Goal: Task Accomplishment & Management: Use online tool/utility

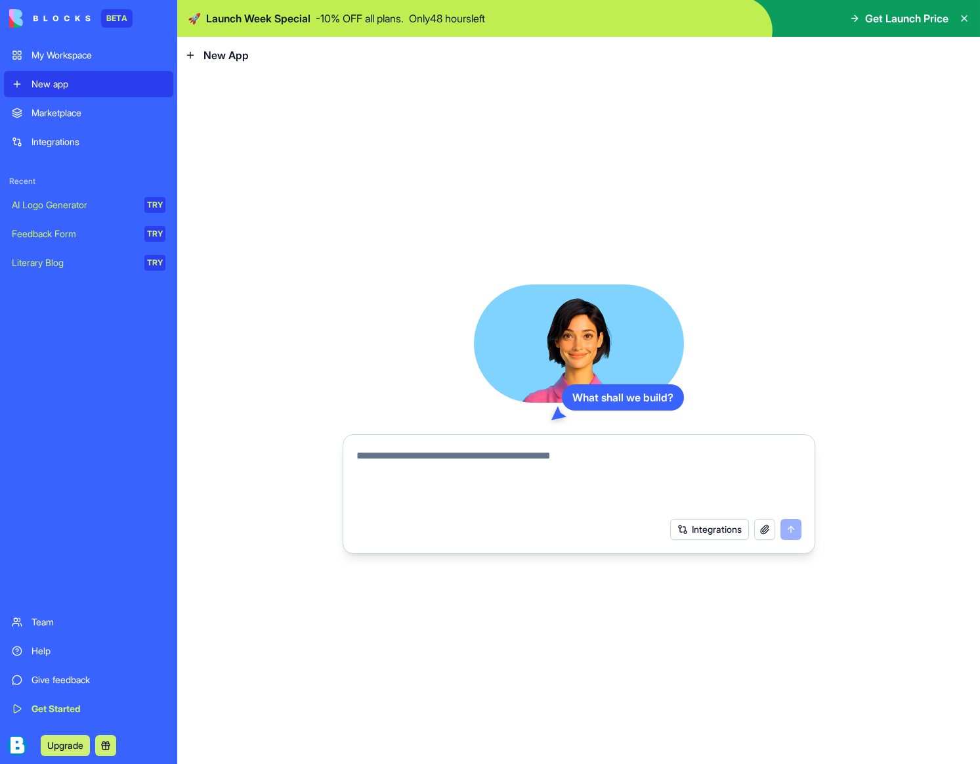
click at [57, 104] on link "Marketplace" at bounding box center [88, 113] width 169 height 26
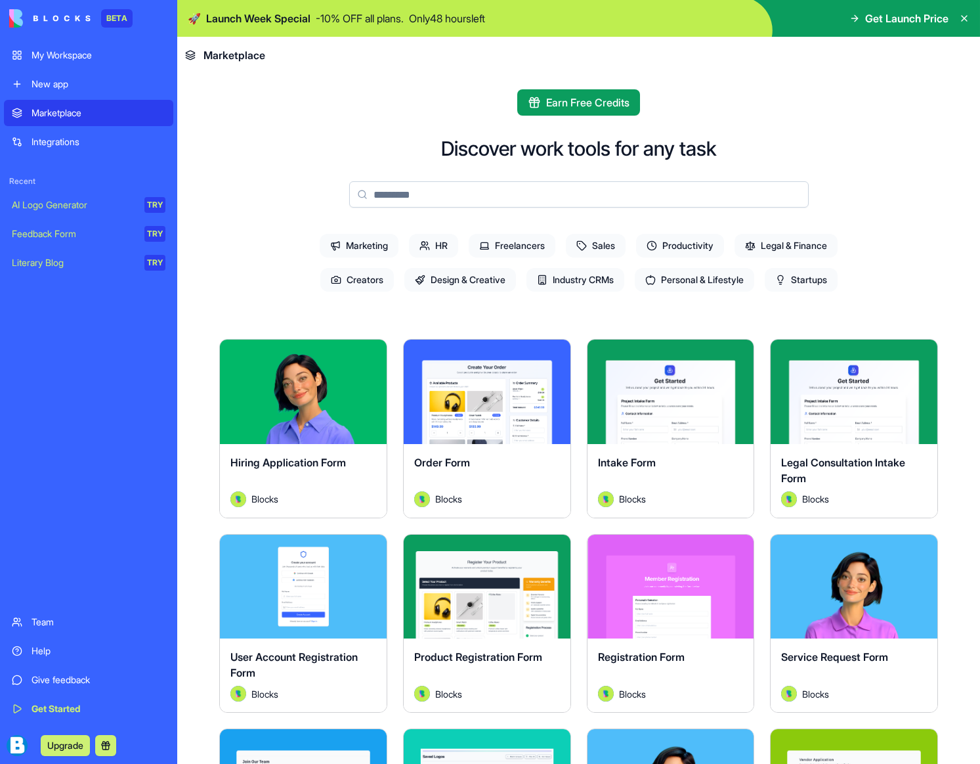
click at [69, 87] on div "New app" at bounding box center [99, 83] width 134 height 13
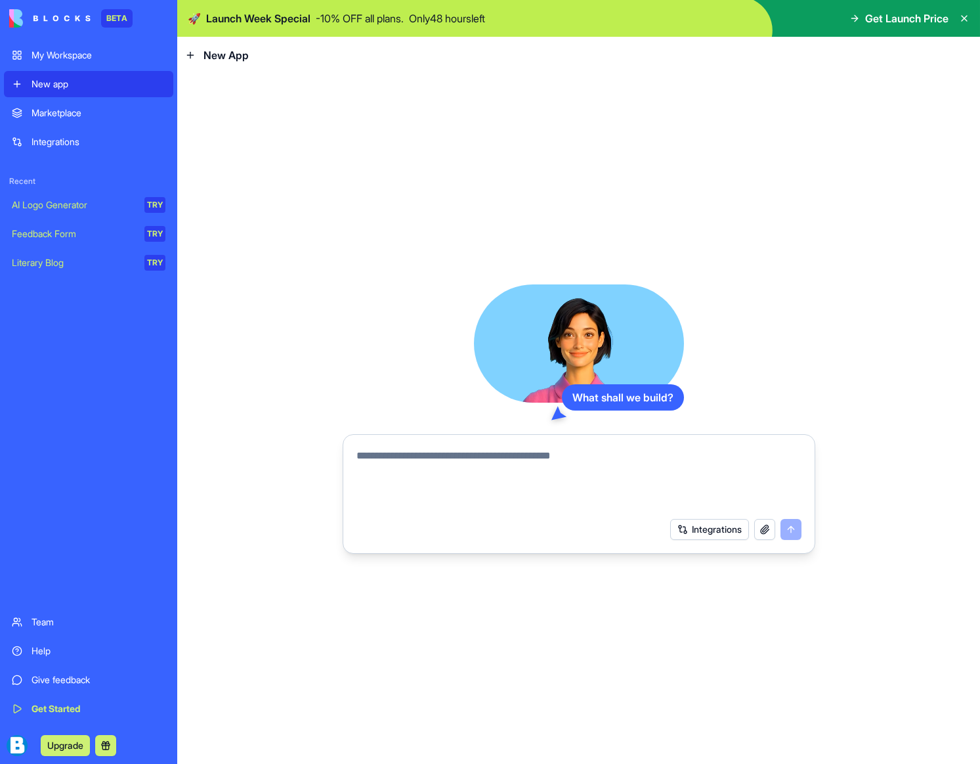
click at [596, 466] on textarea at bounding box center [579, 479] width 445 height 63
click at [71, 205] on div "AI Logo Generator" at bounding box center [73, 204] width 123 height 13
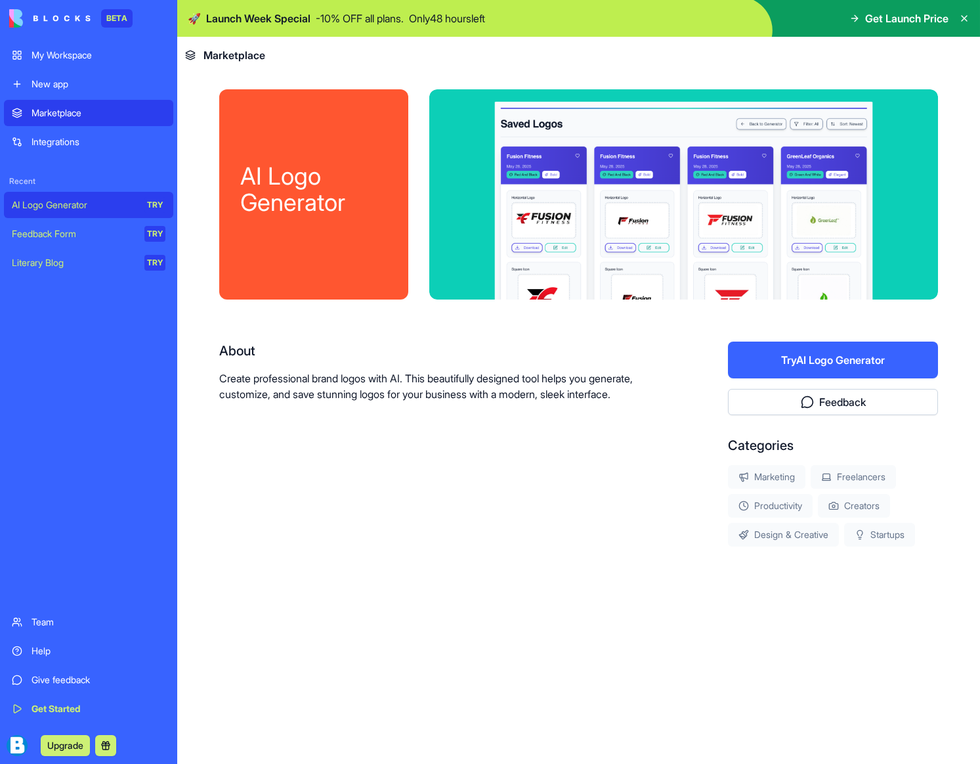
click at [791, 360] on button "Try AI Logo Generator" at bounding box center [833, 359] width 210 height 37
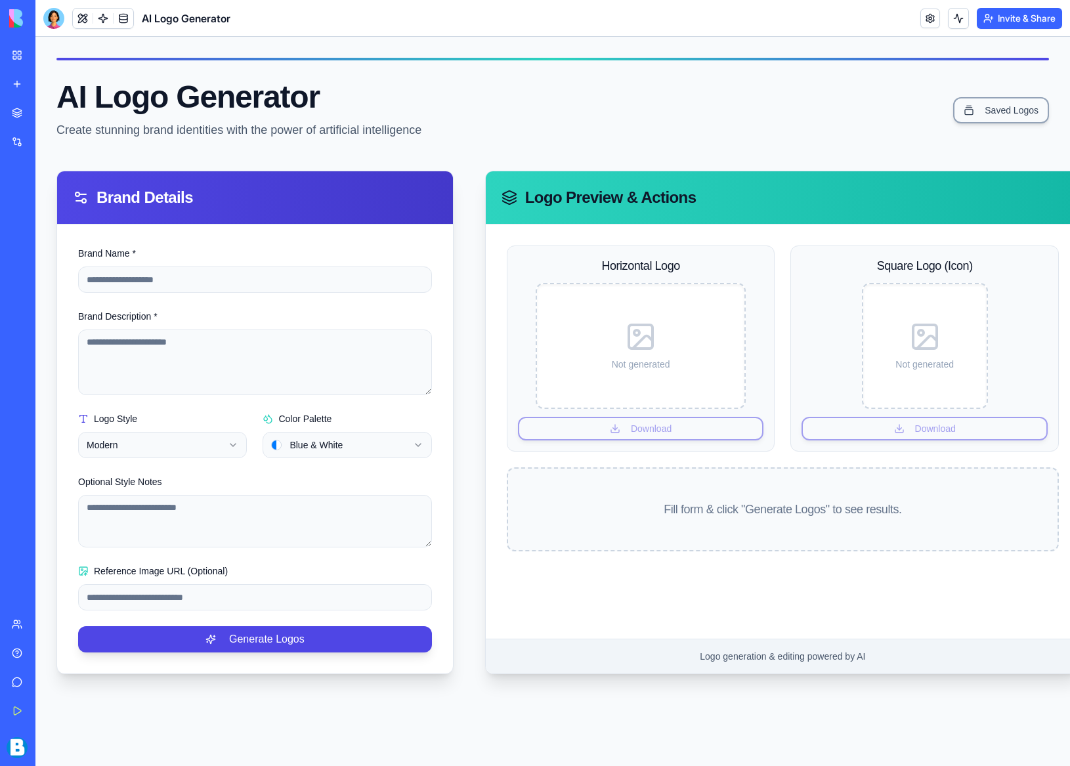
click at [862, 108] on div "AI Logo Generator Create stunning brand identities with the power of artificial…" at bounding box center [552, 110] width 993 height 58
click at [924, 24] on link at bounding box center [931, 19] width 20 height 20
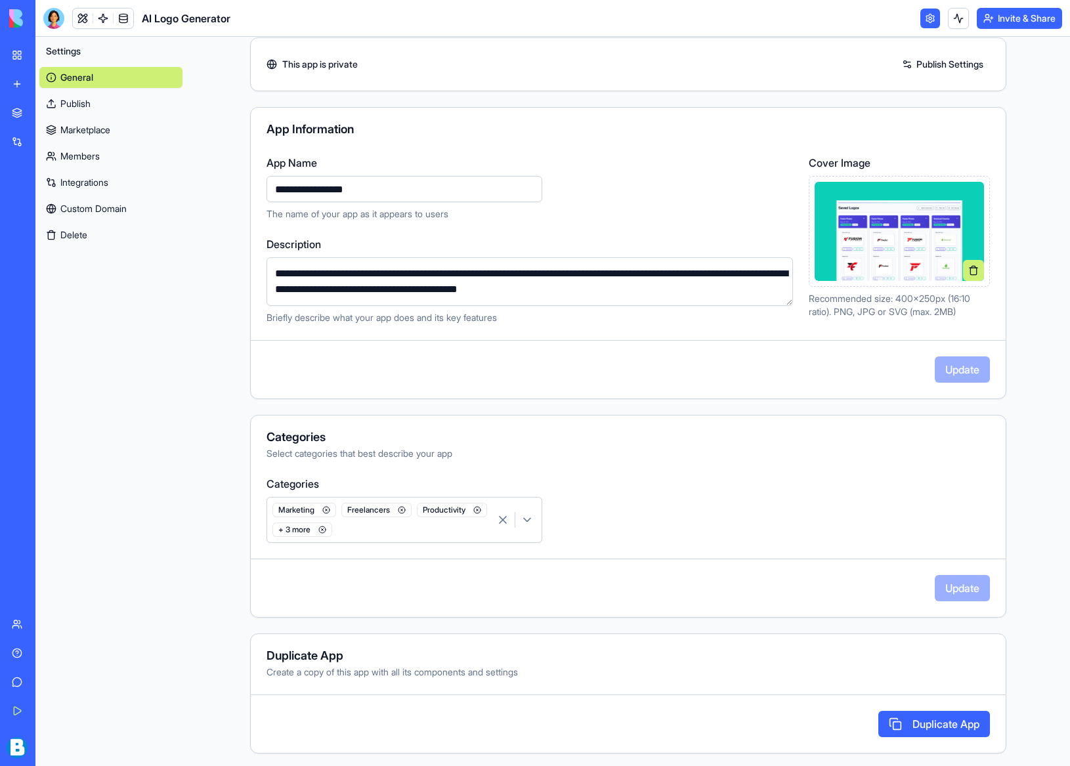
scroll to position [53, 0]
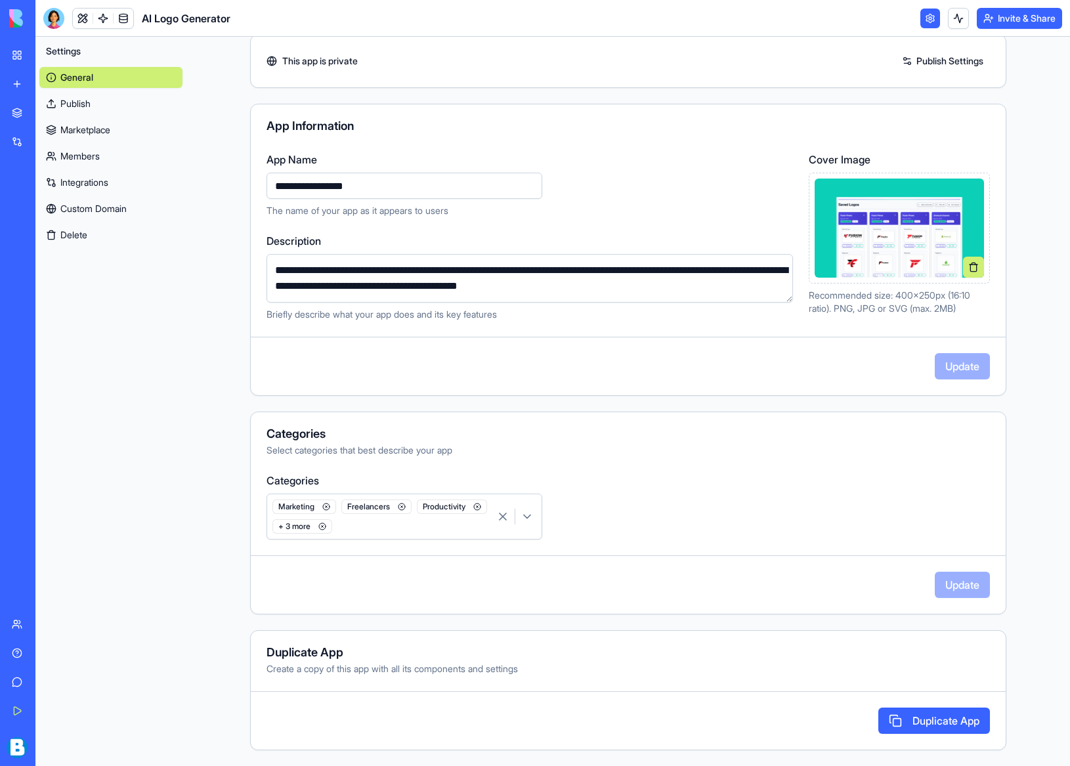
click at [69, 50] on span "Settings" at bounding box center [63, 51] width 35 height 13
click at [17, 83] on link "New app" at bounding box center [30, 84] width 53 height 26
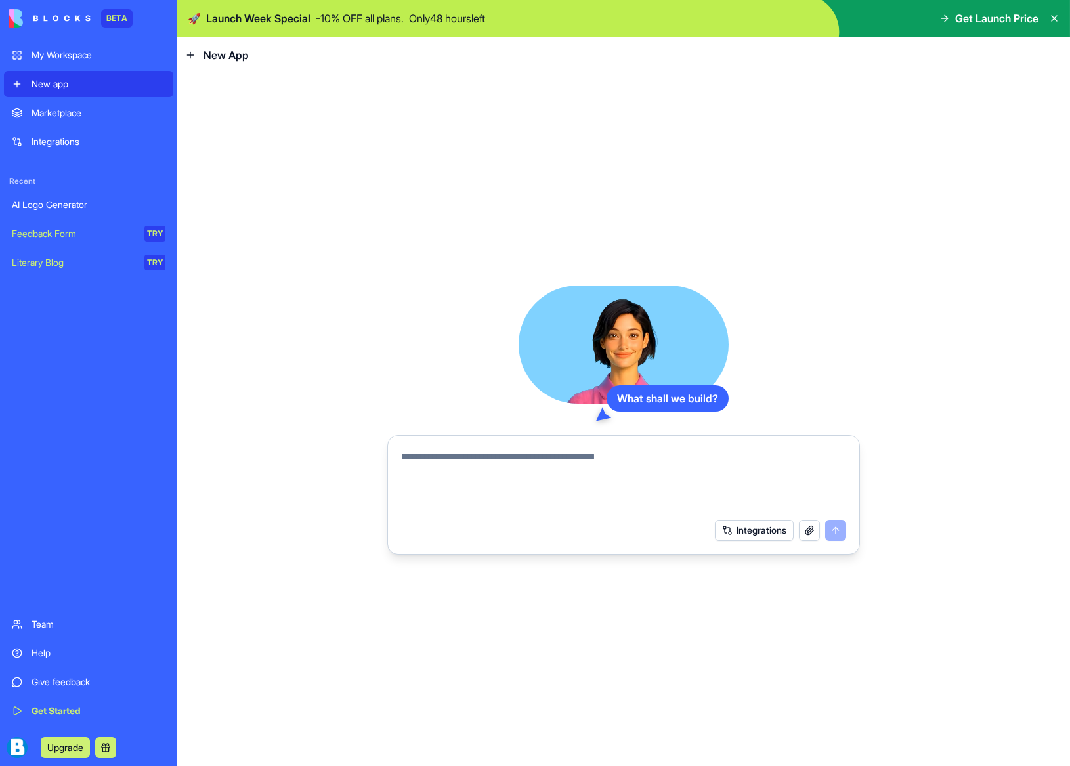
drag, startPoint x: 610, startPoint y: 477, endPoint x: 626, endPoint y: 479, distance: 16.5
click at [610, 477] on textarea at bounding box center [623, 480] width 445 height 63
paste textarea "**********"
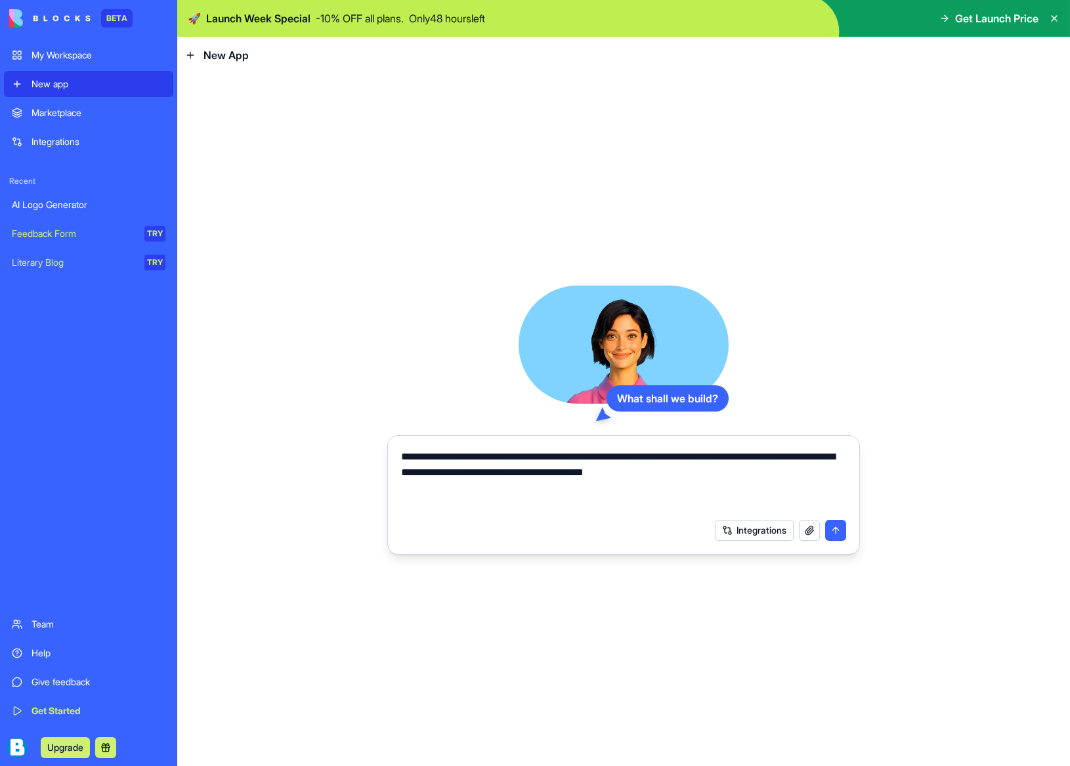
type textarea "**********"
click at [835, 529] on button "submit" at bounding box center [835, 530] width 21 height 21
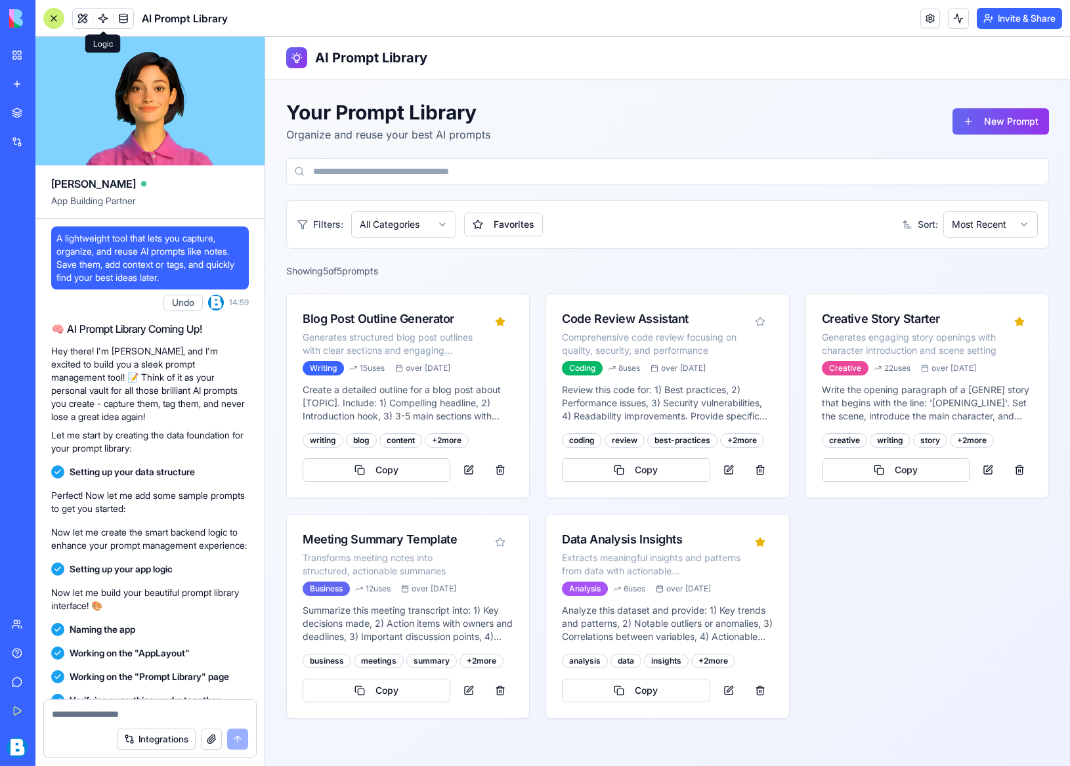
click at [102, 17] on span at bounding box center [103, 18] width 37 height 37
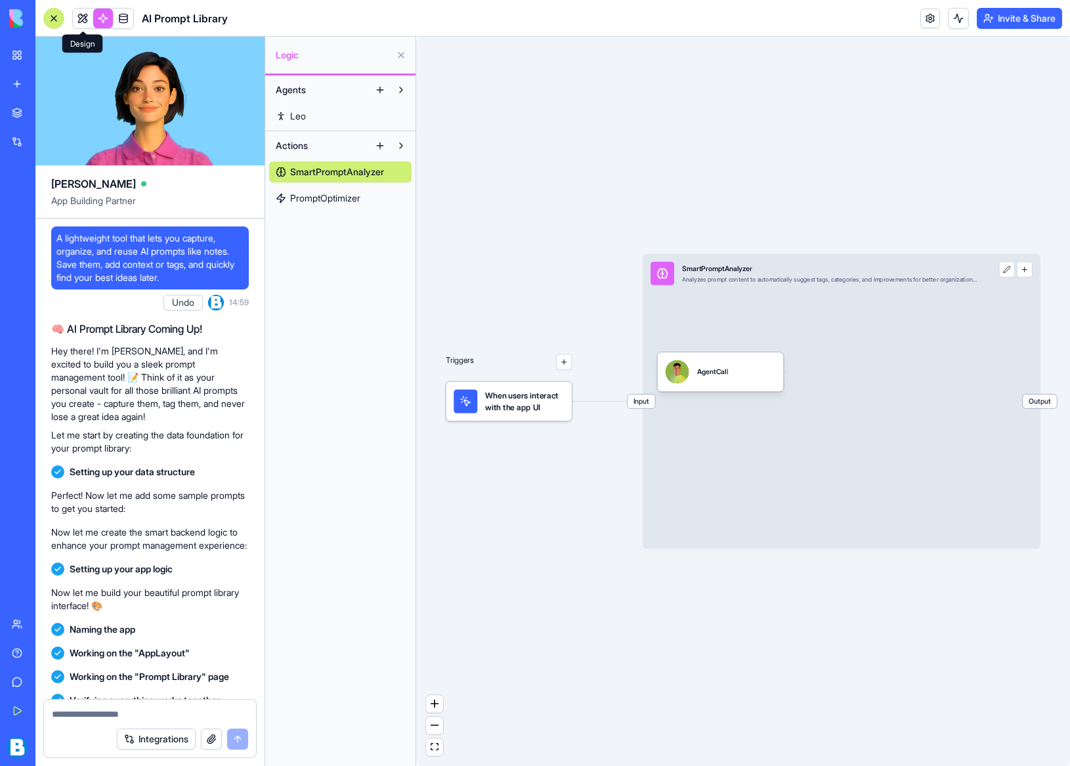
click at [85, 17] on link at bounding box center [83, 19] width 20 height 20
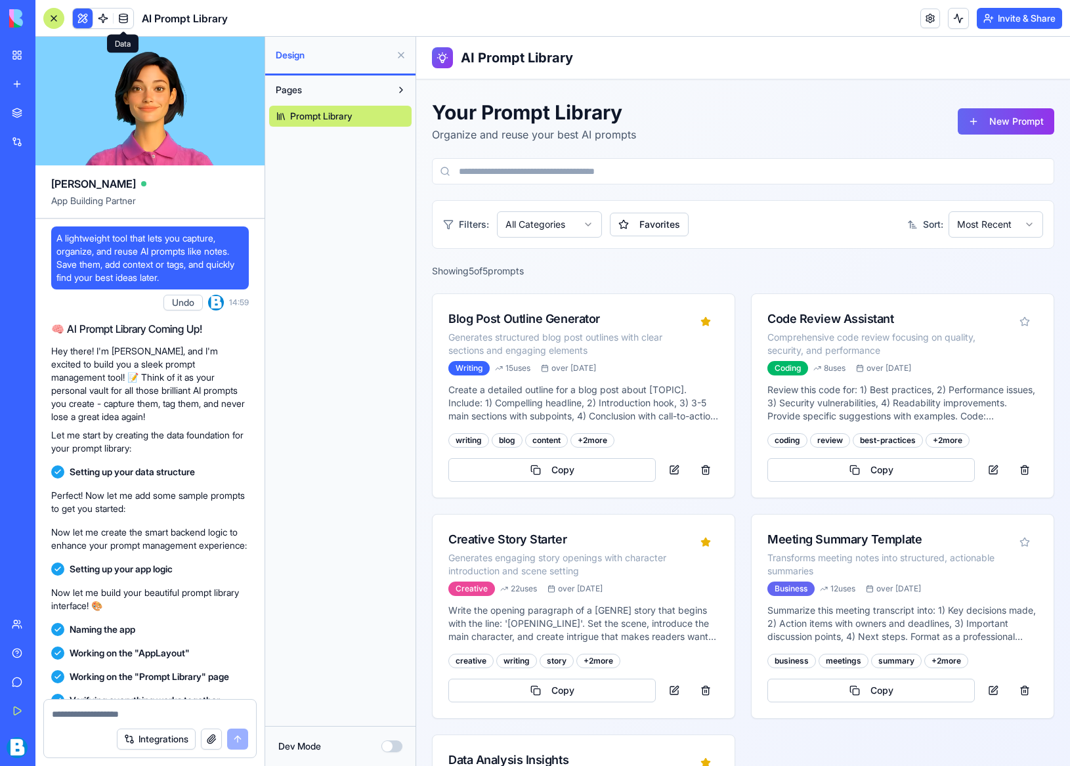
click at [124, 17] on span at bounding box center [123, 18] width 37 height 37
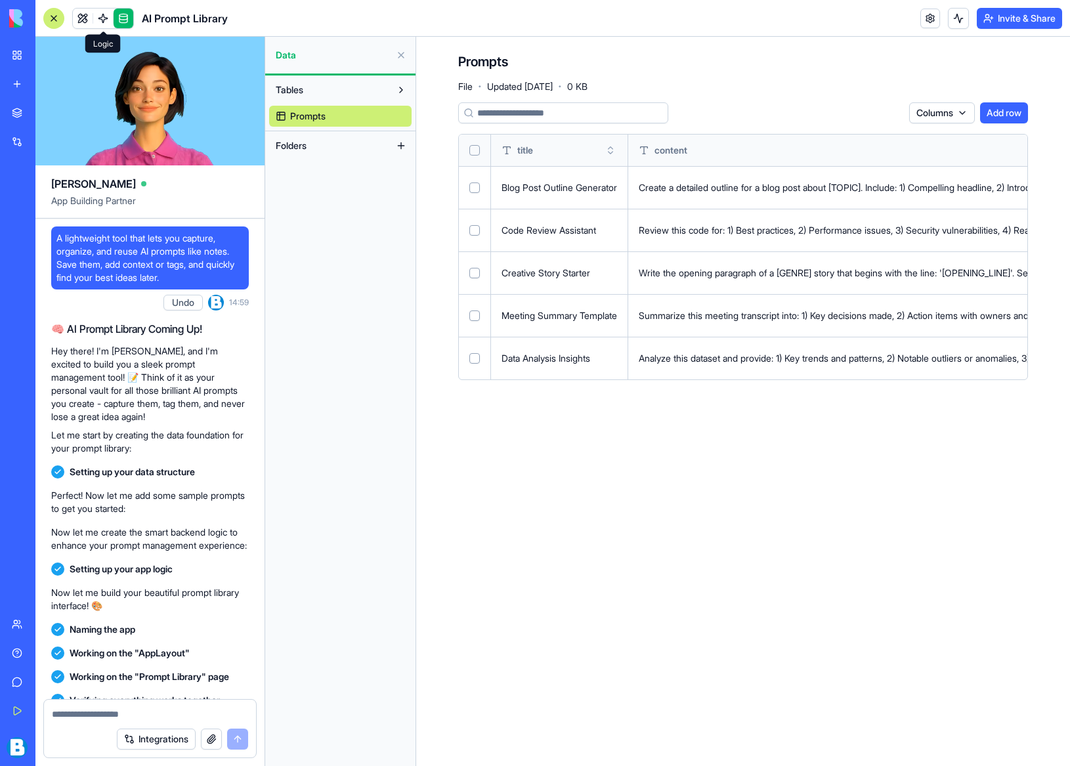
click at [106, 20] on link at bounding box center [103, 19] width 20 height 20
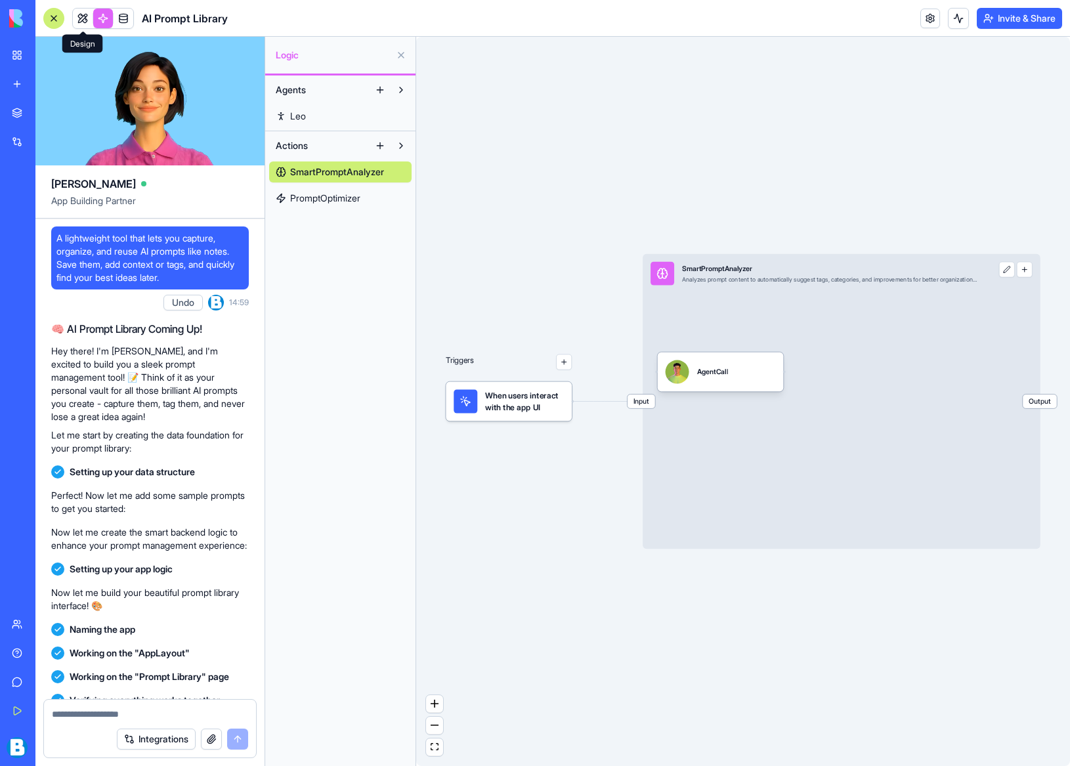
click at [87, 19] on link at bounding box center [83, 19] width 20 height 20
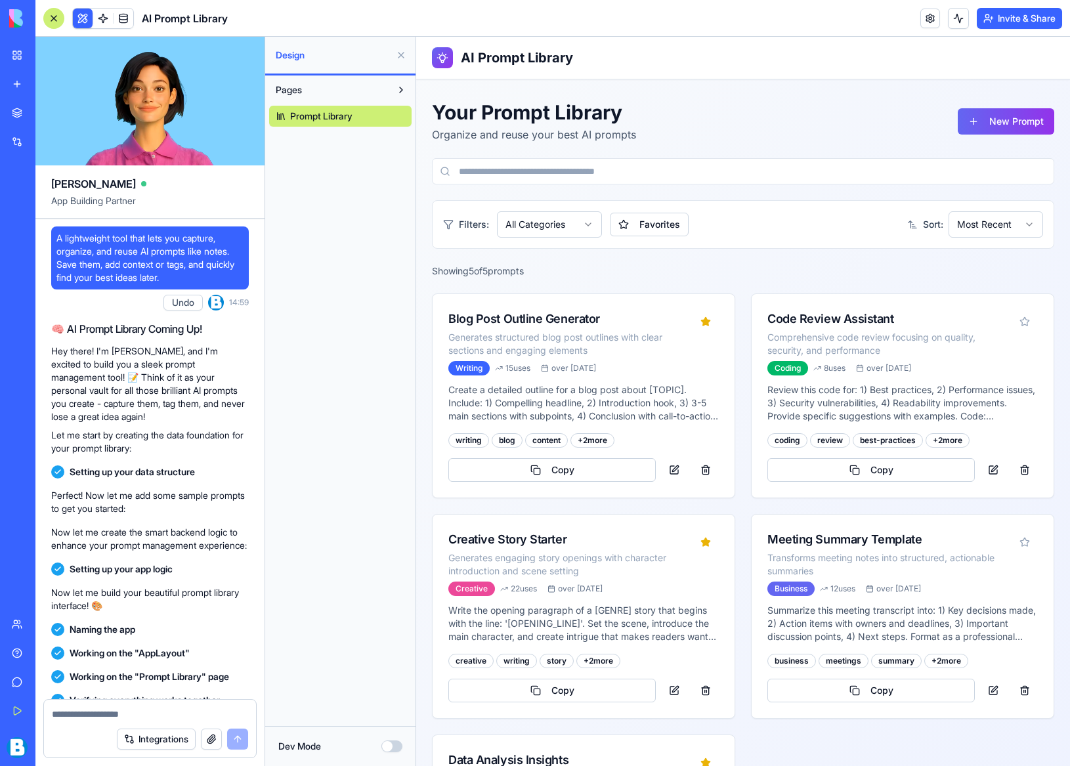
click at [123, 16] on link at bounding box center [124, 19] width 20 height 20
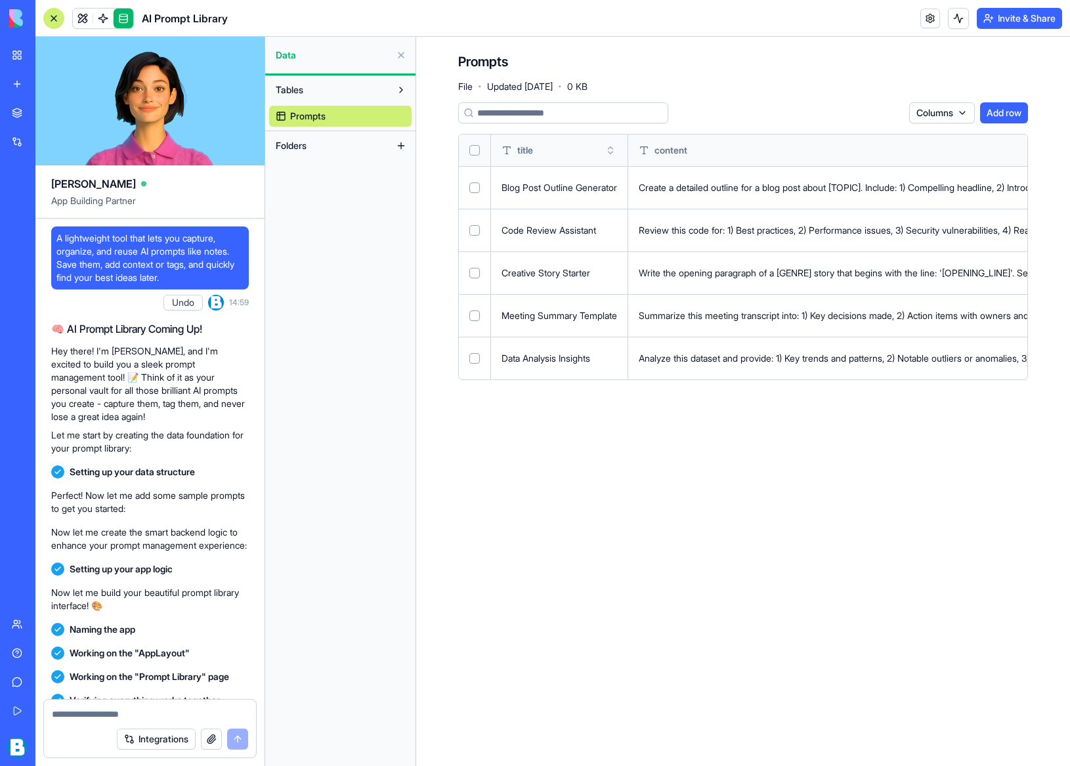
click at [980, 112] on button "Add row" at bounding box center [1004, 112] width 48 height 21
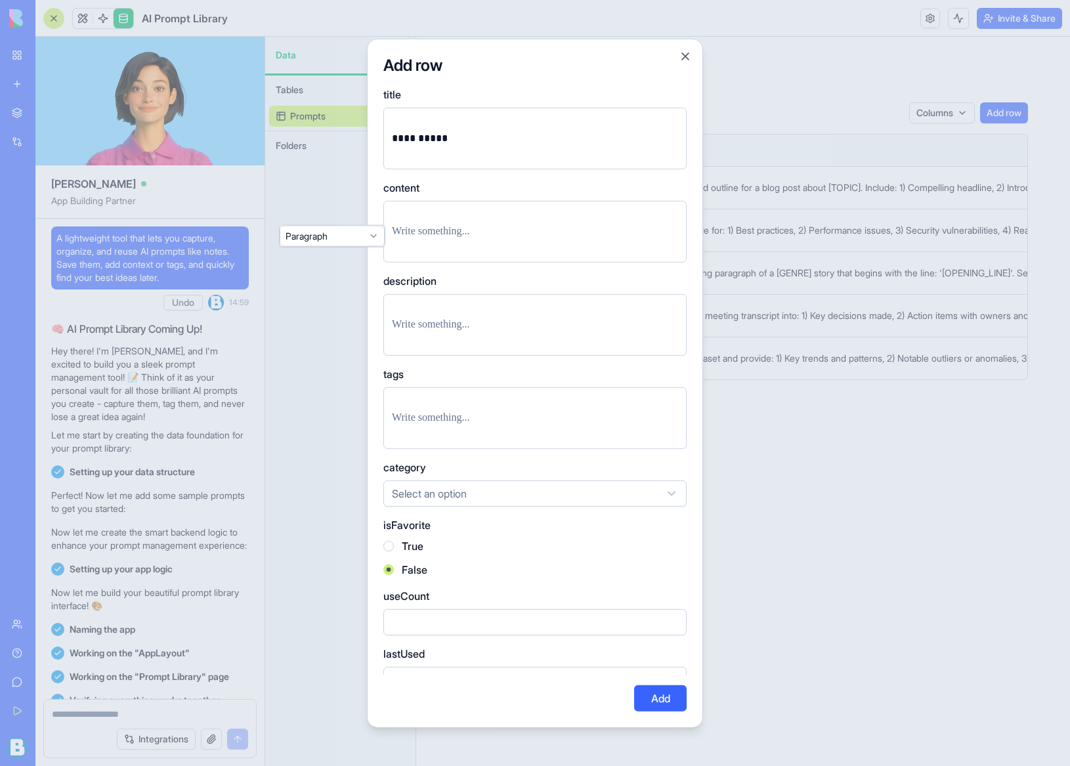
click at [454, 231] on p at bounding box center [535, 231] width 286 height 18
drag, startPoint x: 430, startPoint y: 188, endPoint x: 393, endPoint y: 187, distance: 37.4
click at [384, 187] on label "content" at bounding box center [535, 187] width 303 height 16
click at [394, 187] on label "content" at bounding box center [535, 187] width 303 height 16
drag, startPoint x: 407, startPoint y: 234, endPoint x: 387, endPoint y: 230, distance: 20.1
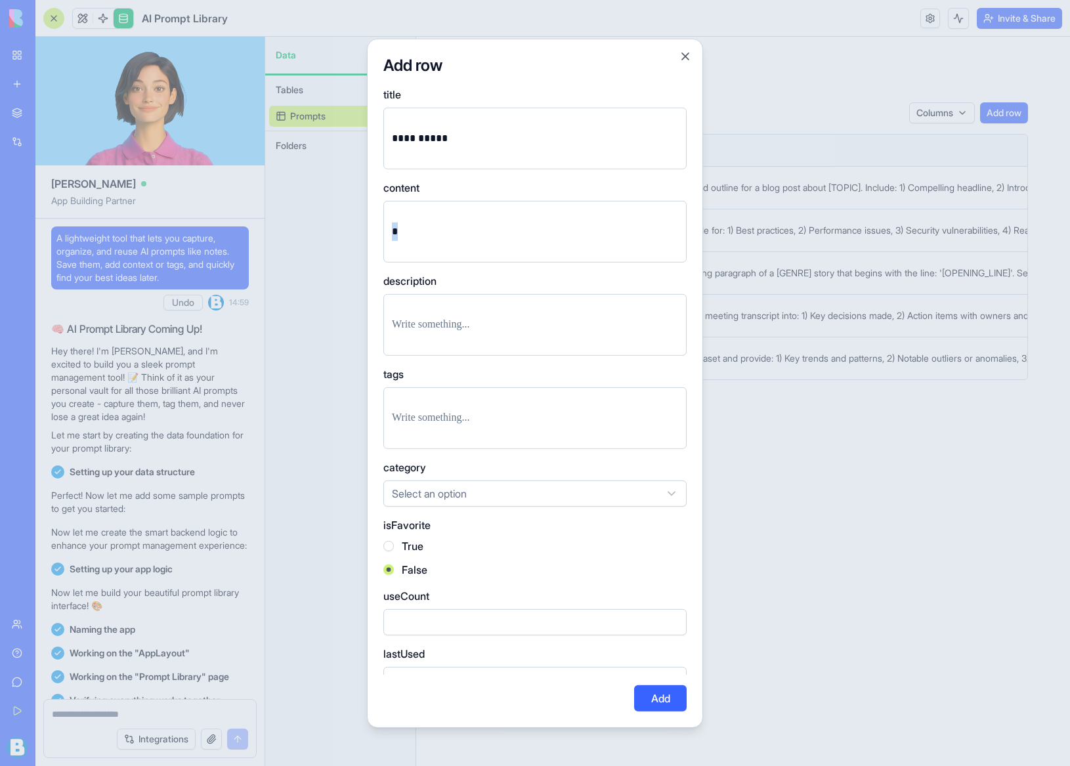
click at [387, 231] on div "*" at bounding box center [535, 231] width 303 height 62
click at [418, 326] on p at bounding box center [535, 324] width 286 height 18
click at [429, 429] on div at bounding box center [535, 418] width 303 height 62
click at [429, 422] on p at bounding box center [535, 417] width 286 height 18
drag, startPoint x: 482, startPoint y: 468, endPoint x: 472, endPoint y: 487, distance: 21.4
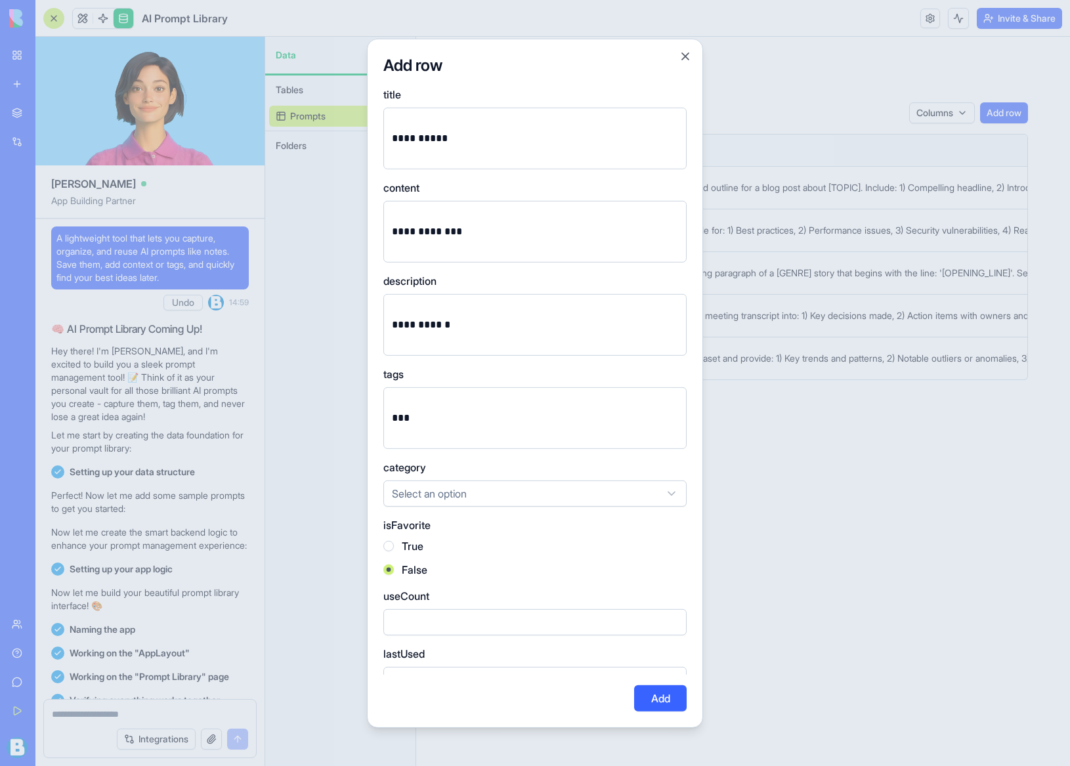
click at [481, 469] on label "category" at bounding box center [535, 467] width 303 height 16
click at [468, 491] on body "BETA My Workspace New app Marketplace Integrations Recent AI Logo Generator New…" at bounding box center [535, 383] width 1070 height 766
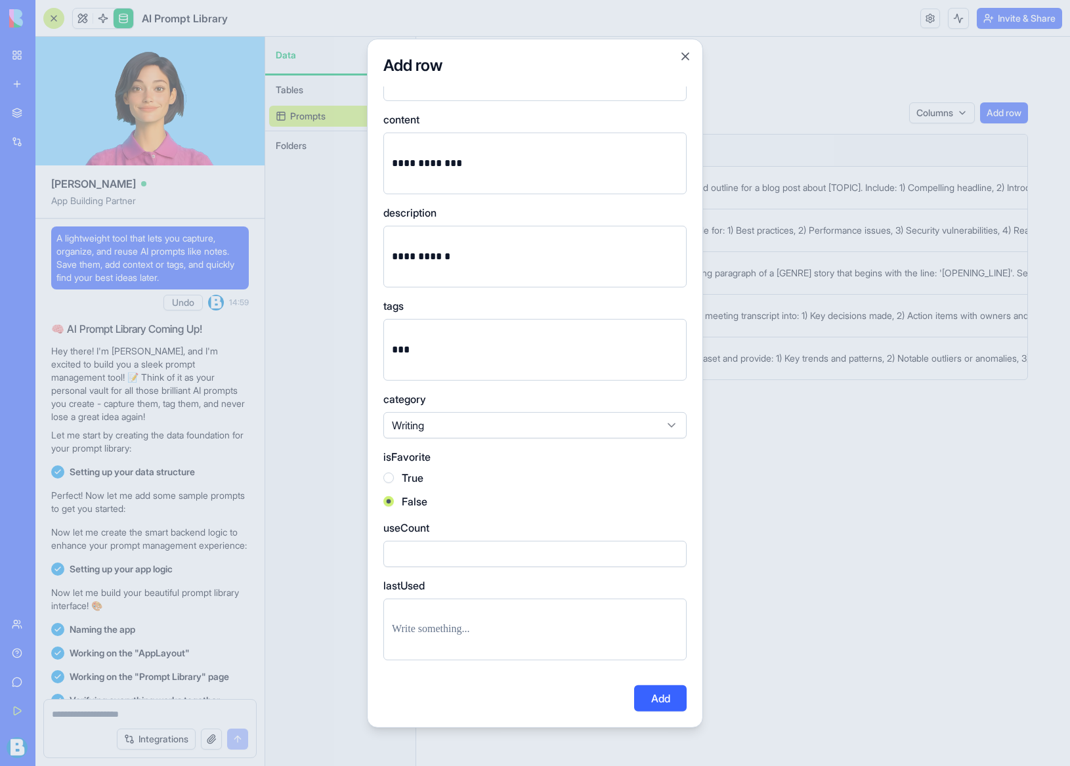
scroll to position [146, 0]
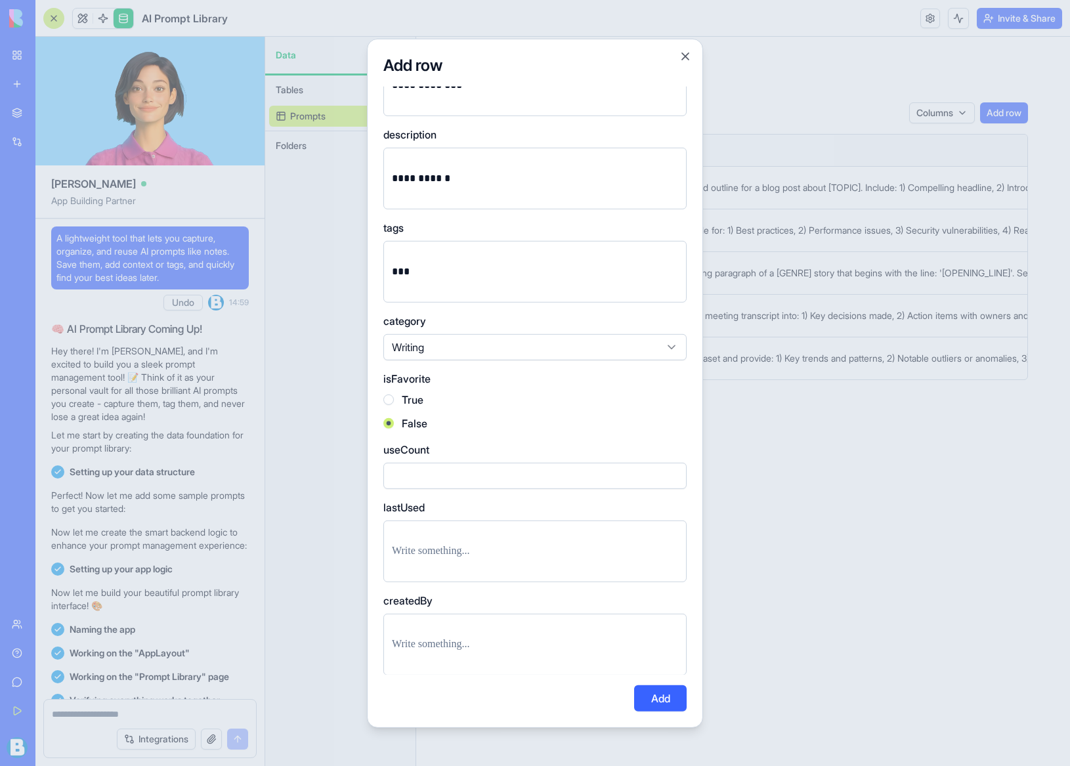
click at [651, 697] on button "Add" at bounding box center [660, 699] width 53 height 26
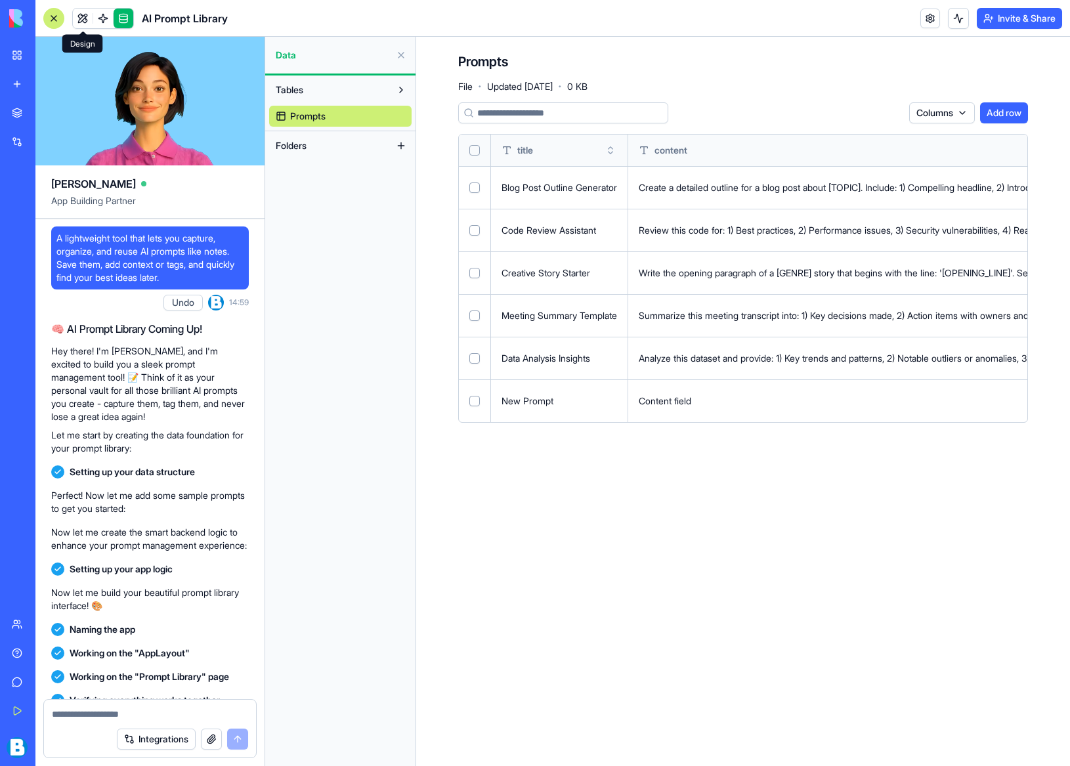
click at [86, 21] on link at bounding box center [83, 19] width 20 height 20
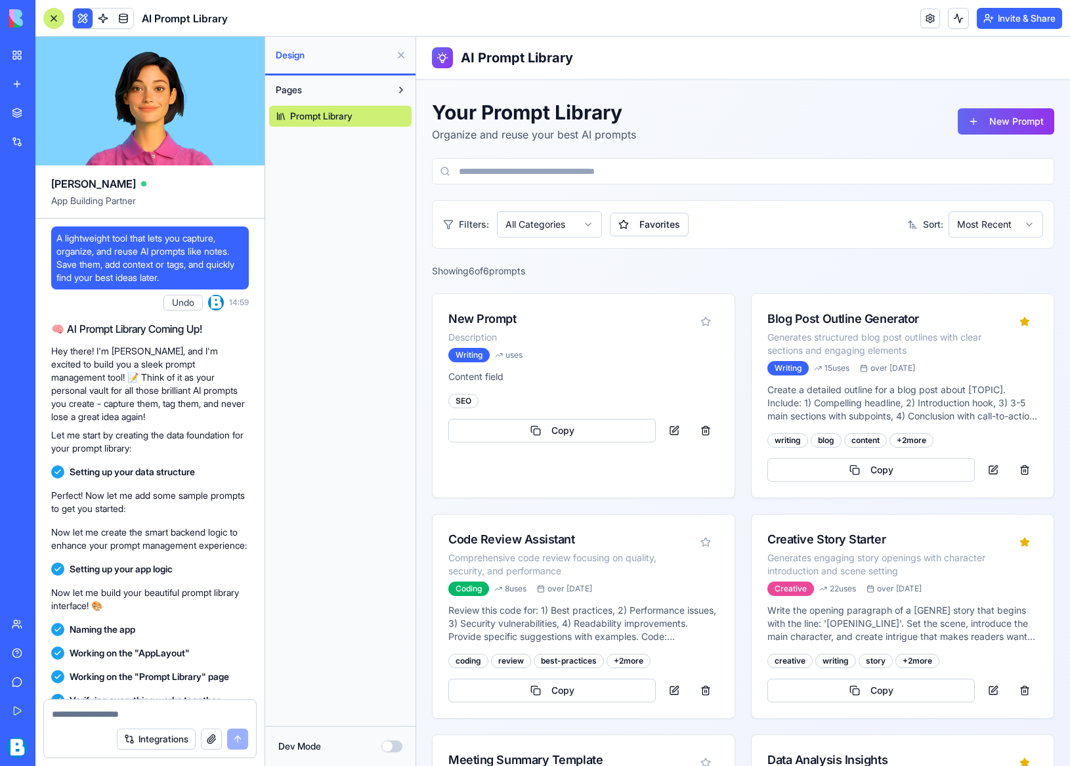
click at [590, 224] on html "AI Prompt Library Your Prompt Library Organize and reuse your best AI prompts N…" at bounding box center [743, 499] width 654 height 924
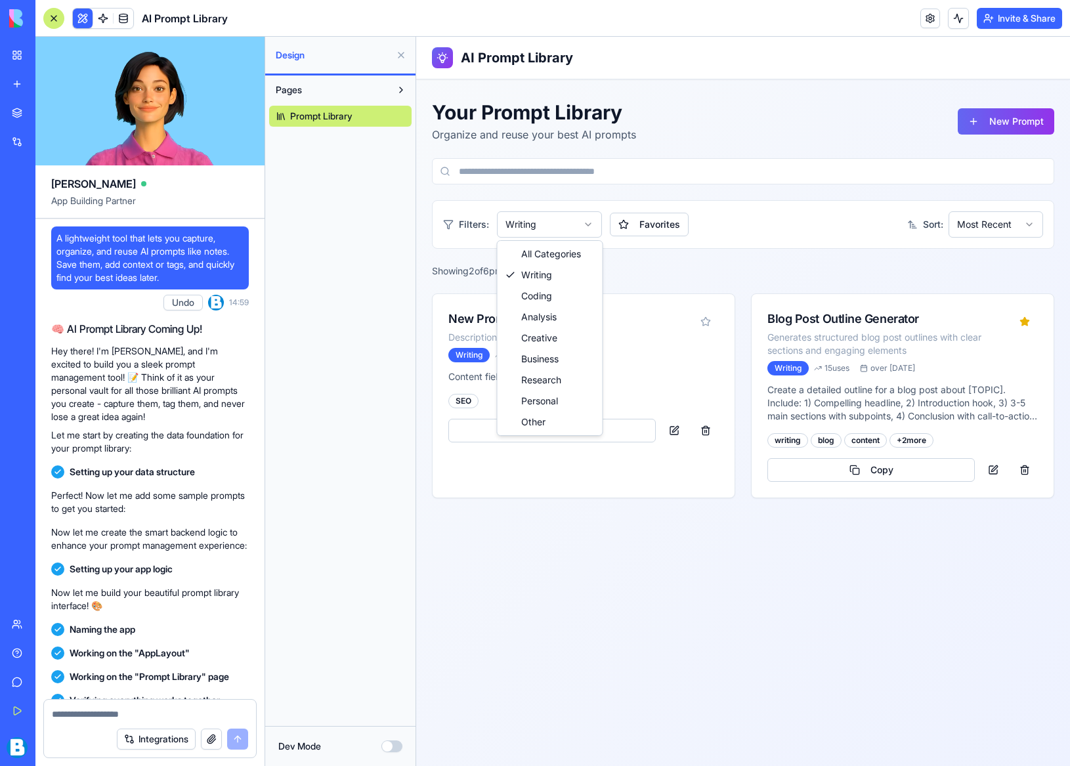
click at [592, 225] on html "AI Prompt Library Your Prompt Library Organize and reuse your best AI prompts N…" at bounding box center [743, 402] width 654 height 730
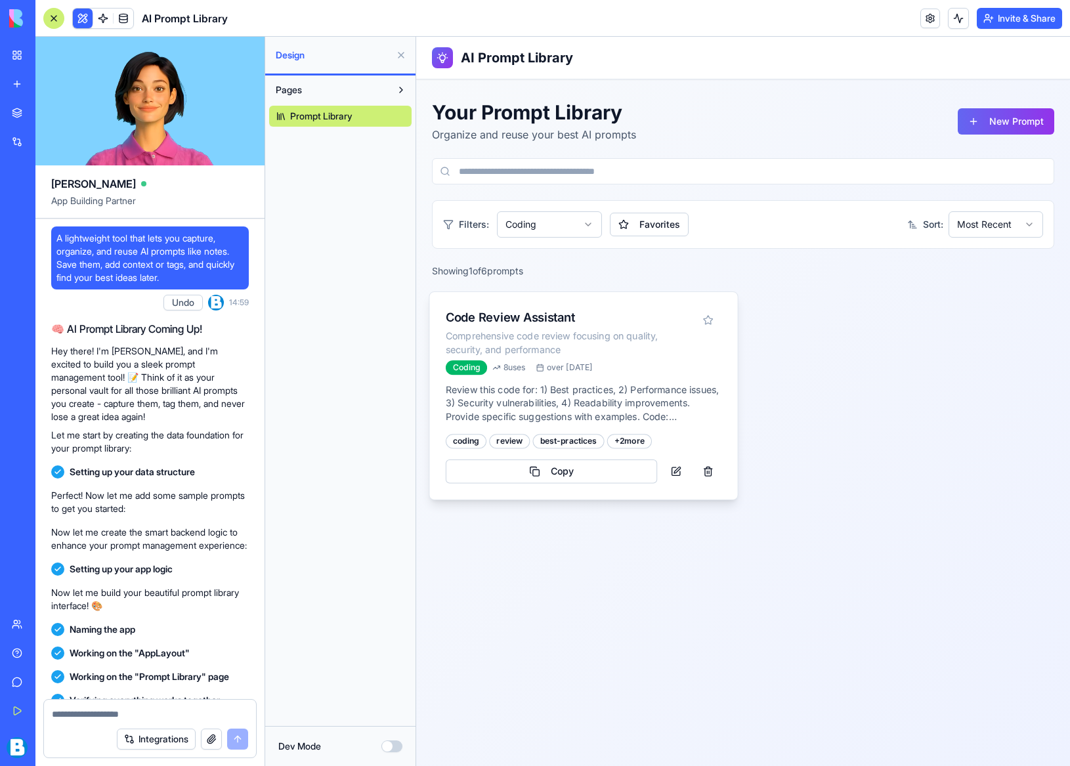
click at [594, 376] on div "Code Review Assistant Comprehensive code review focusing on quality, security, …" at bounding box center [583, 337] width 308 height 91
click at [632, 368] on div "Coding 8 uses over [DATE]" at bounding box center [584, 368] width 276 height 14
click at [538, 412] on p "Review this code for: 1) Best practices, 2) Performance issues, 3) Security vul…" at bounding box center [584, 404] width 276 height 40
click at [544, 418] on p "Review this code for: 1) Best practices, 2) Performance issues, 3) Security vul…" at bounding box center [584, 404] width 276 height 40
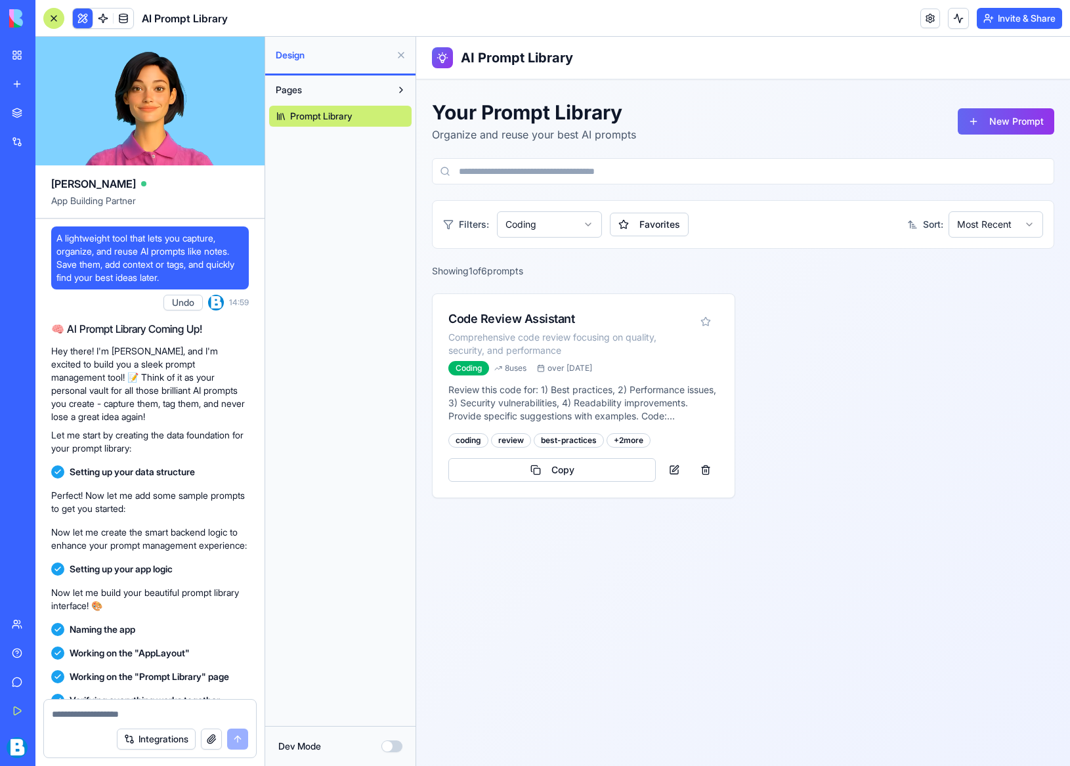
click at [528, 223] on html "AI Prompt Library Your Prompt Library Organize and reuse your best AI prompts N…" at bounding box center [743, 402] width 654 height 730
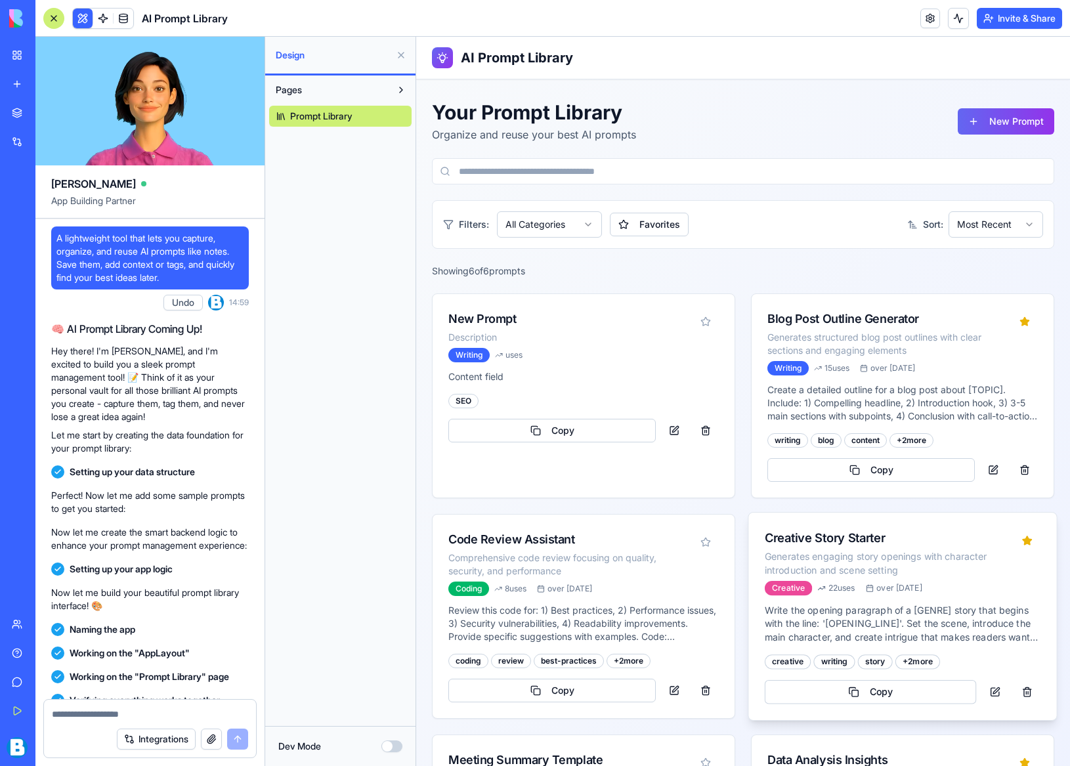
click at [819, 535] on div "Creative Story Starter" at bounding box center [887, 538] width 244 height 19
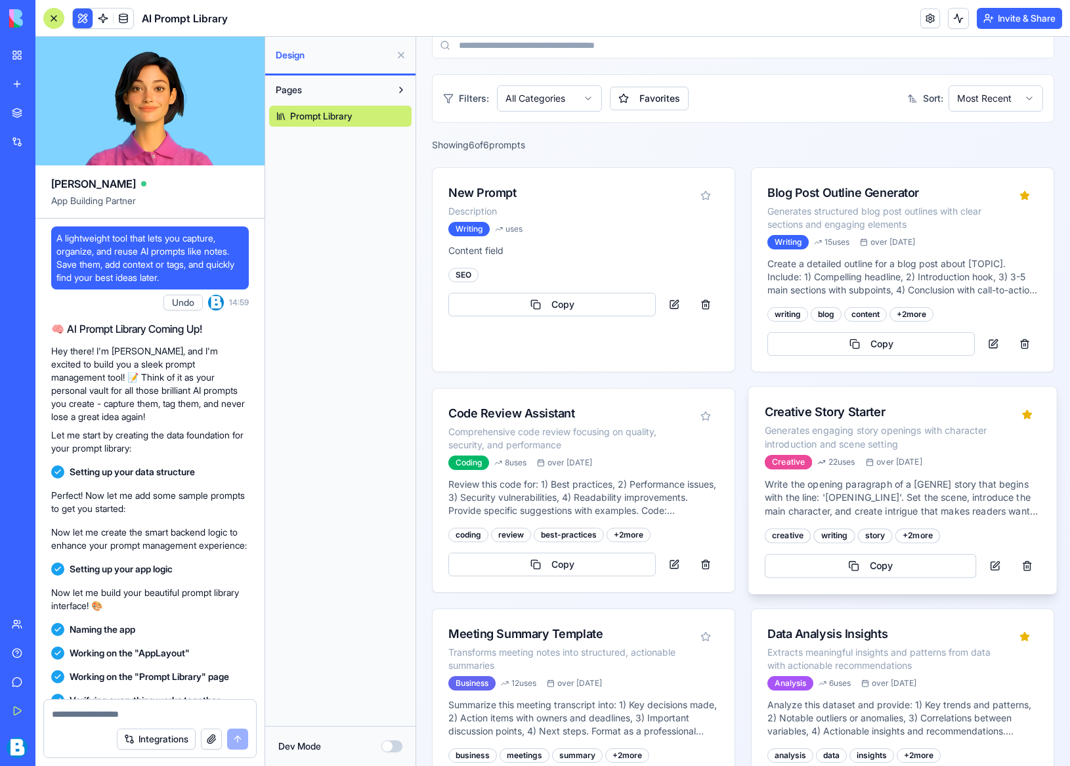
click at [980, 510] on p "Write the opening paragraph of a [GENRE] story that begins with the line: '[OPE…" at bounding box center [903, 498] width 276 height 40
click at [895, 493] on p "Write the opening paragraph of a [GENRE] story that begins with the line: '[OPE…" at bounding box center [903, 498] width 276 height 40
click at [103, 715] on textarea at bounding box center [150, 714] width 196 height 13
click at [112, 716] on textarea at bounding box center [150, 714] width 196 height 13
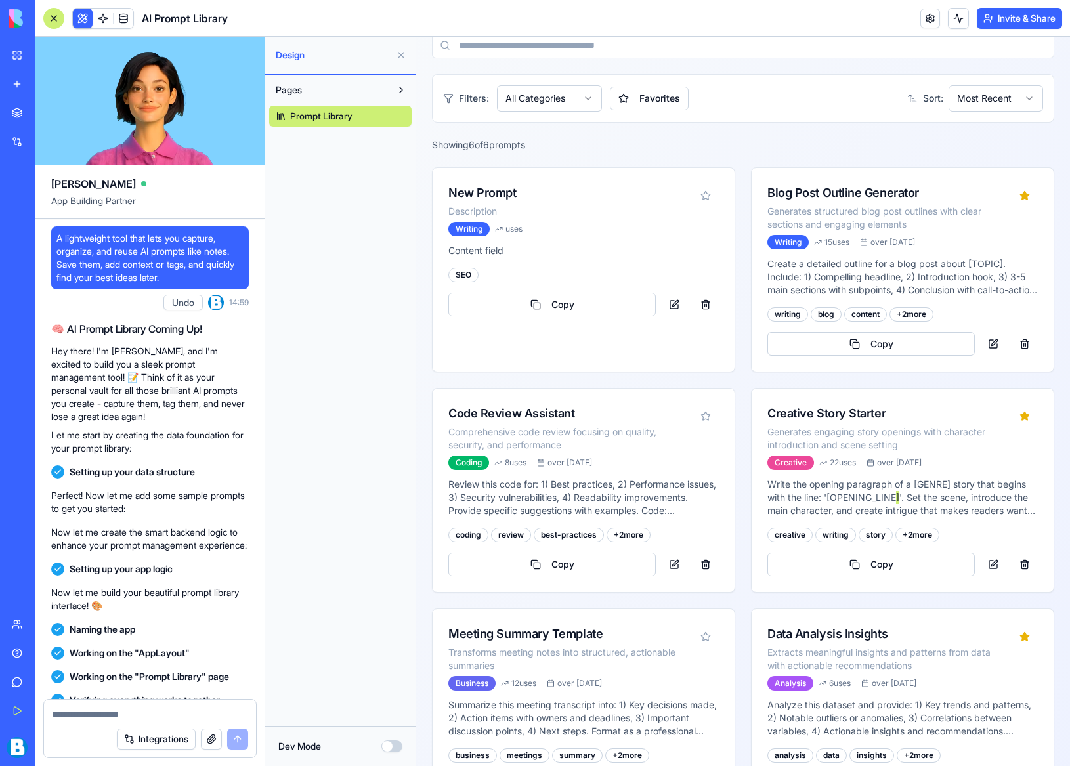
paste textarea "**********"
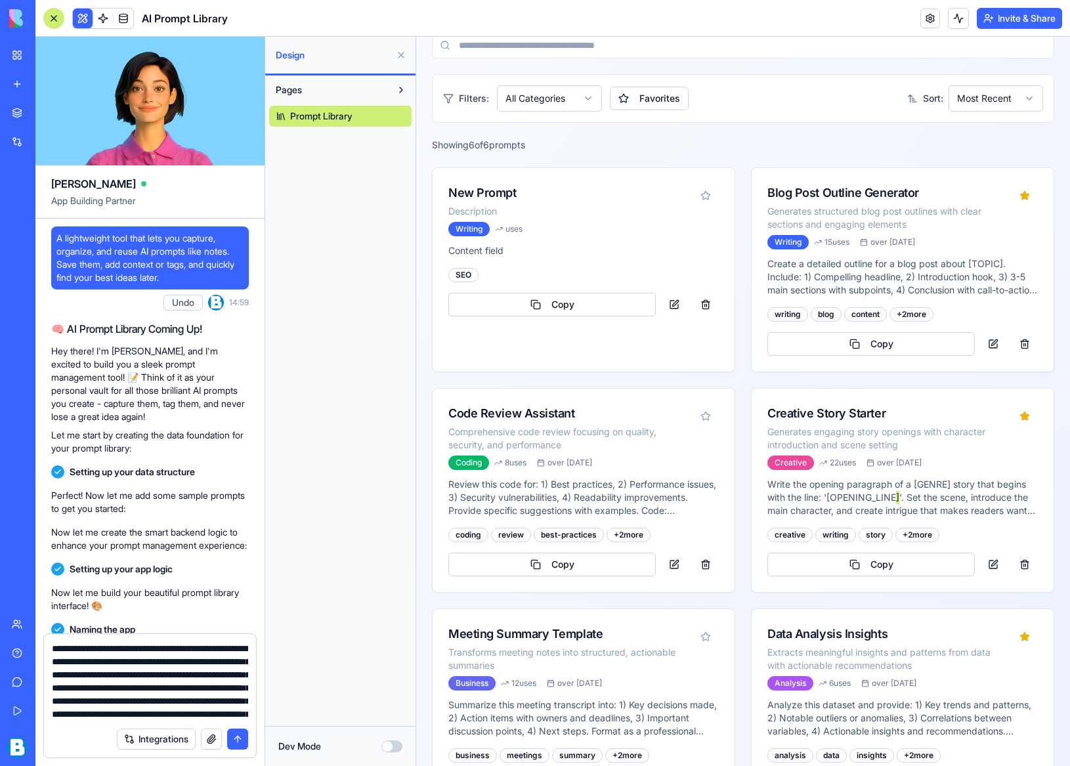
scroll to position [25, 0]
type textarea "**********"
click at [235, 738] on button "submit" at bounding box center [237, 739] width 21 height 21
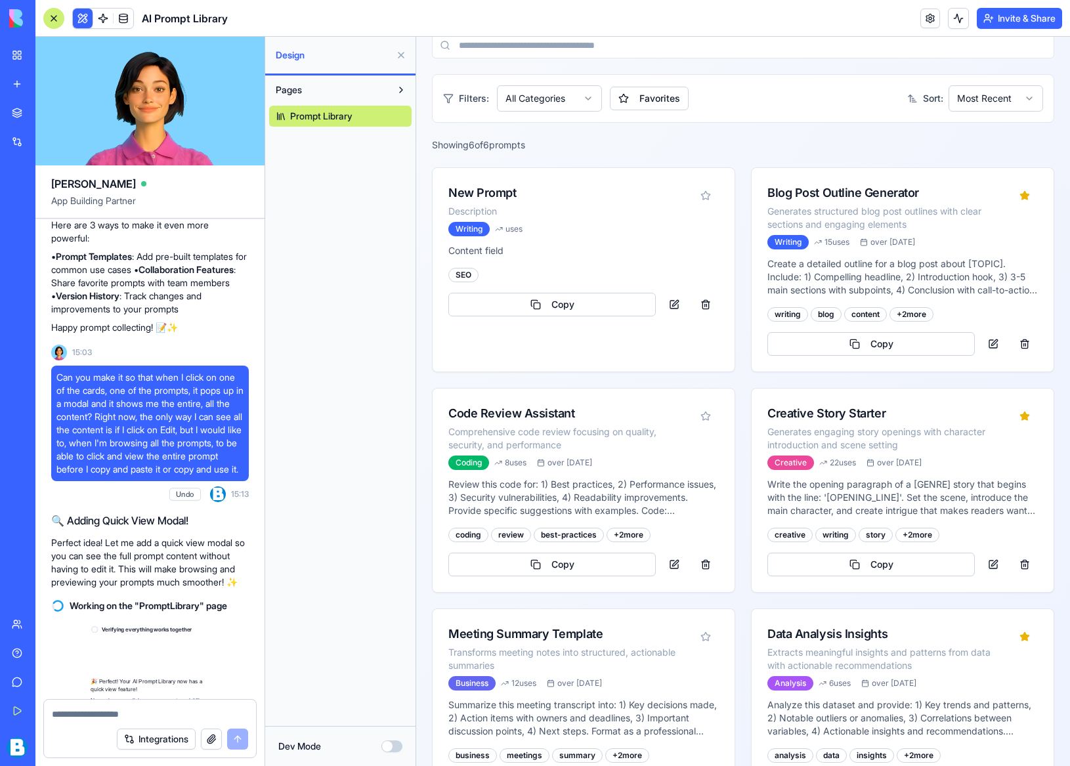
scroll to position [707, 0]
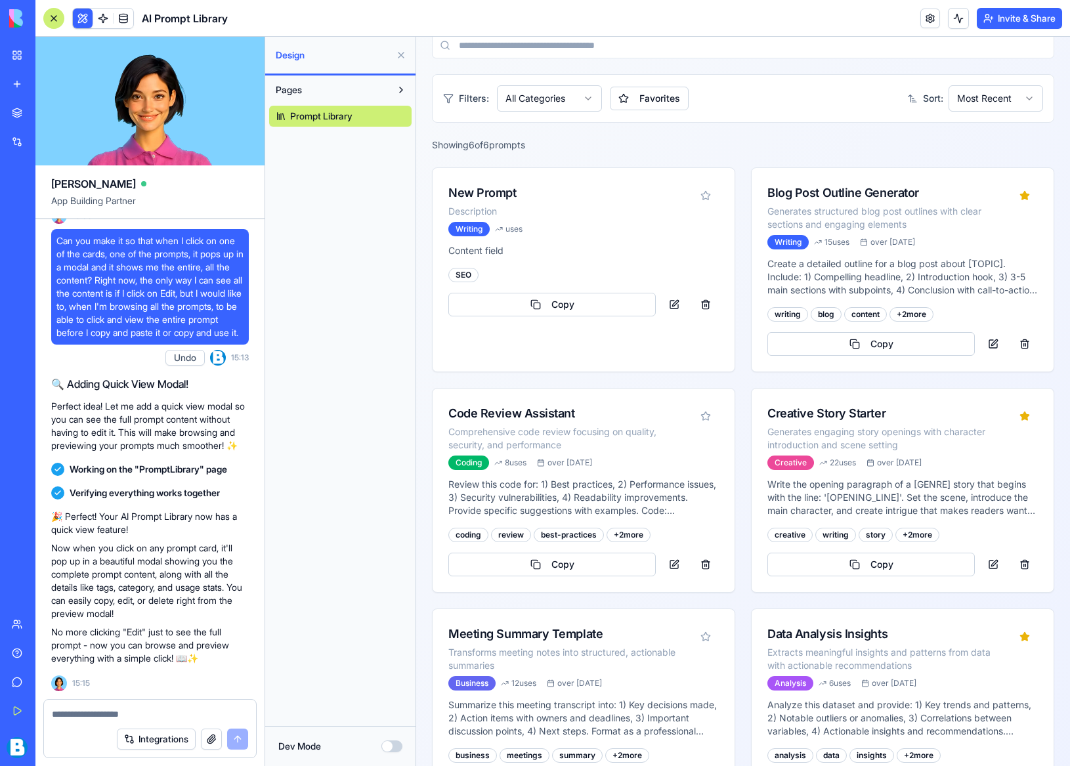
click at [353, 358] on div "Pages Prompt Library" at bounding box center [340, 401] width 150 height 651
click at [804, 206] on div "Generates structured blog post outlines with clear sections and engaging elemen…" at bounding box center [887, 217] width 244 height 27
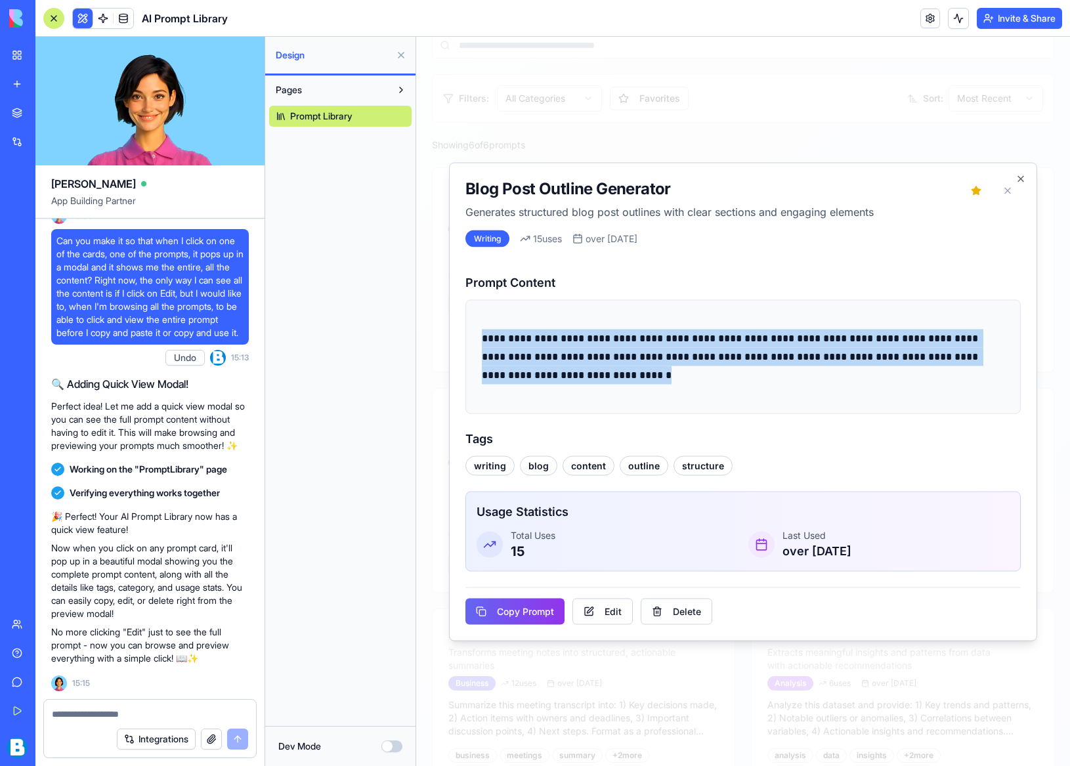
drag, startPoint x: 652, startPoint y: 373, endPoint x: 477, endPoint y: 336, distance: 179.3
click at [477, 336] on div "**********" at bounding box center [744, 356] width 556 height 114
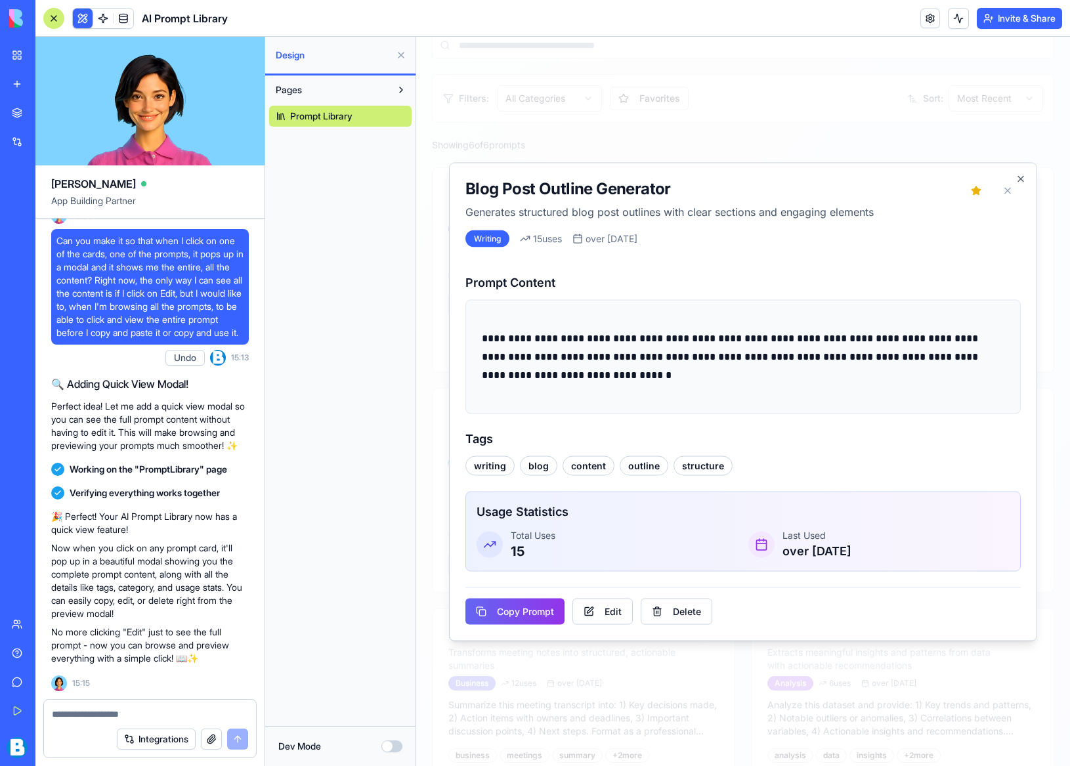
click at [980, 176] on div "**********" at bounding box center [743, 401] width 588 height 479
click at [980, 179] on icon "button" at bounding box center [1021, 178] width 5 height 5
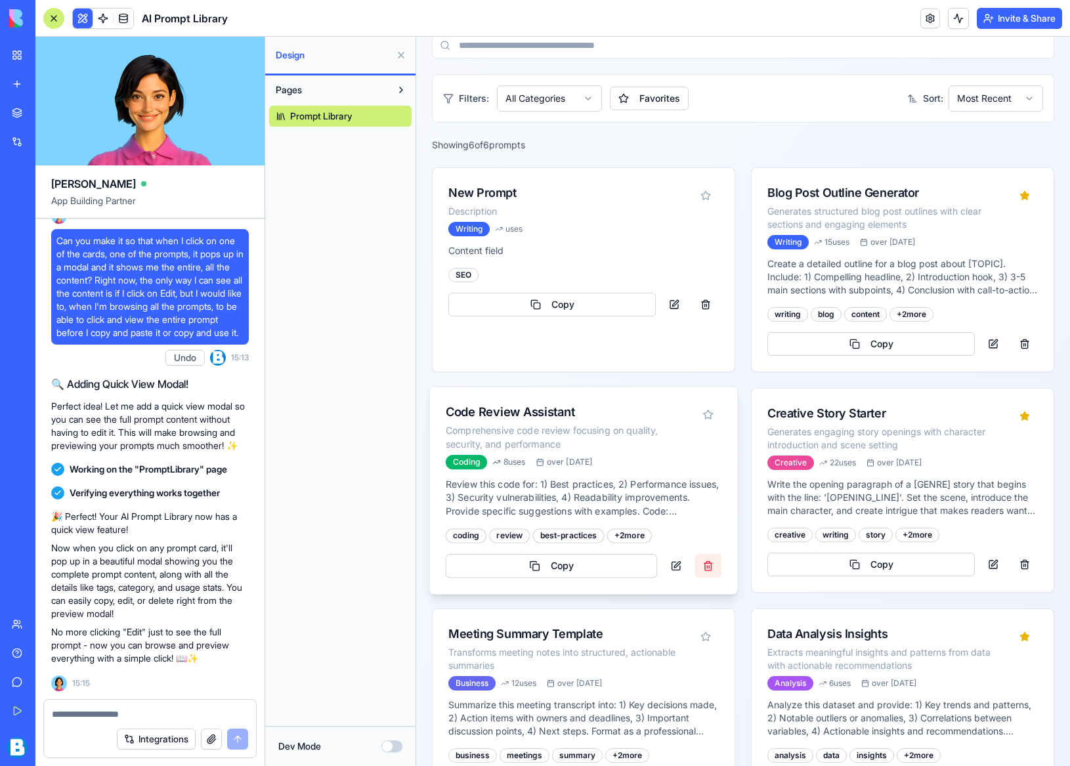
click at [709, 565] on button at bounding box center [708, 566] width 27 height 24
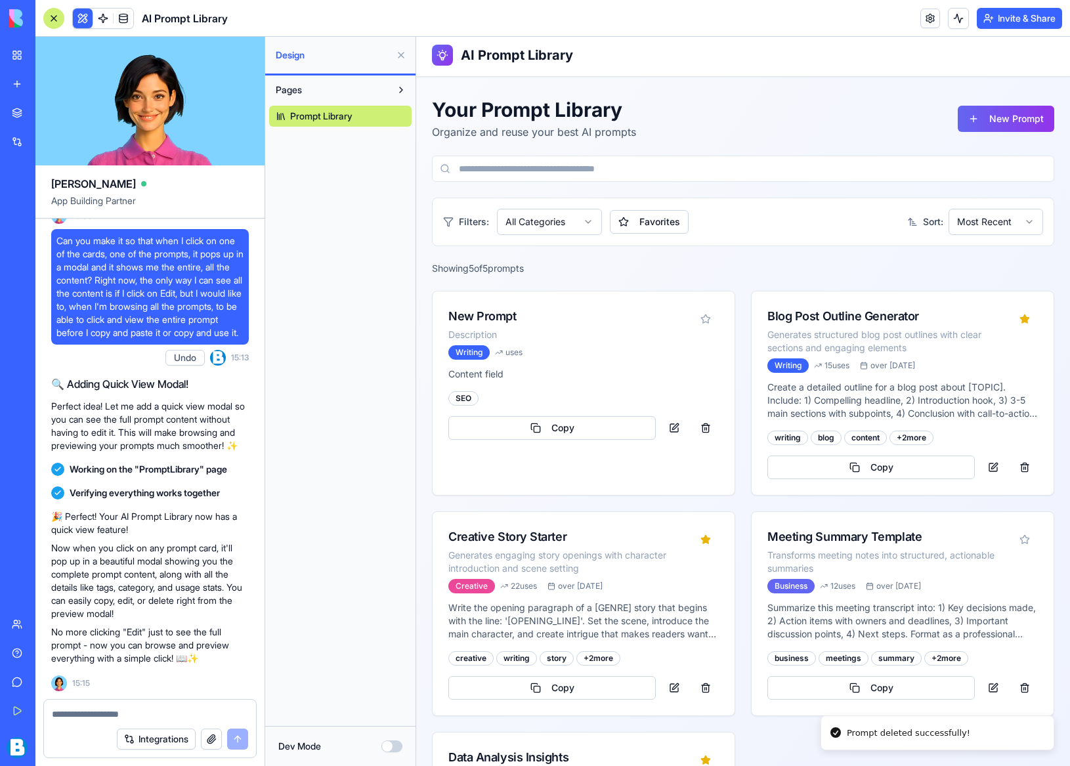
scroll to position [0, 0]
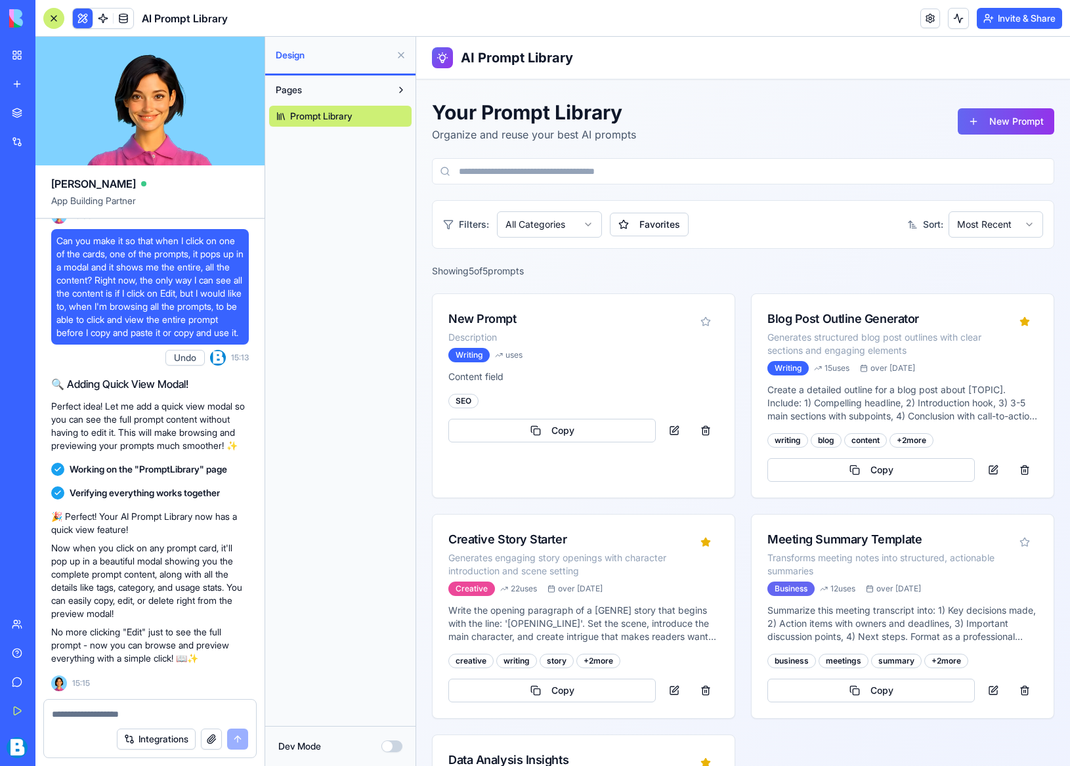
click at [592, 227] on html "AI Prompt Library Your Prompt Library Organize and reuse your best AI prompts N…" at bounding box center [743, 499] width 654 height 924
click at [723, 277] on html "AI Prompt Library Your Prompt Library Organize and reuse your best AI prompts N…" at bounding box center [743, 499] width 654 height 924
click at [102, 18] on link at bounding box center [103, 19] width 20 height 20
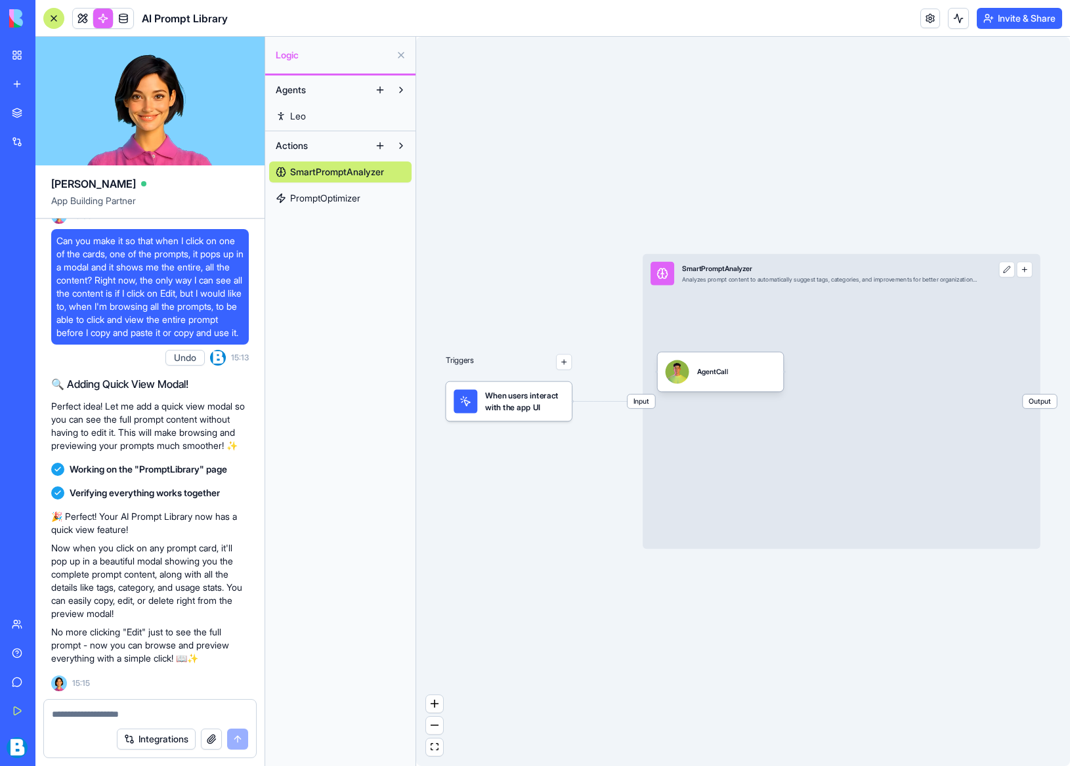
click at [353, 198] on span "PromptOptimizer" at bounding box center [325, 198] width 70 height 13
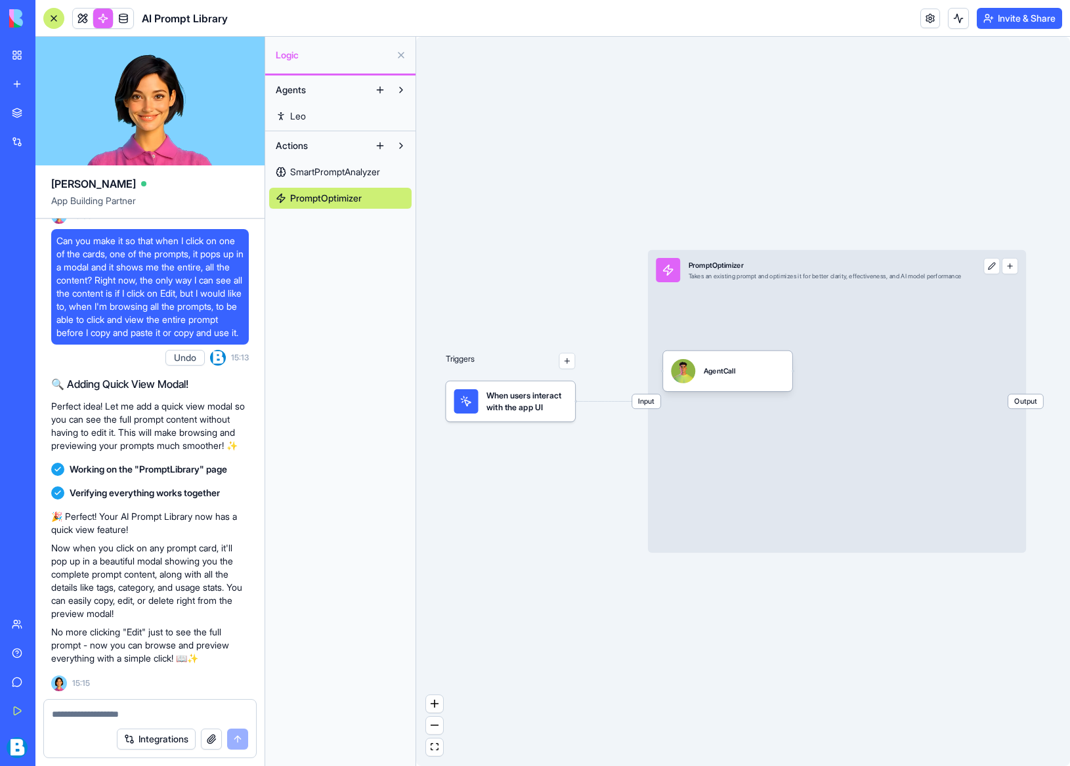
click at [353, 173] on span "SmartPromptAnalyzer" at bounding box center [335, 171] width 90 height 13
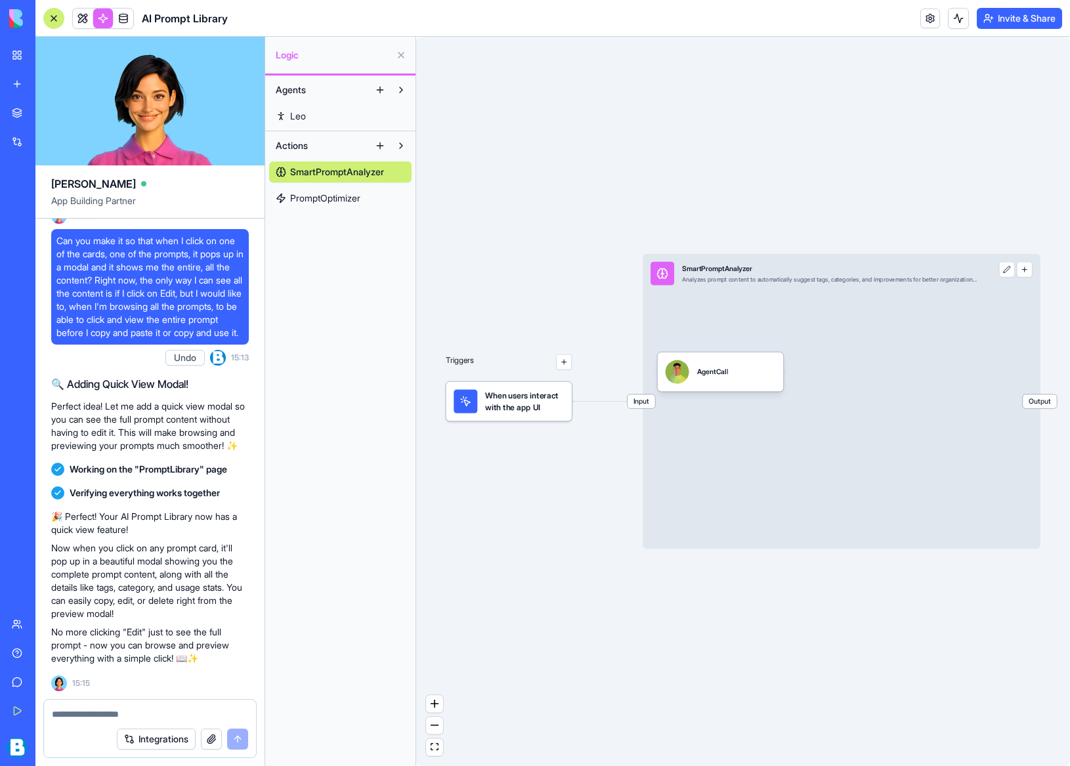
click at [348, 190] on link "PromptOptimizer" at bounding box center [340, 198] width 143 height 21
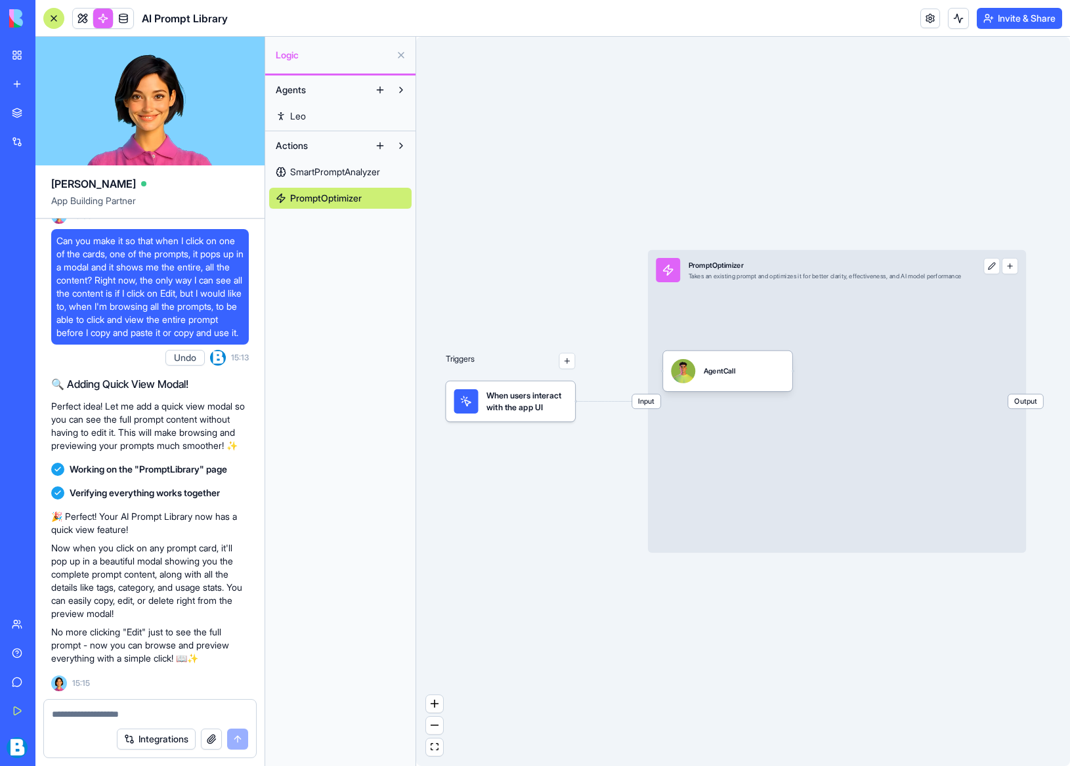
click at [793, 279] on div "Takes an existing prompt and optimizes it for better clarity, effectiveness, an…" at bounding box center [825, 277] width 273 height 8
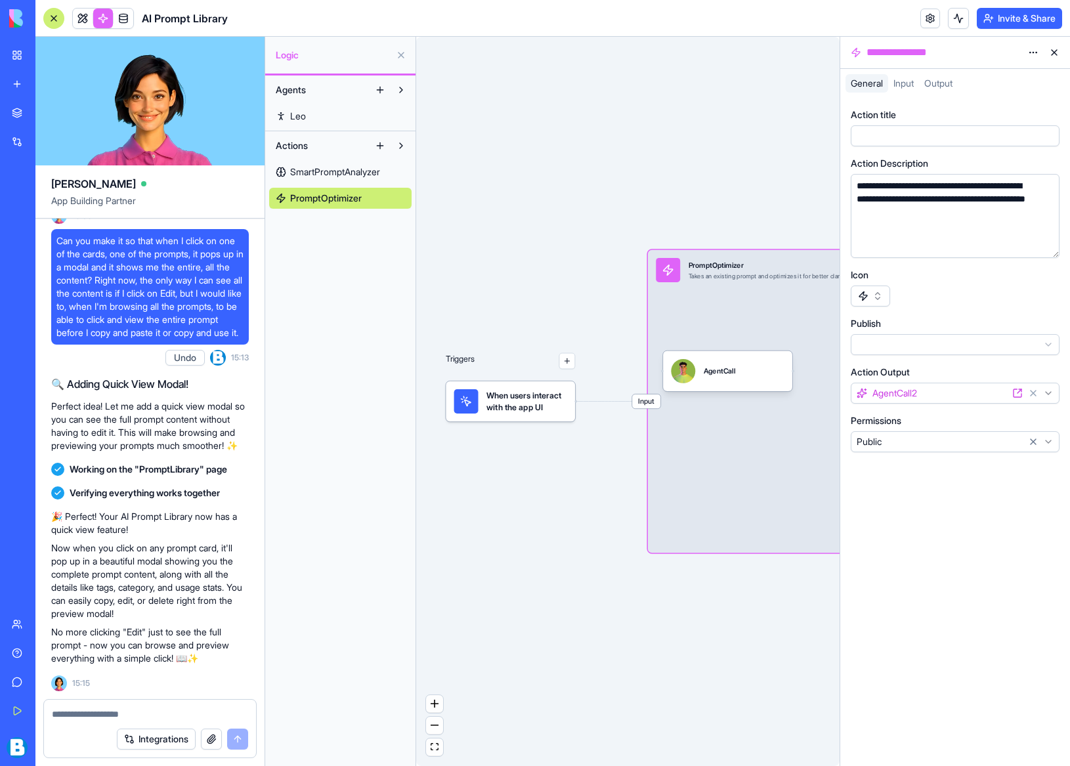
click at [610, 198] on div "Triggers When users interact with the app UI Input PromptOptimizer Takes an exi…" at bounding box center [628, 402] width 424 height 730
click at [16, 81] on link "New app" at bounding box center [30, 84] width 53 height 26
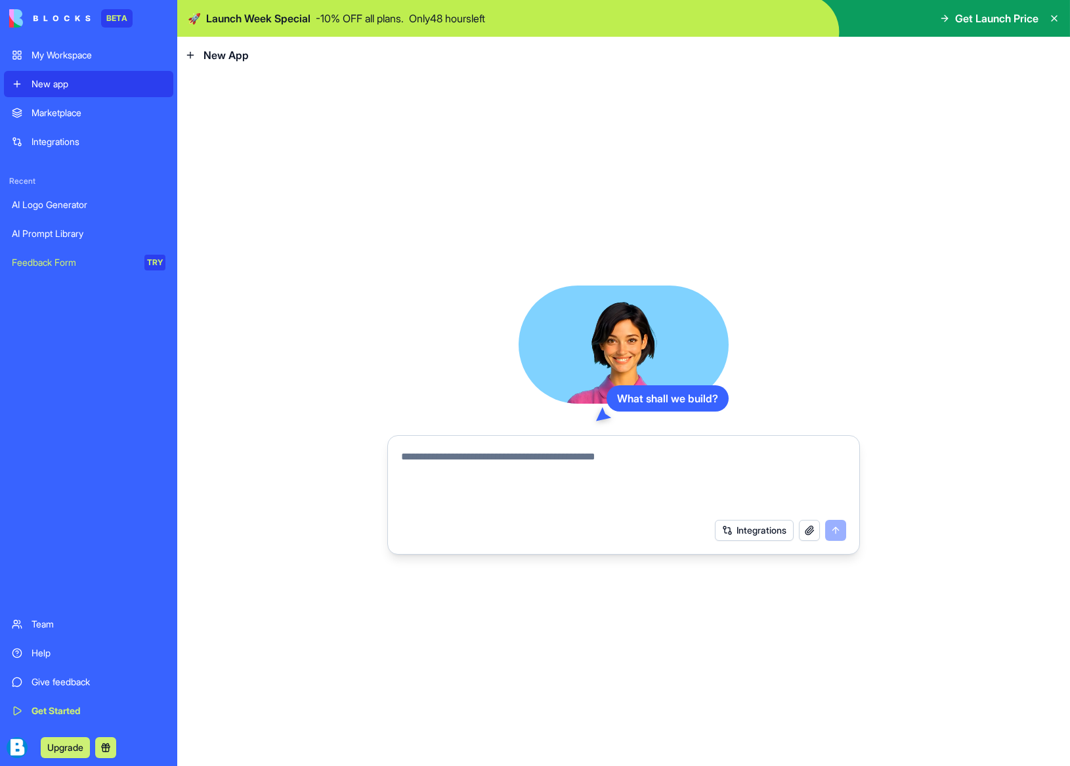
click at [496, 459] on textarea at bounding box center [623, 480] width 445 height 63
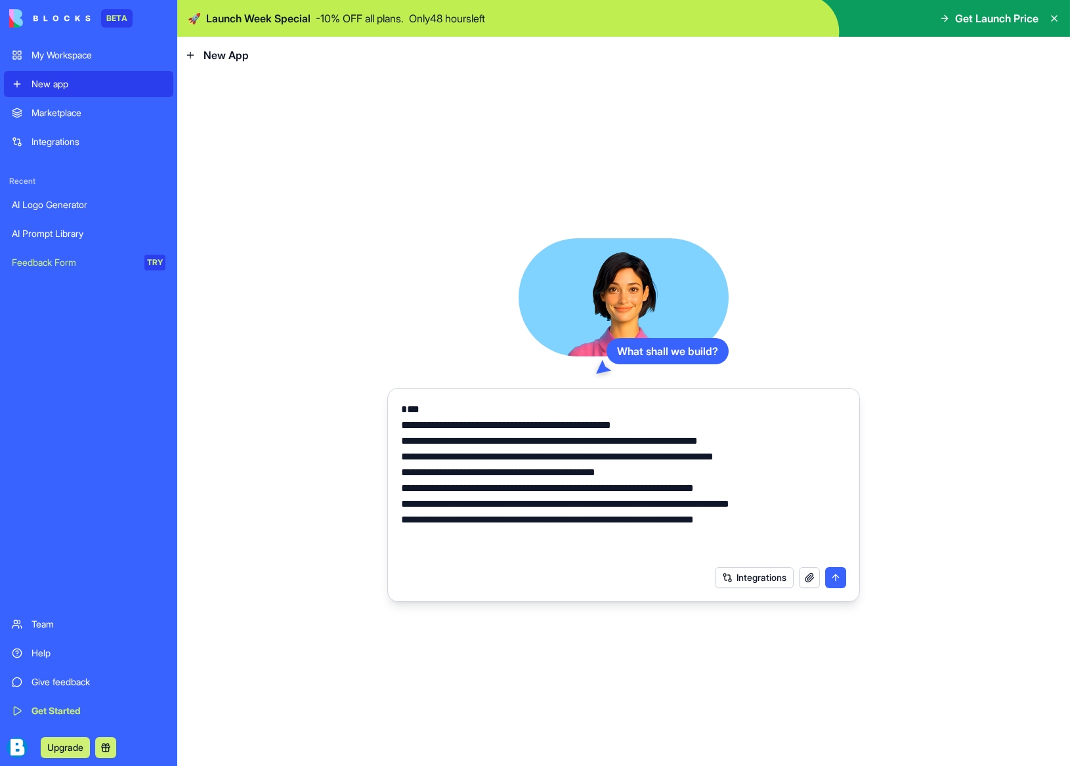
click at [402, 405] on textarea "**********" at bounding box center [623, 481] width 445 height 158
paste textarea "**********"
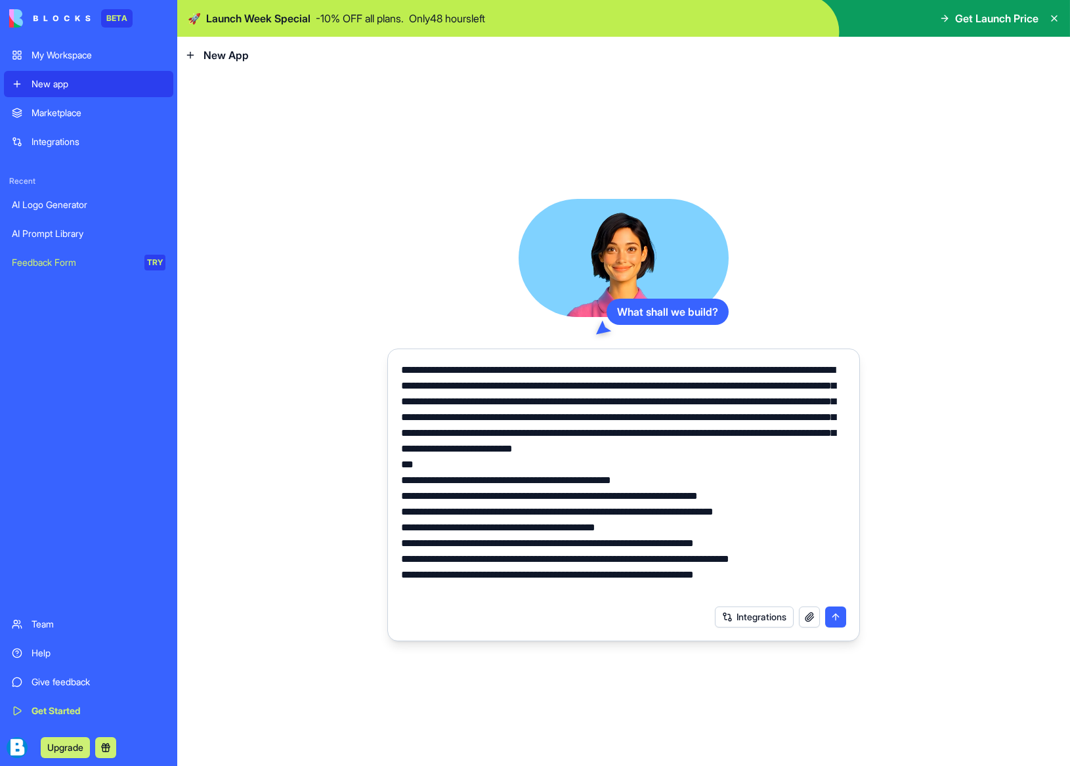
type textarea "**********"
click at [837, 617] on button "submit" at bounding box center [835, 617] width 21 height 21
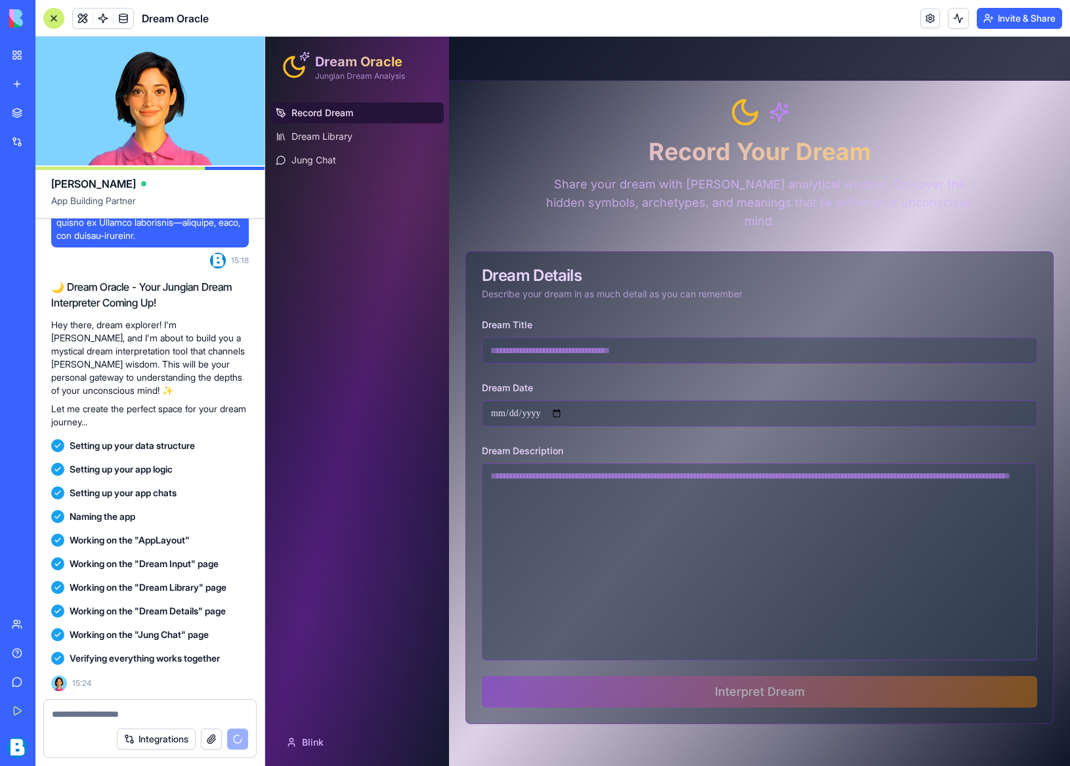
scroll to position [502, 0]
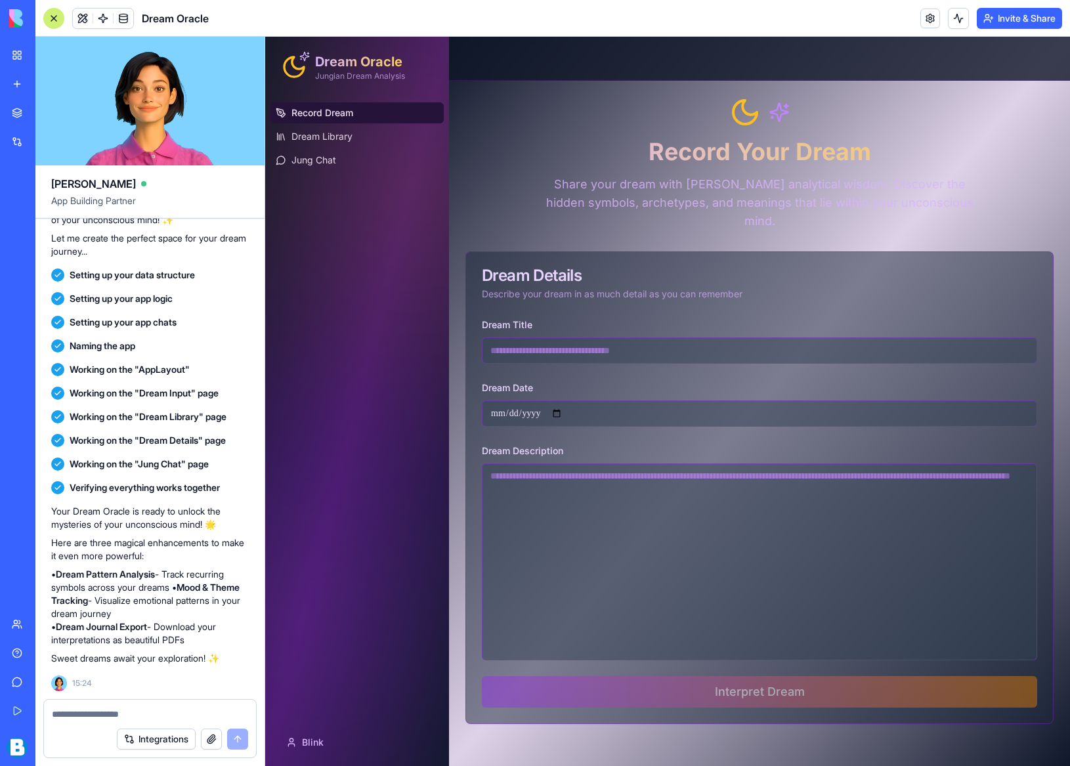
click at [548, 338] on input "Dream Title" at bounding box center [760, 351] width 556 height 26
type input "**********"
click at [569, 465] on textarea "Dream Description" at bounding box center [760, 562] width 556 height 197
click at [537, 500] on textarea "Dream Description" at bounding box center [760, 562] width 556 height 197
paste textarea "**********"
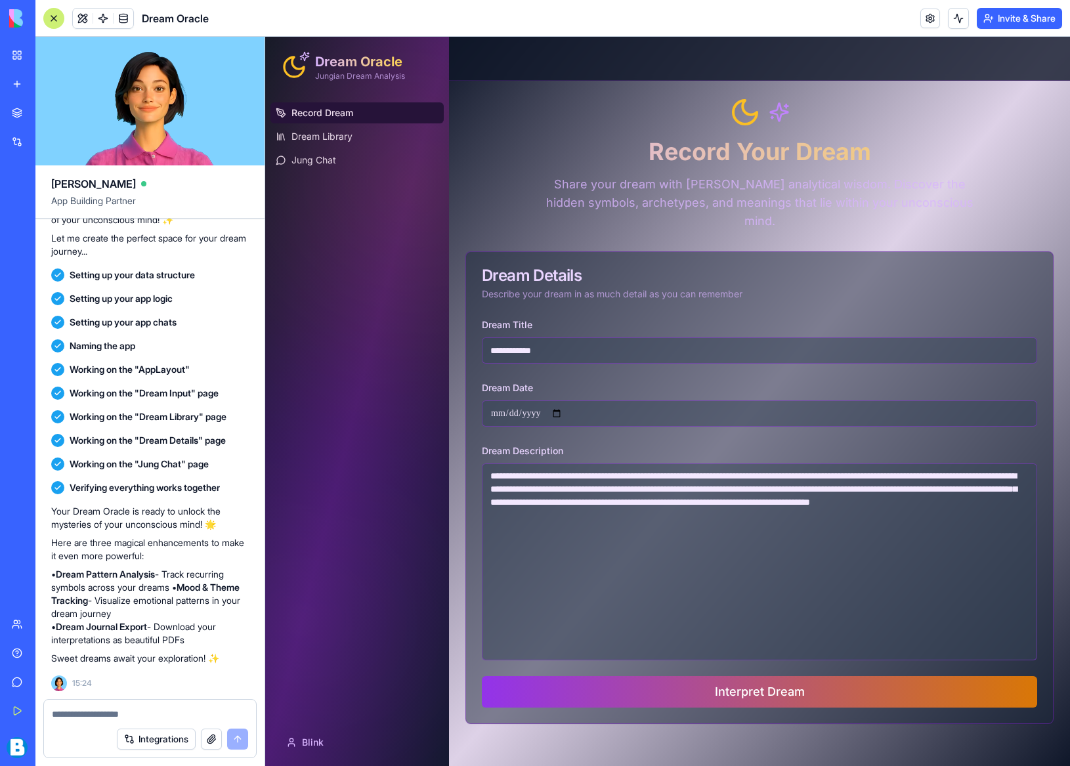
type textarea "**********"
drag, startPoint x: 759, startPoint y: 671, endPoint x: 835, endPoint y: 514, distance: 174.5
click at [760, 676] on button "Interpret Dream" at bounding box center [760, 692] width 556 height 32
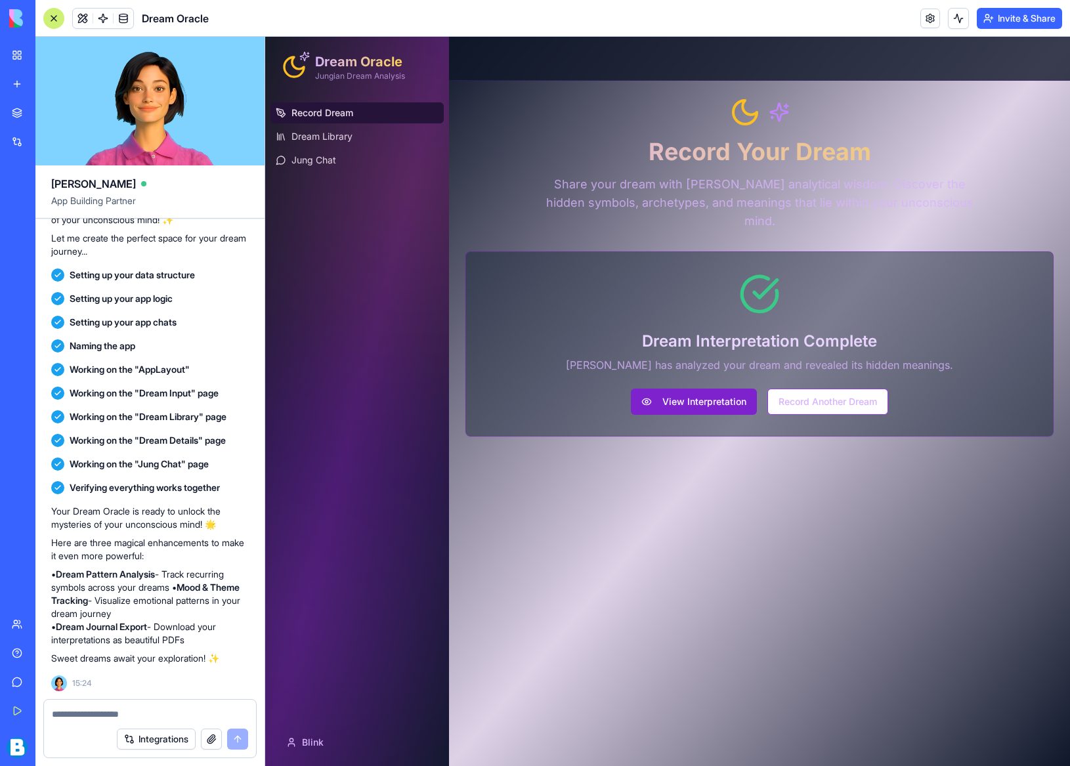
click at [726, 389] on button "View Interpretation" at bounding box center [694, 402] width 126 height 26
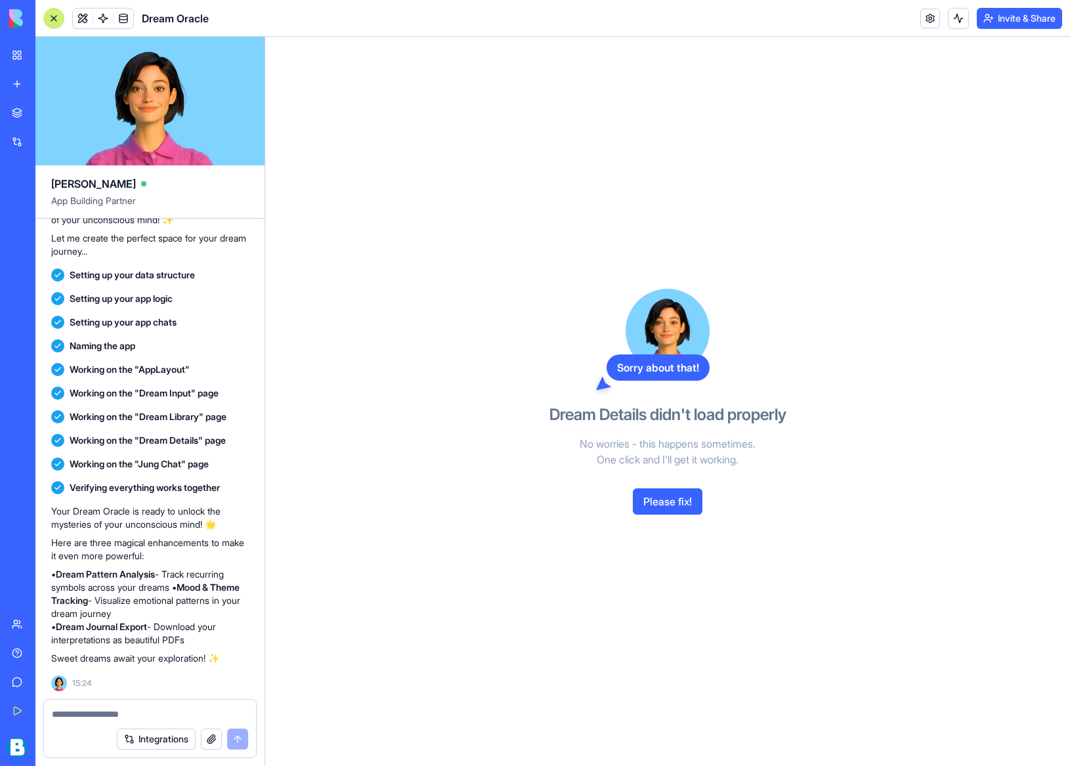
click at [669, 506] on button "Please fix!" at bounding box center [668, 502] width 70 height 26
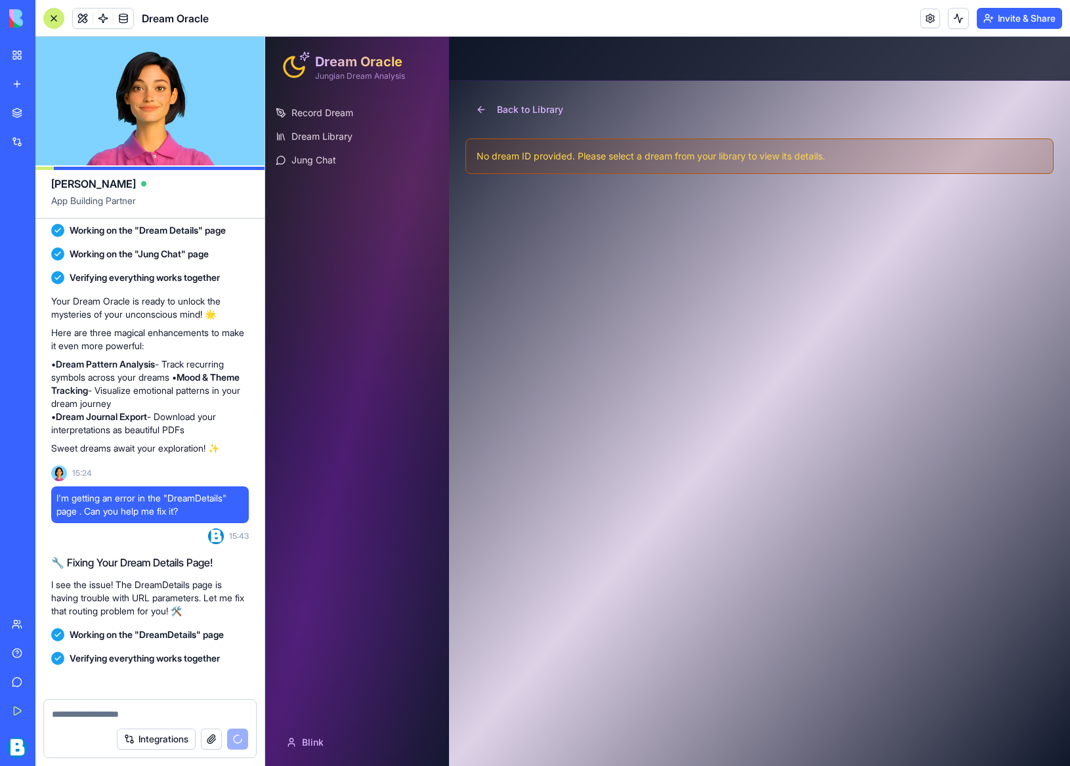
scroll to position [833, 0]
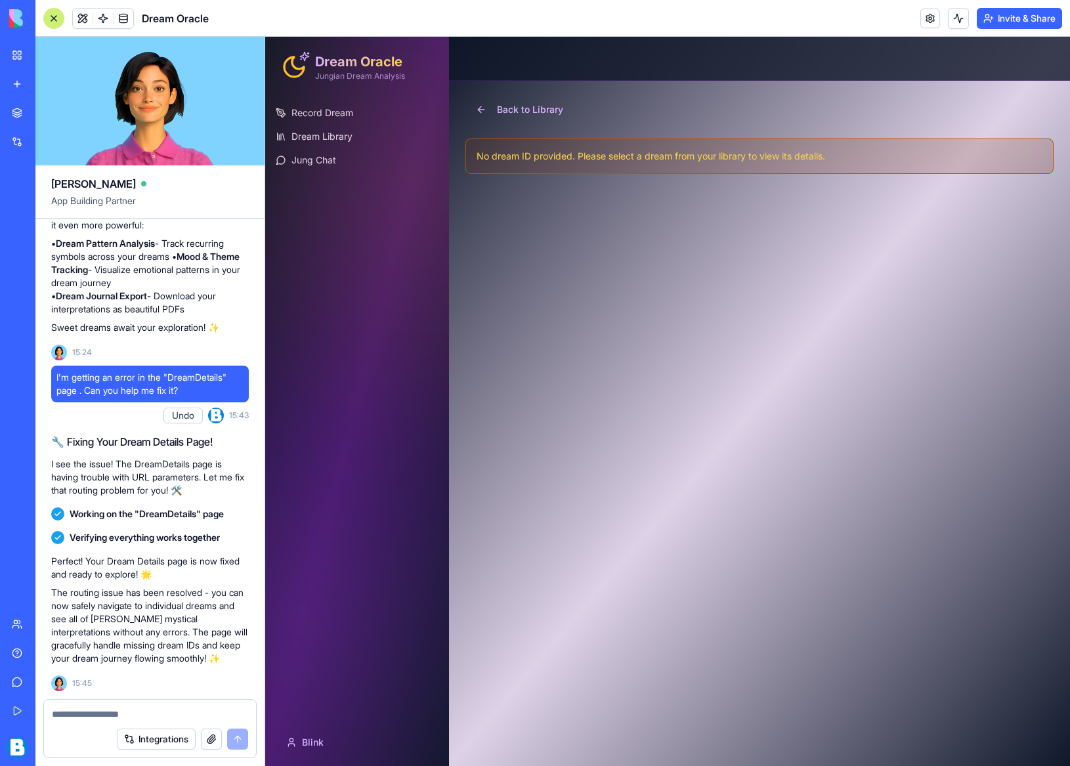
click at [602, 215] on main "Toggle sidebar Back to Library No dream ID provided. Please select a dream from…" at bounding box center [759, 402] width 621 height 730
click at [322, 157] on span "Jung Chat" at bounding box center [314, 160] width 45 height 13
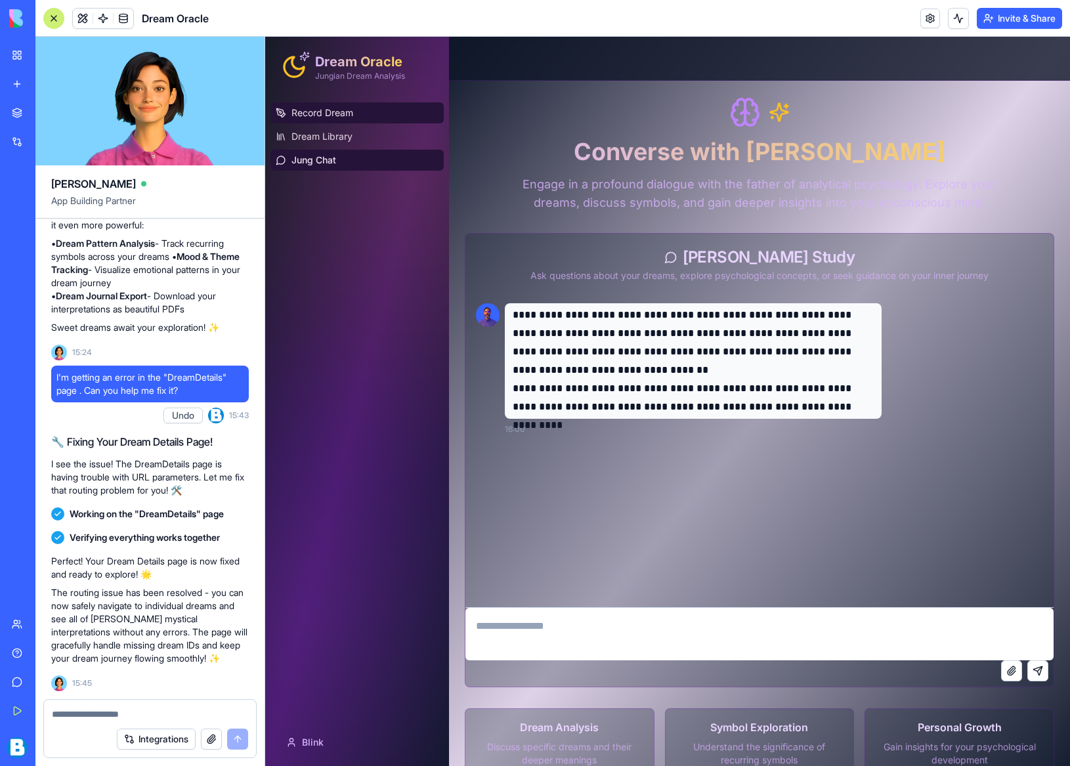
click at [345, 119] on span "Record Dream" at bounding box center [323, 112] width 62 height 13
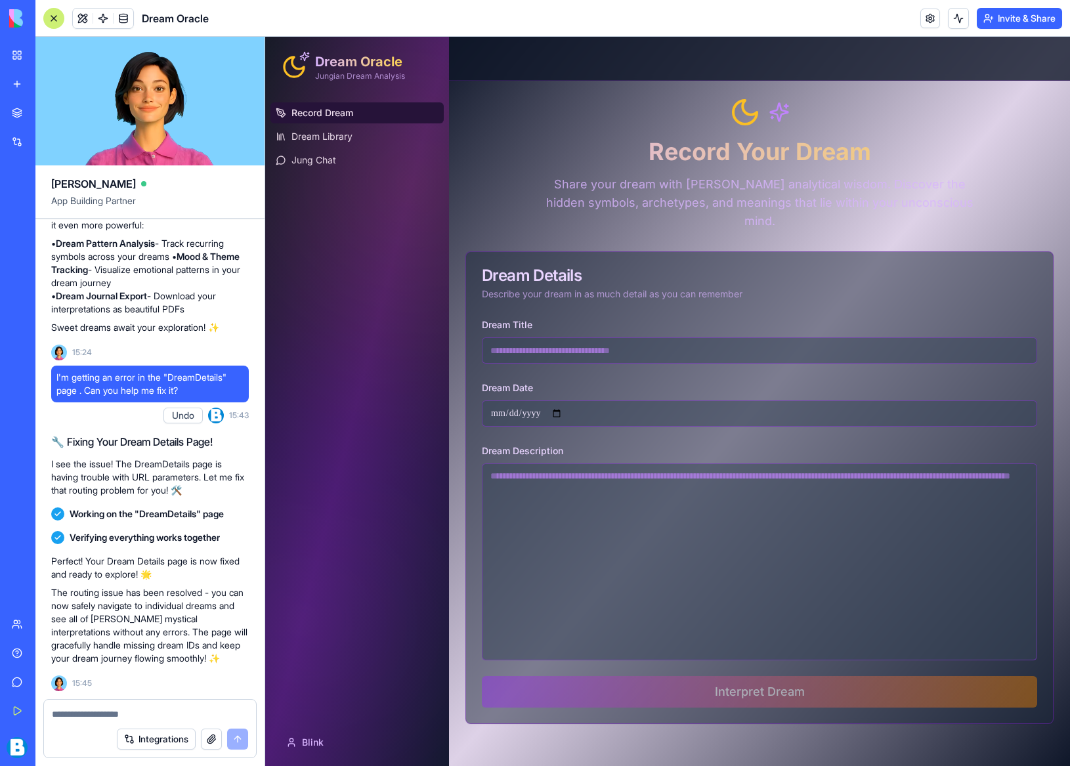
click at [535, 338] on input "Dream Title" at bounding box center [760, 351] width 556 height 26
type input "**********"
click at [507, 480] on textarea "Dream Description" at bounding box center [760, 562] width 556 height 197
paste textarea "**********"
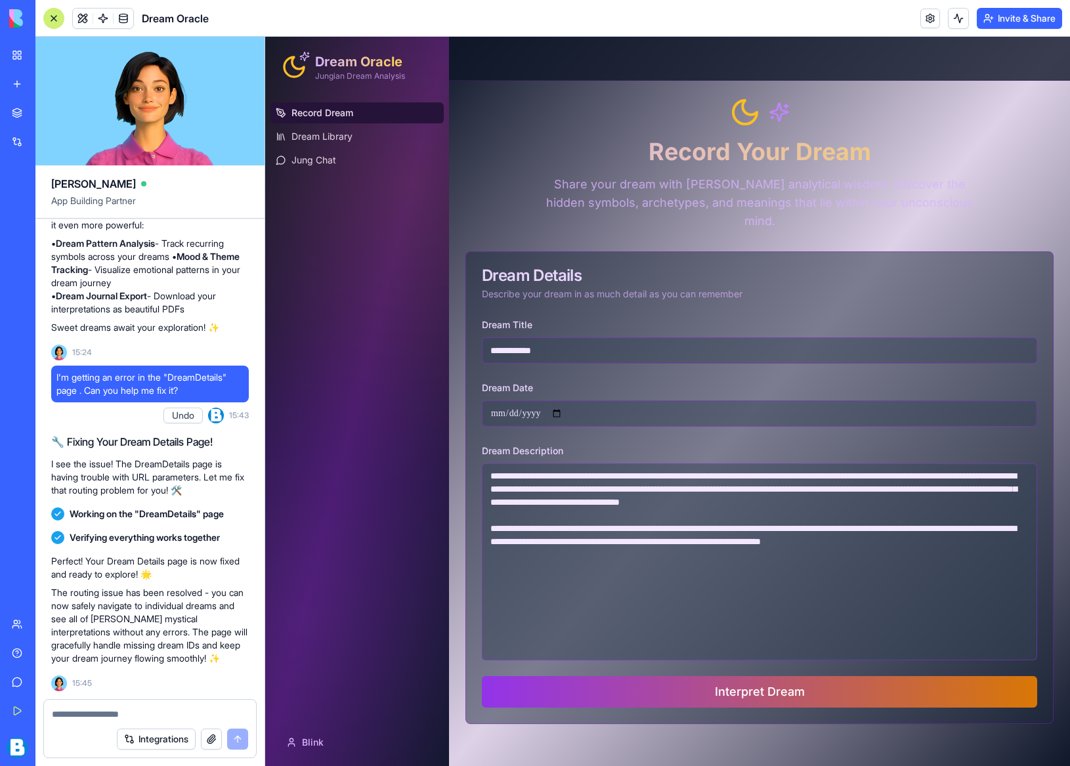
drag, startPoint x: 540, startPoint y: 457, endPoint x: 440, endPoint y: 450, distance: 100.1
click at [440, 450] on div "**********" at bounding box center [667, 402] width 805 height 730
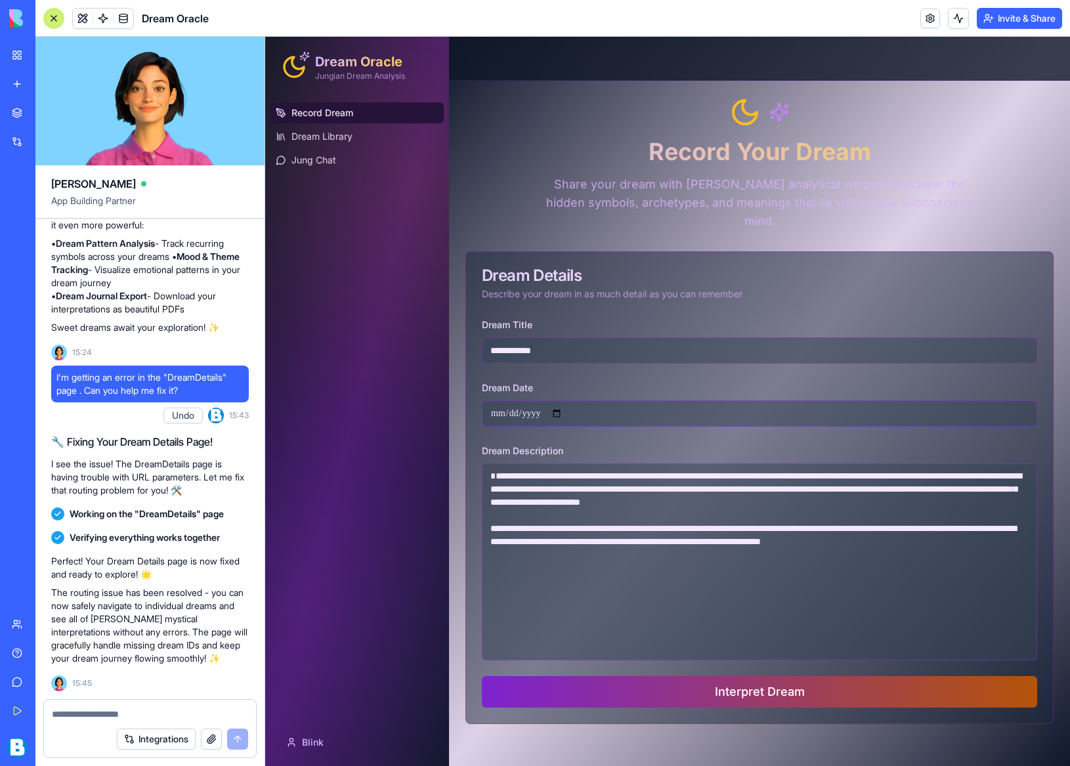
type textarea "**********"
click at [729, 676] on button "Interpret Dream" at bounding box center [760, 692] width 556 height 32
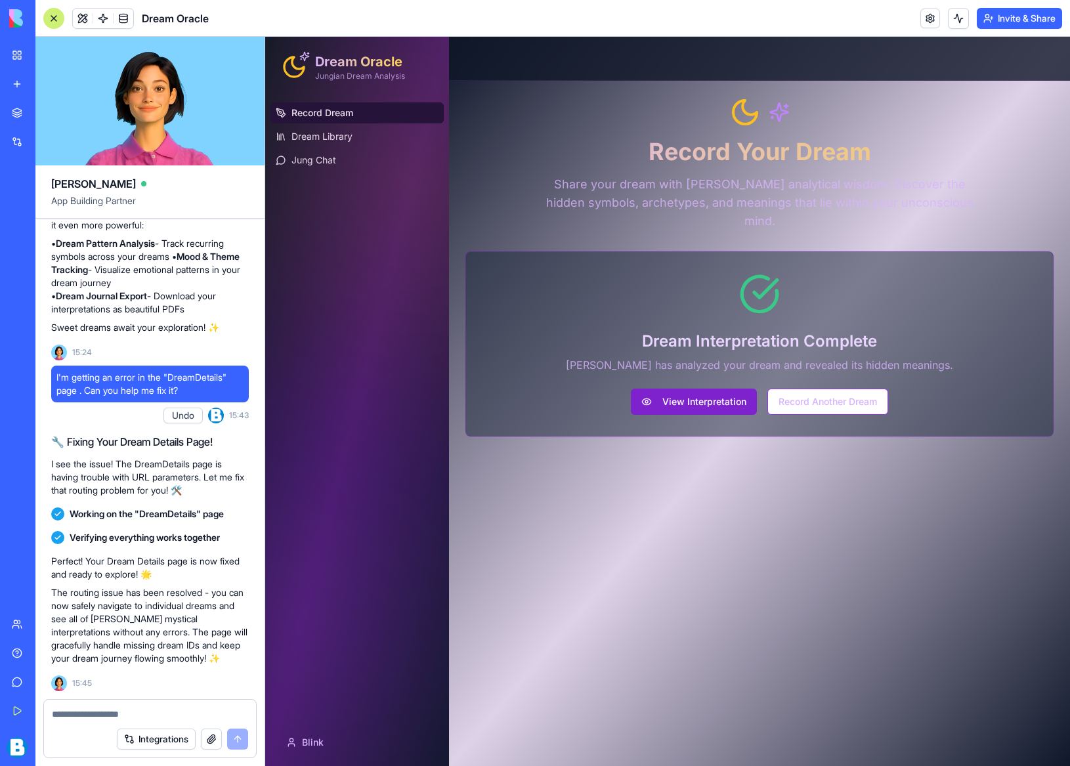
click at [703, 389] on button "View Interpretation" at bounding box center [694, 402] width 126 height 26
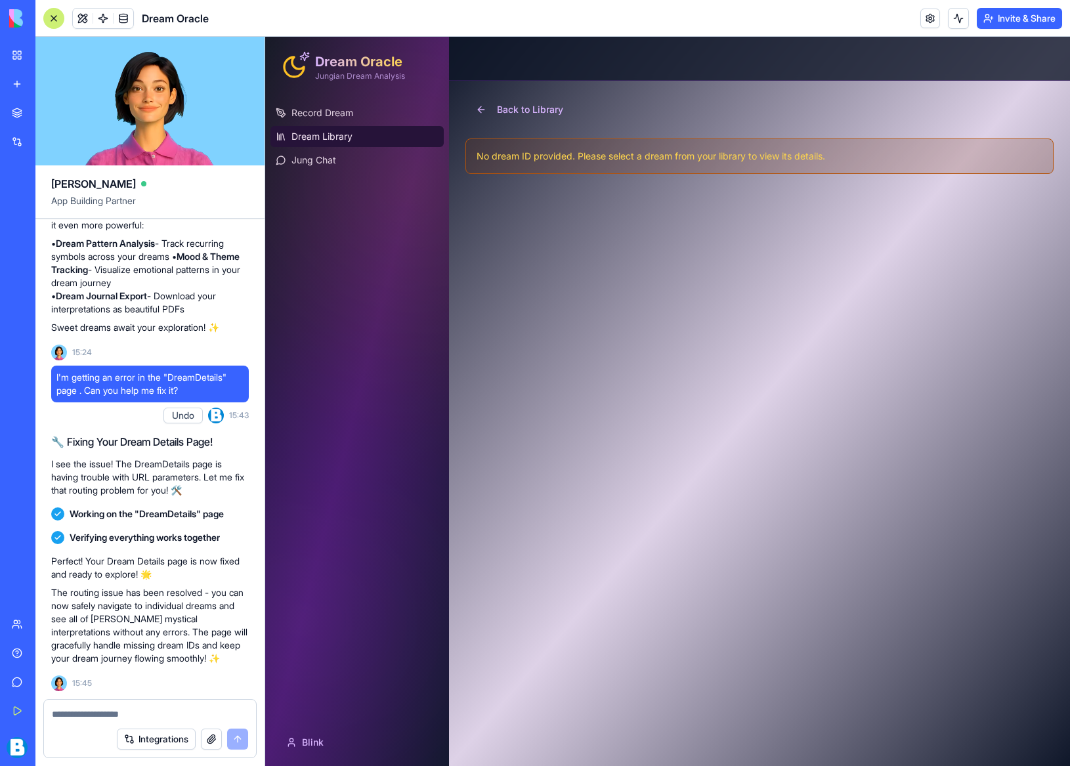
click at [354, 139] on link "Dream Library" at bounding box center [357, 136] width 173 height 21
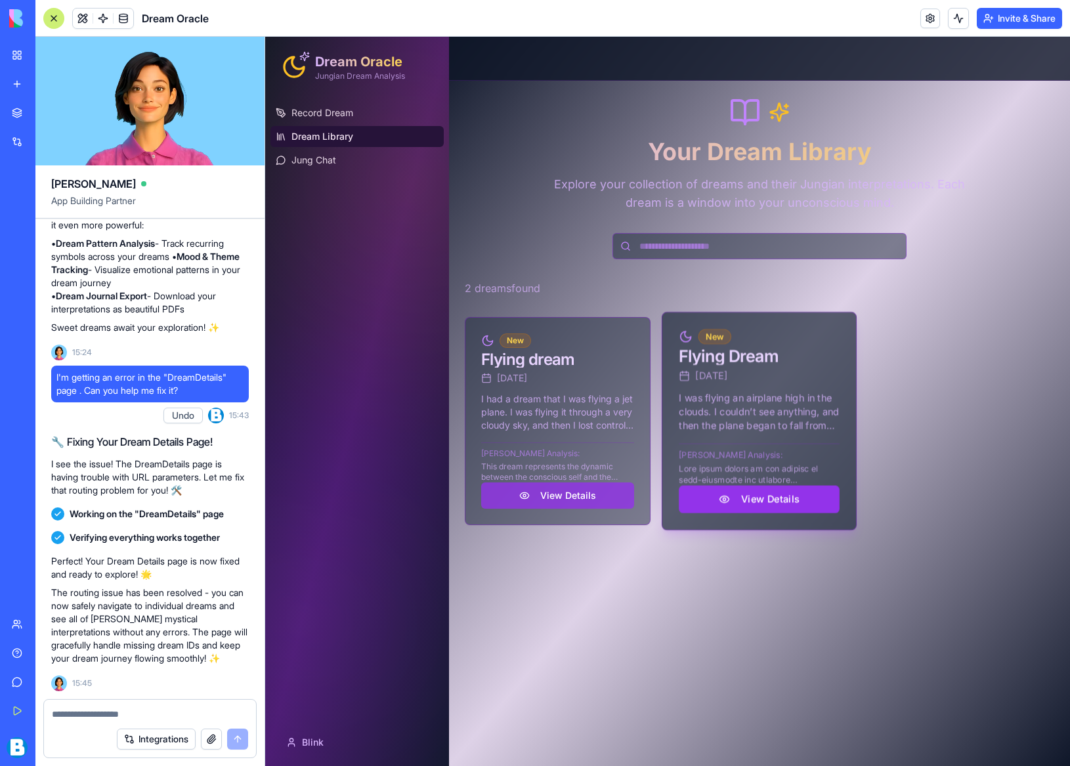
click at [762, 499] on button "View Details" at bounding box center [759, 500] width 161 height 28
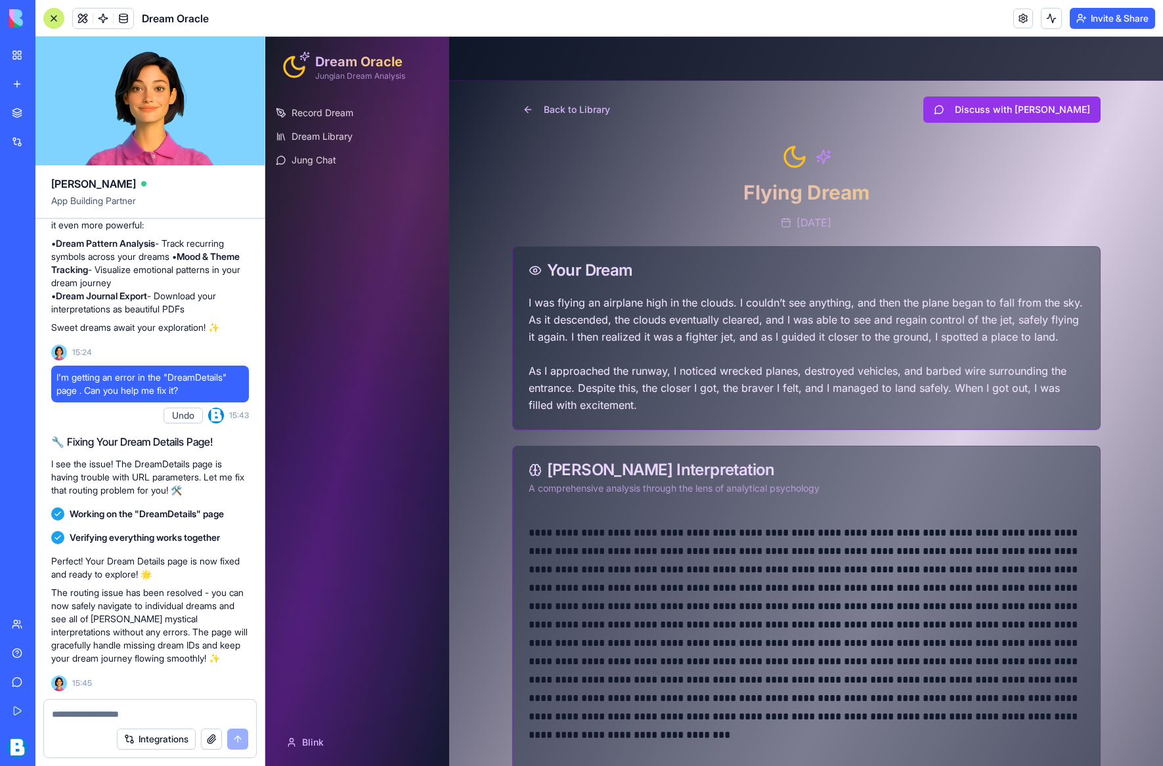
click at [95, 715] on textarea at bounding box center [150, 714] width 196 height 13
paste textarea "**********"
type textarea "**********"
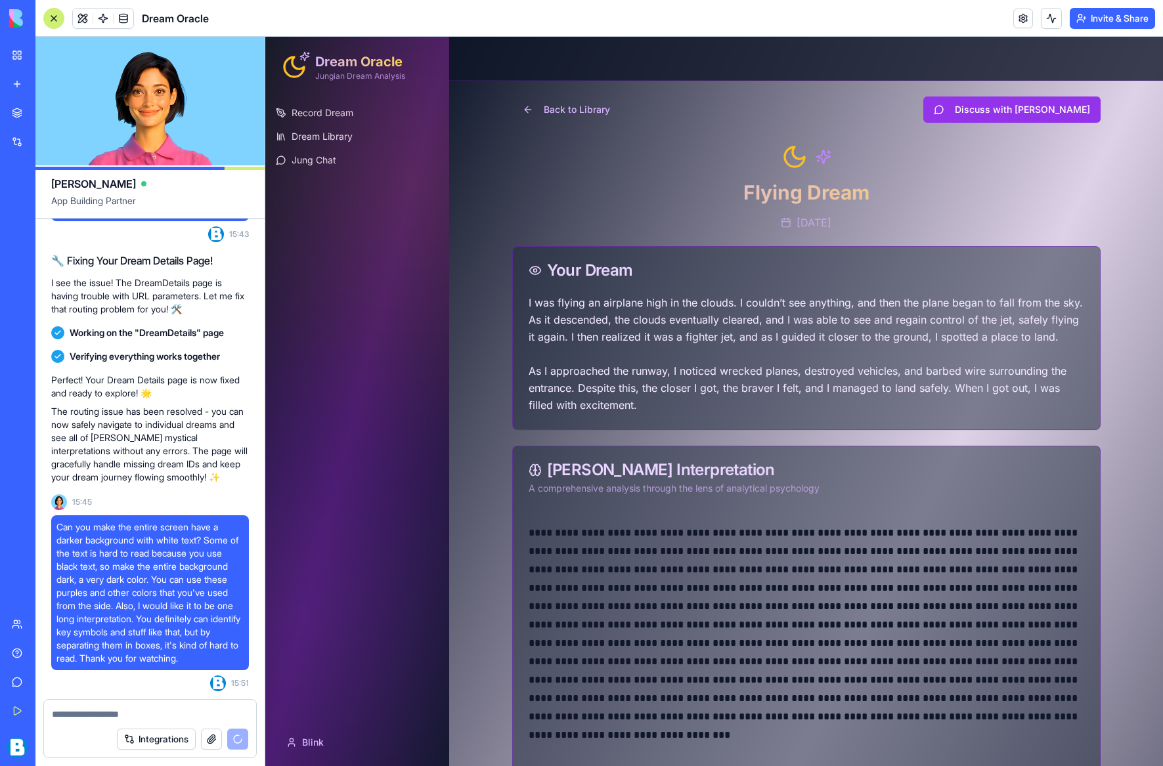
click at [99, 15] on span at bounding box center [103, 18] width 37 height 37
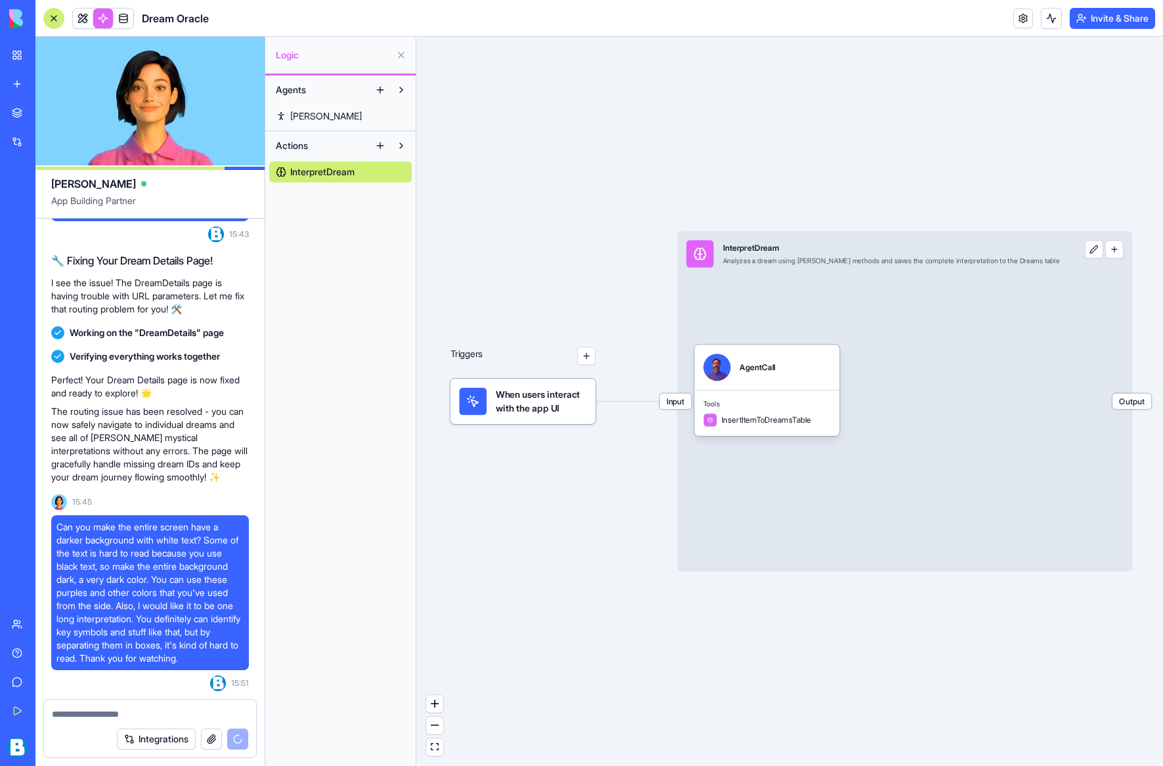
click at [545, 416] on div "When users interact with the app UI" at bounding box center [523, 401] width 145 height 45
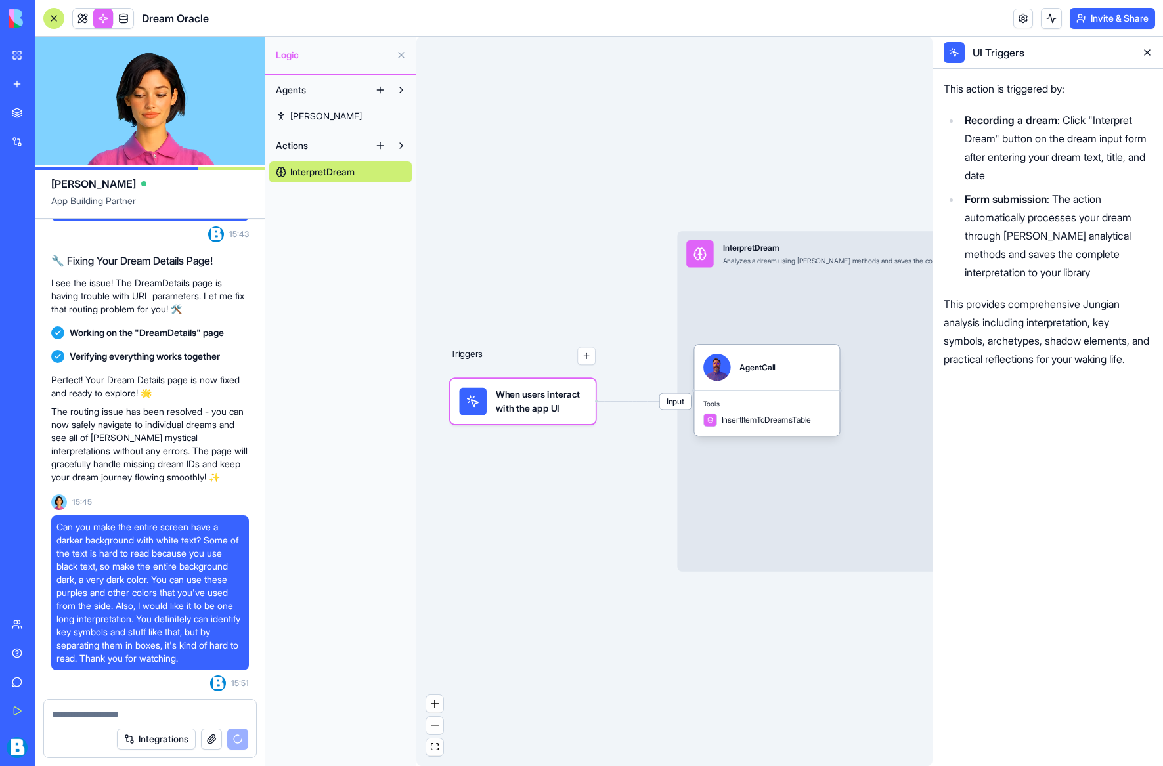
click at [630, 490] on div "Triggers When users interact with the app UI Input InterpretDream Analyzes a dr…" at bounding box center [674, 402] width 516 height 730
click at [758, 427] on div "InsertItemToDreamsTable" at bounding box center [757, 421] width 108 height 14
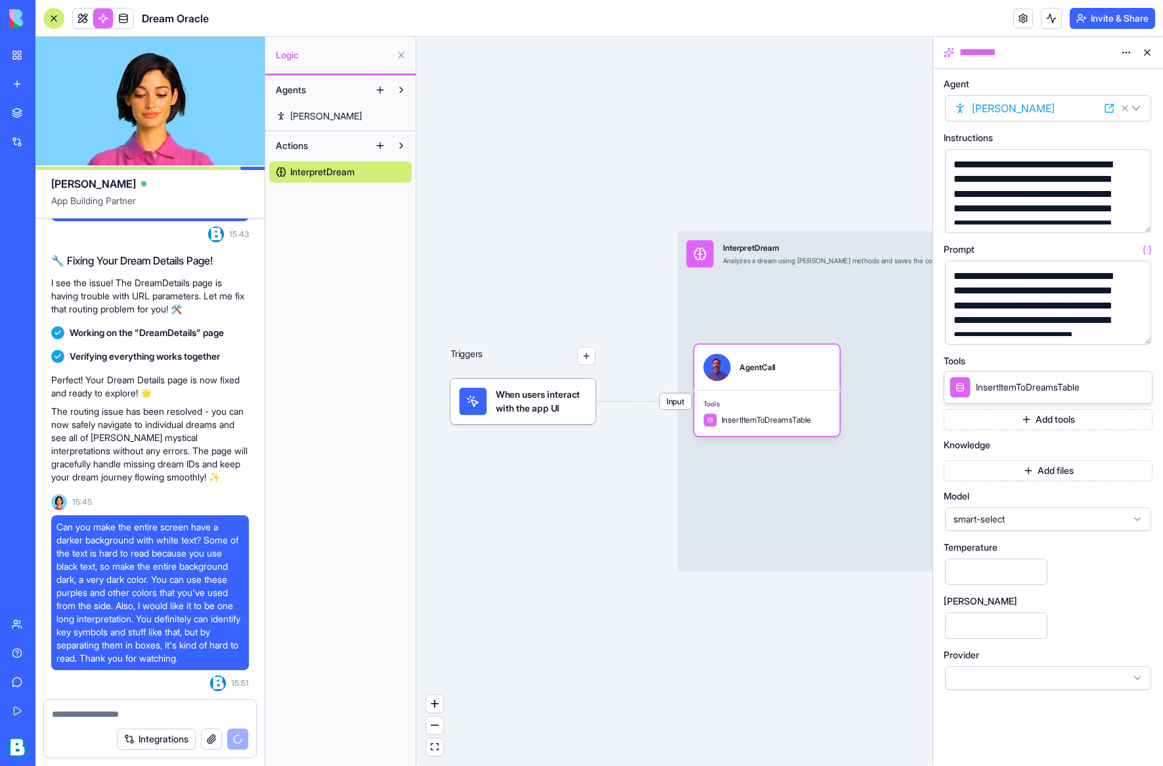
click at [730, 319] on div "Input InterpretDream Analyzes a dream using [PERSON_NAME] methods and saves the…" at bounding box center [904, 401] width 455 height 341
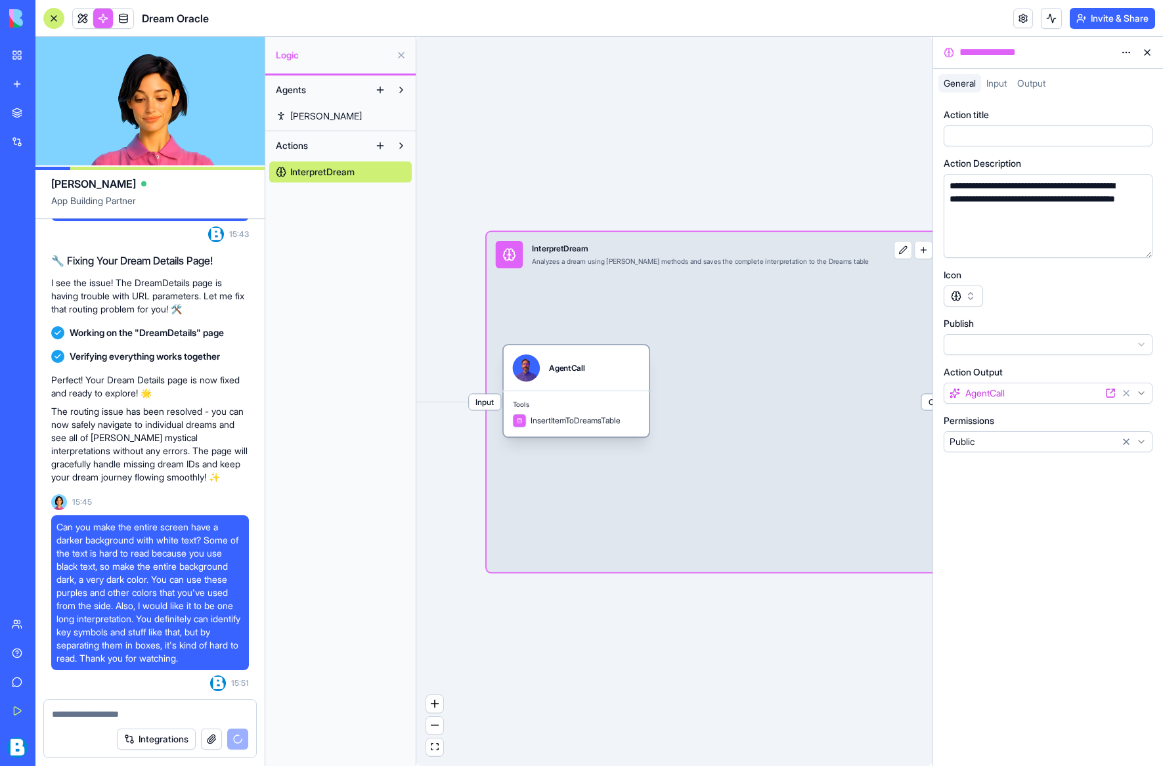
click at [613, 368] on div "AgentCall" at bounding box center [576, 368] width 127 height 27
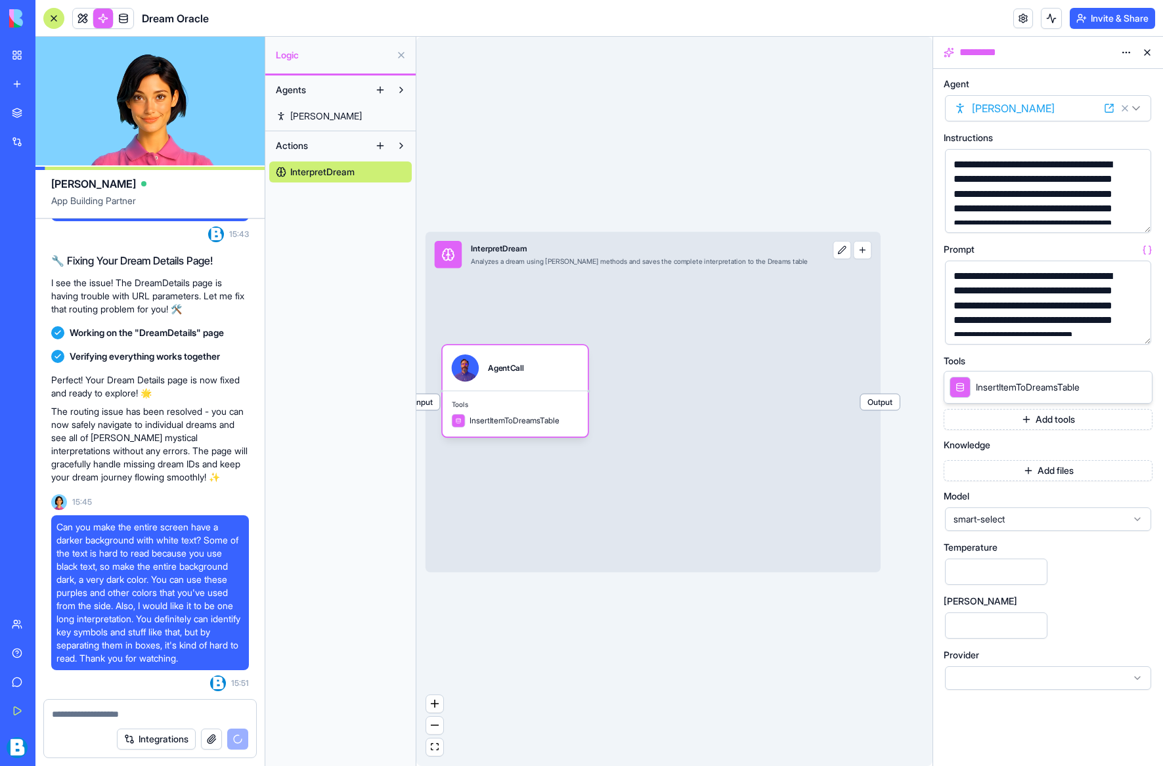
click at [841, 252] on button at bounding box center [842, 250] width 18 height 18
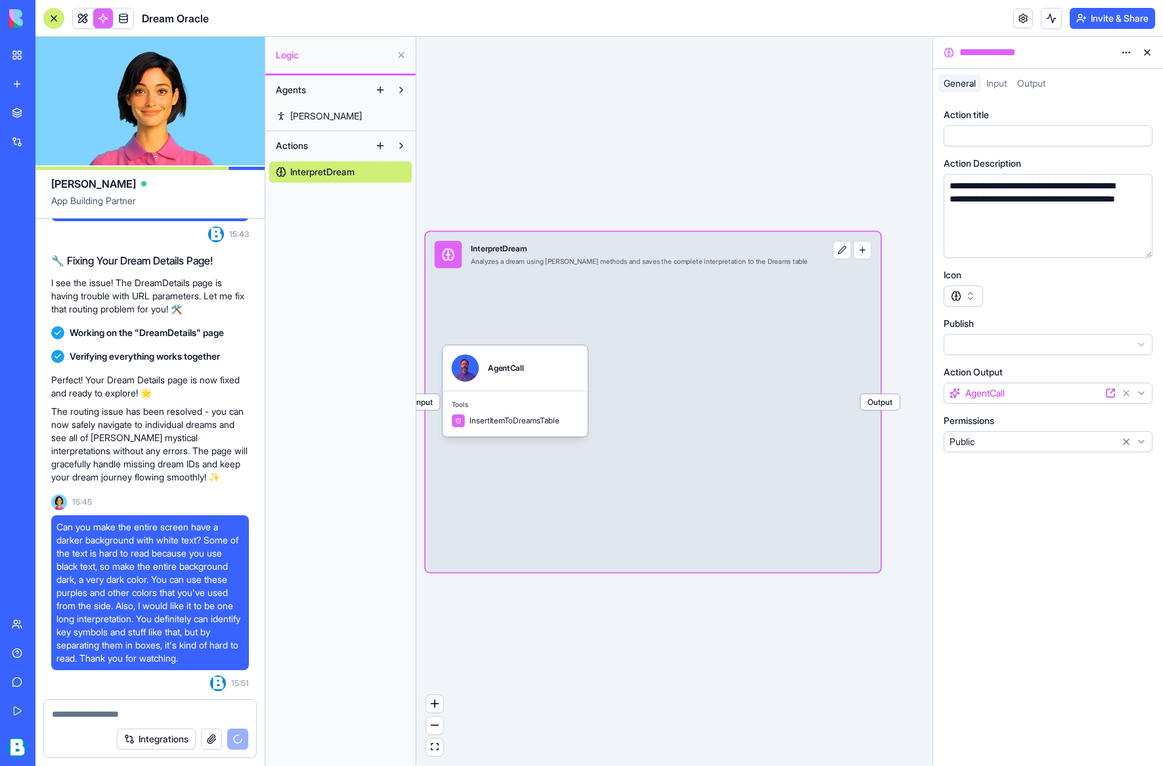
click at [860, 248] on button "button" at bounding box center [863, 250] width 18 height 18
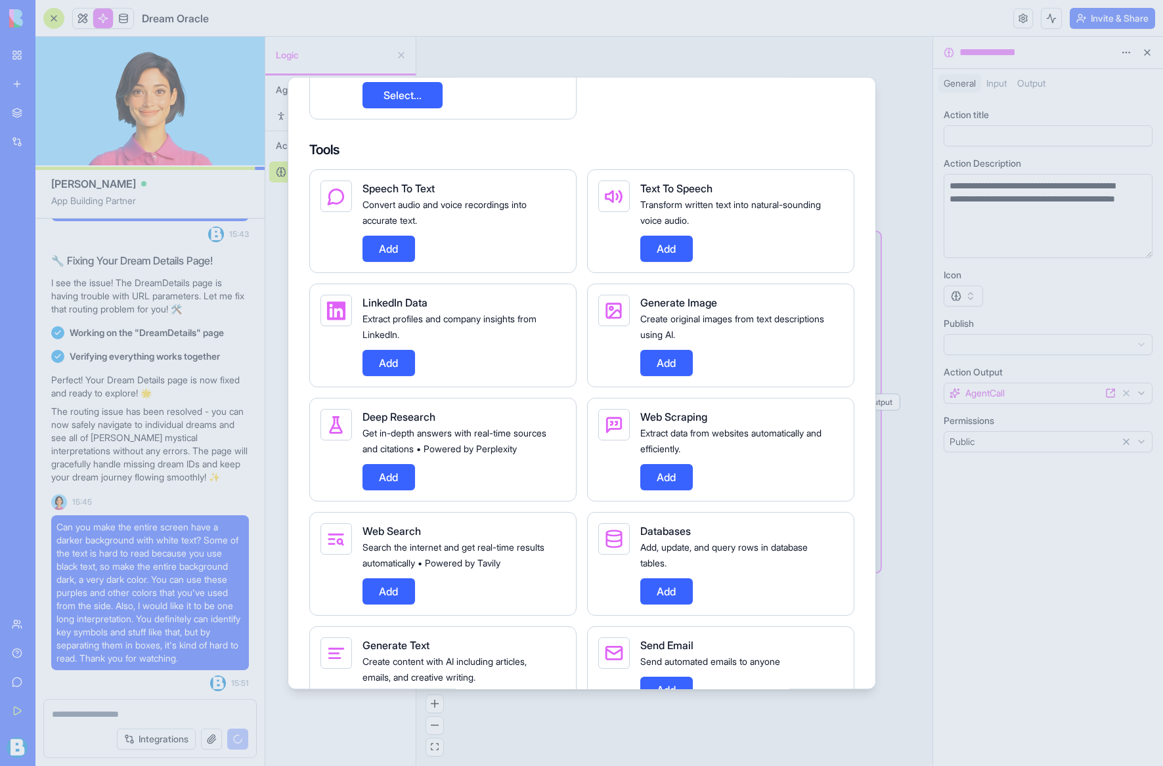
scroll to position [246, 0]
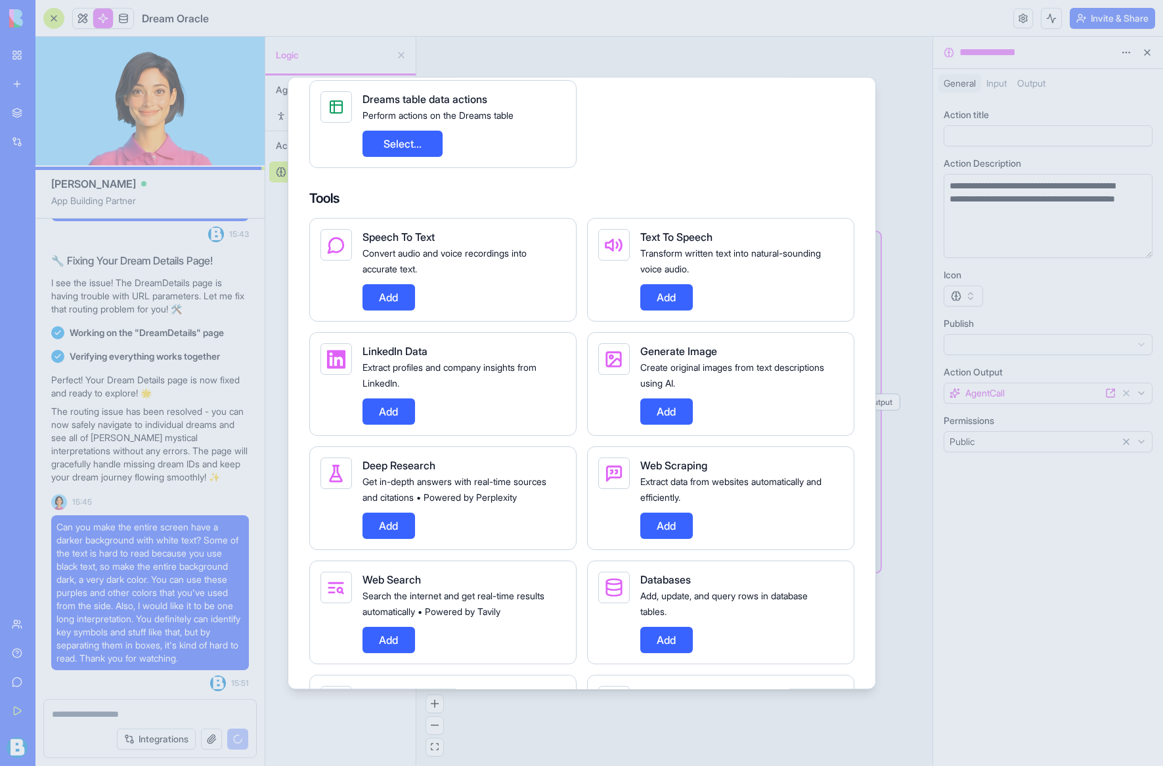
click at [656, 296] on button "Add" at bounding box center [666, 297] width 53 height 26
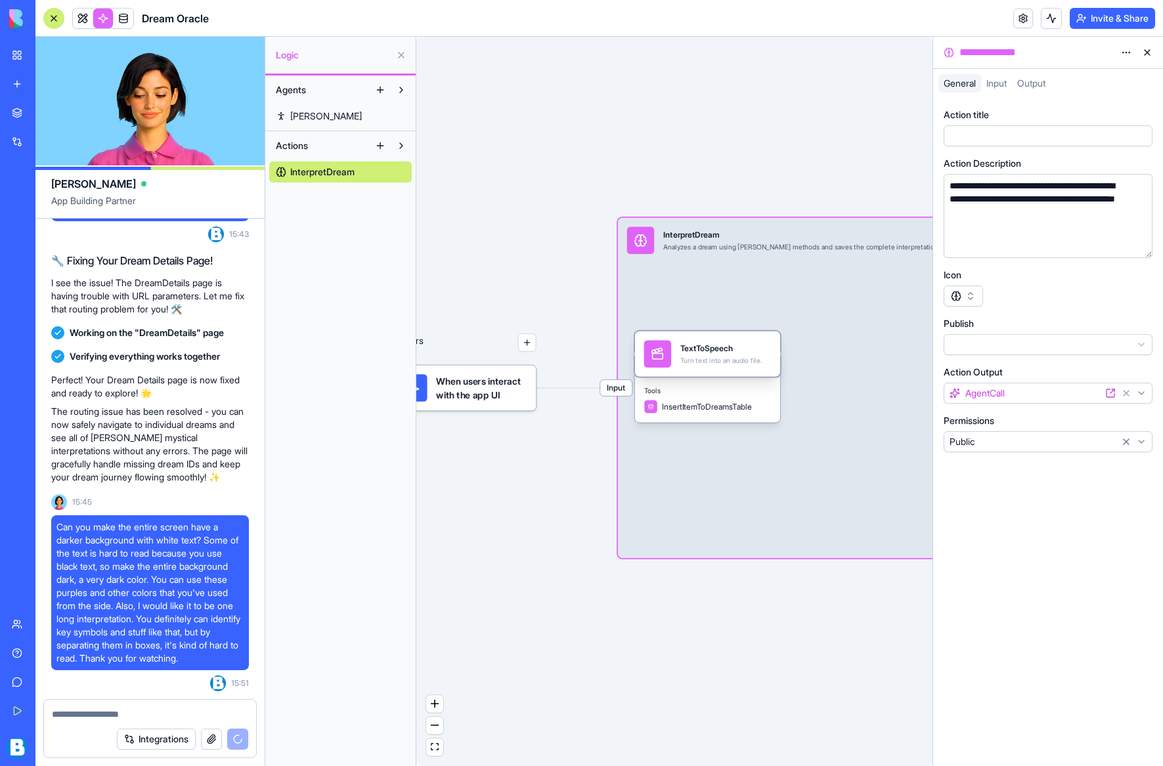
scroll to position [1143, 0]
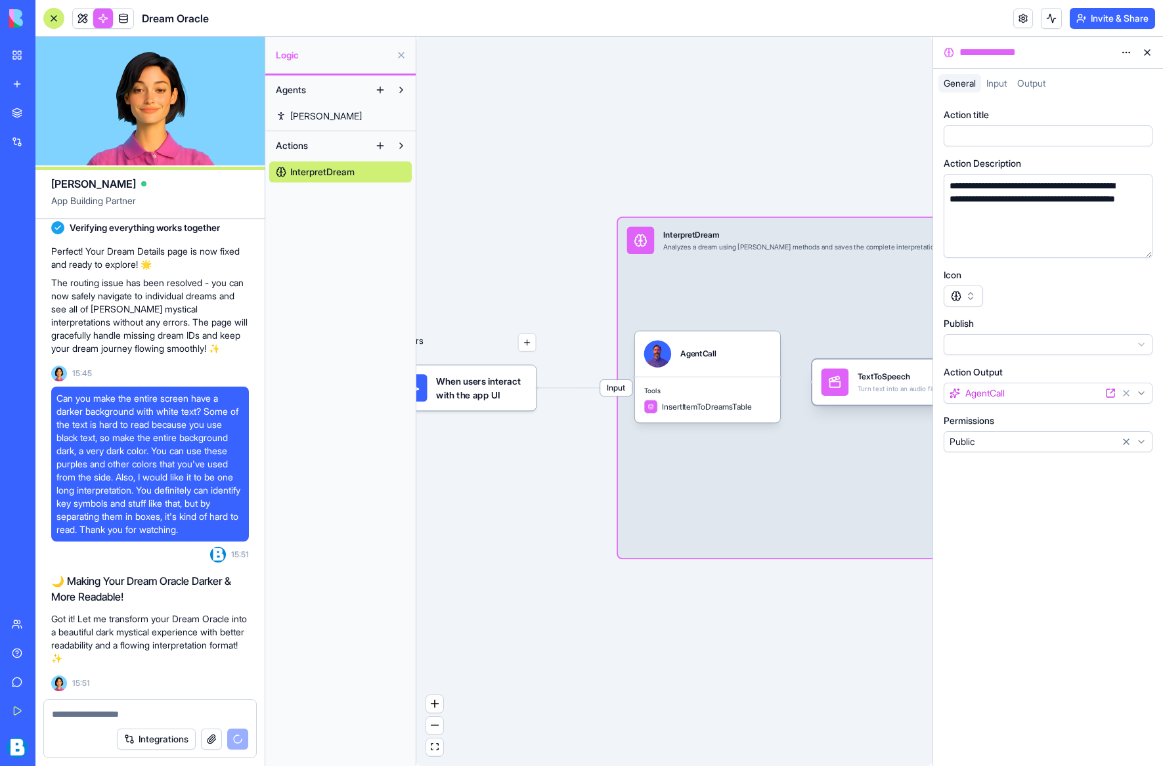
drag, startPoint x: 658, startPoint y: 355, endPoint x: 835, endPoint y: 385, distance: 179.2
click at [835, 385] on icon at bounding box center [835, 385] width 11 height 6
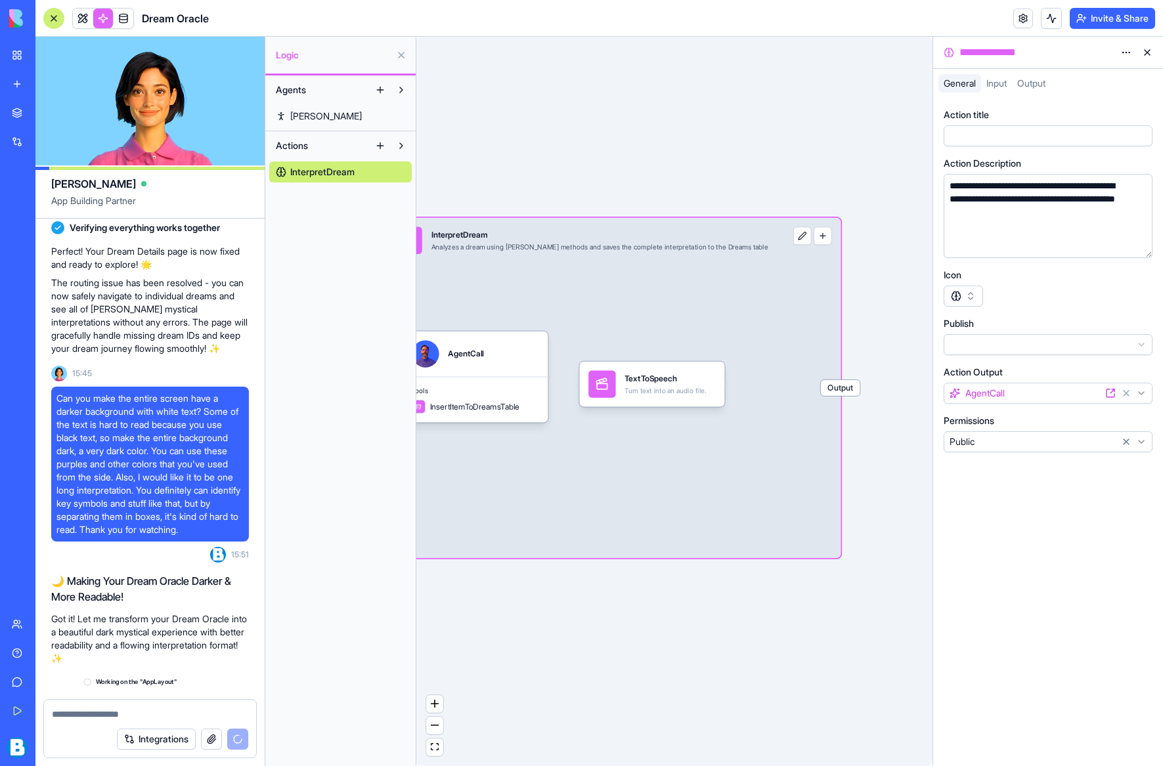
scroll to position [1261, 0]
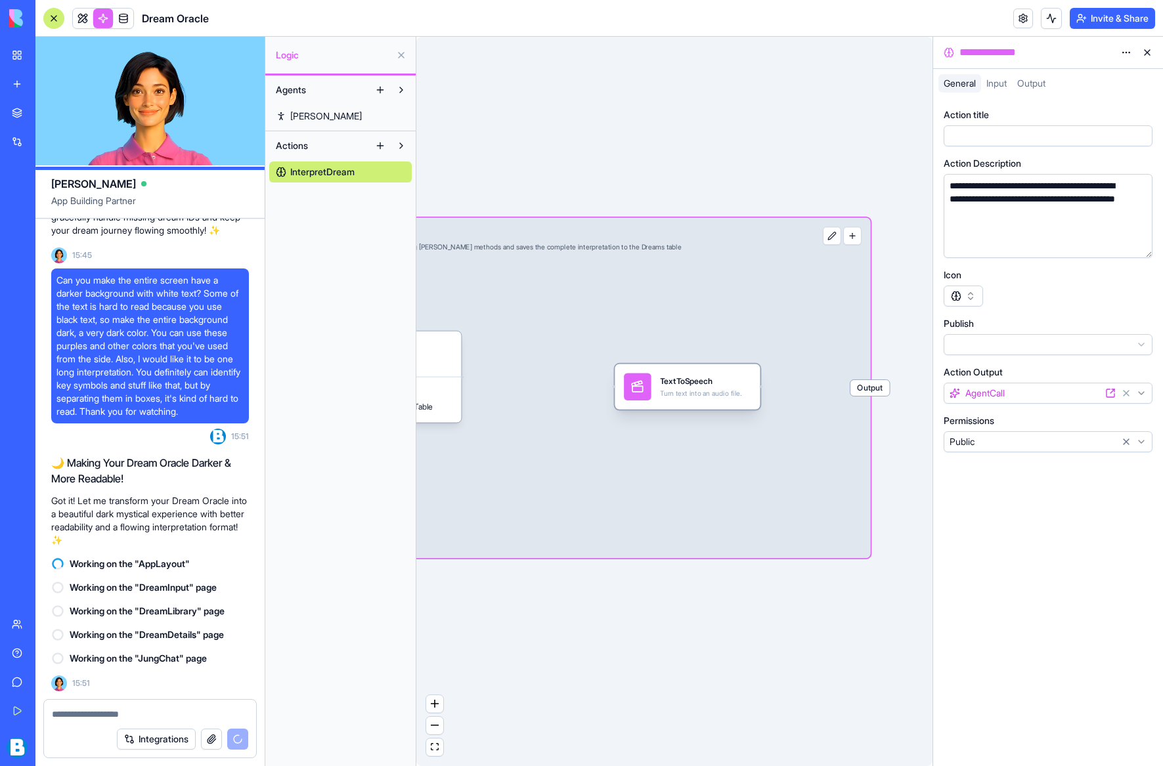
drag, startPoint x: 531, startPoint y: 386, endPoint x: 693, endPoint y: 395, distance: 161.8
click at [652, 389] on div "TextToSpeech Turn text into an audio file." at bounding box center [687, 386] width 127 height 27
click at [866, 391] on span "Output" at bounding box center [869, 388] width 39 height 16
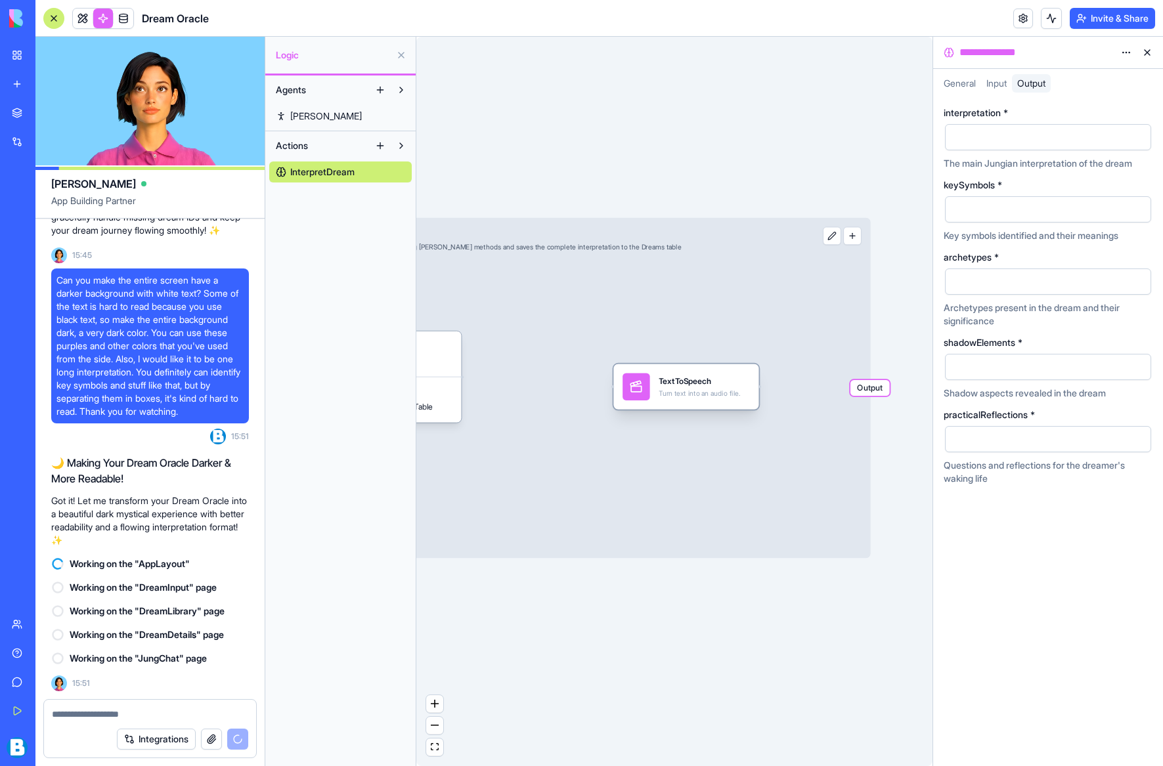
click at [690, 391] on div "Turn text into an audio file." at bounding box center [699, 393] width 81 height 9
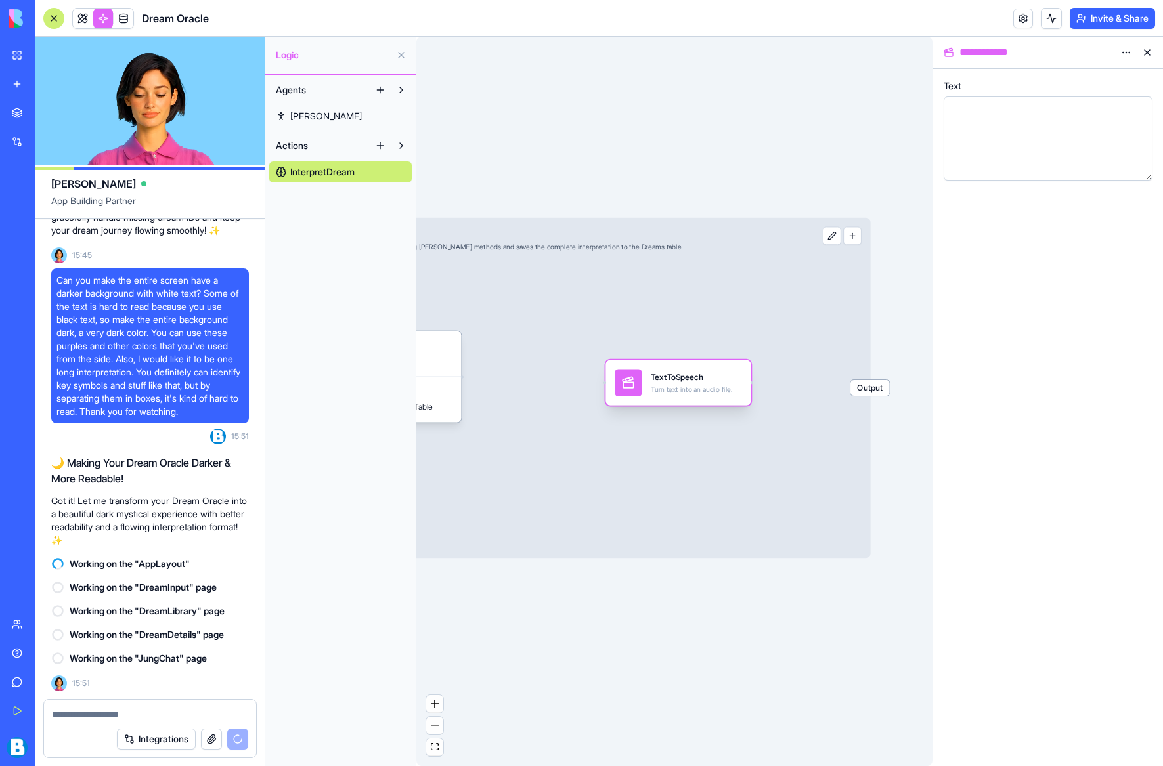
drag, startPoint x: 622, startPoint y: 387, endPoint x: 614, endPoint y: 383, distance: 8.8
click at [614, 383] on div "TextToSpeech Turn text into an audio file." at bounding box center [677, 383] width 145 height 45
click at [980, 53] on html "BETA My Workspace New app Marketplace Integrations Recent AI Logo Generator AI …" at bounding box center [581, 383] width 1163 height 766
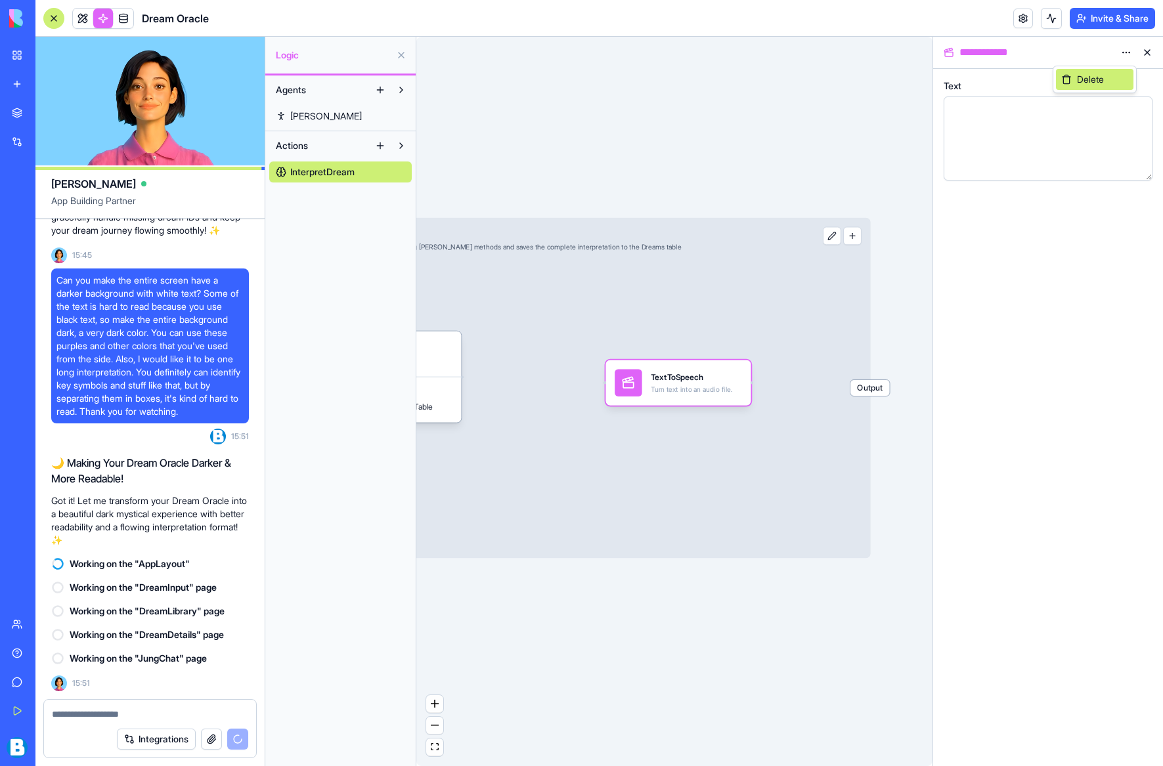
click at [980, 81] on span "Delete" at bounding box center [1090, 79] width 27 height 13
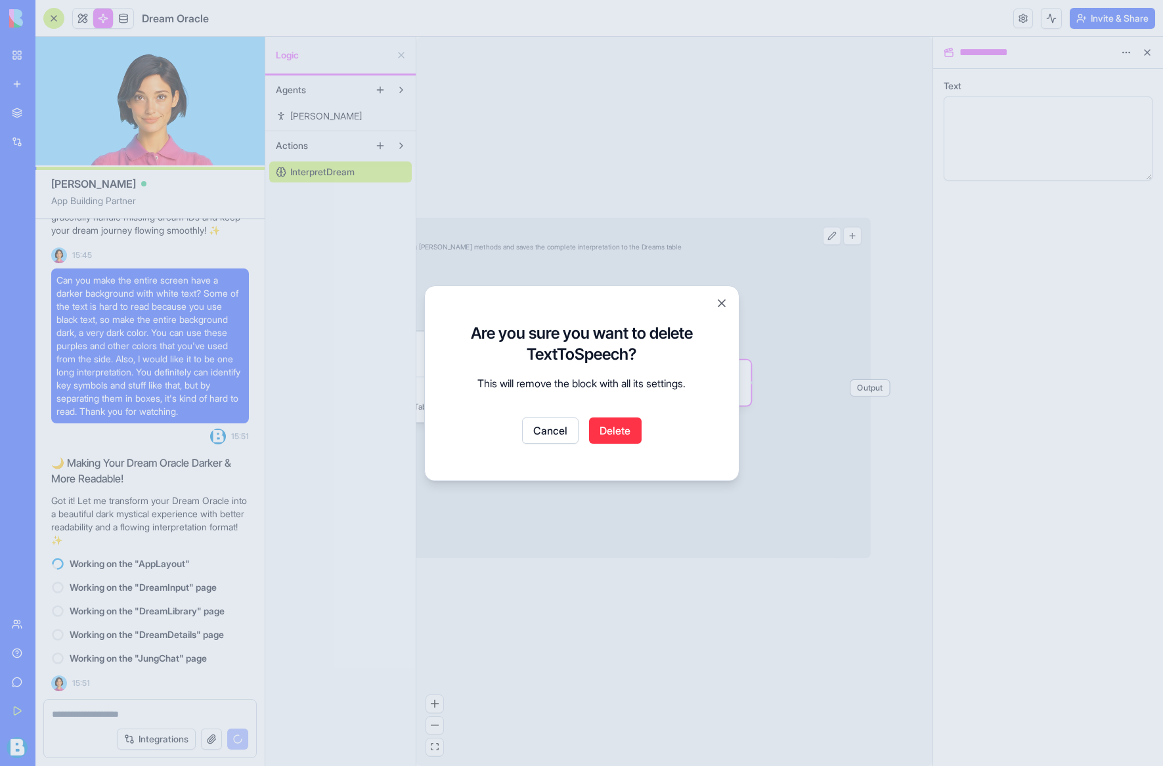
drag, startPoint x: 613, startPoint y: 431, endPoint x: 618, endPoint y: 421, distance: 11.5
click at [613, 431] on button "Delete" at bounding box center [615, 431] width 53 height 26
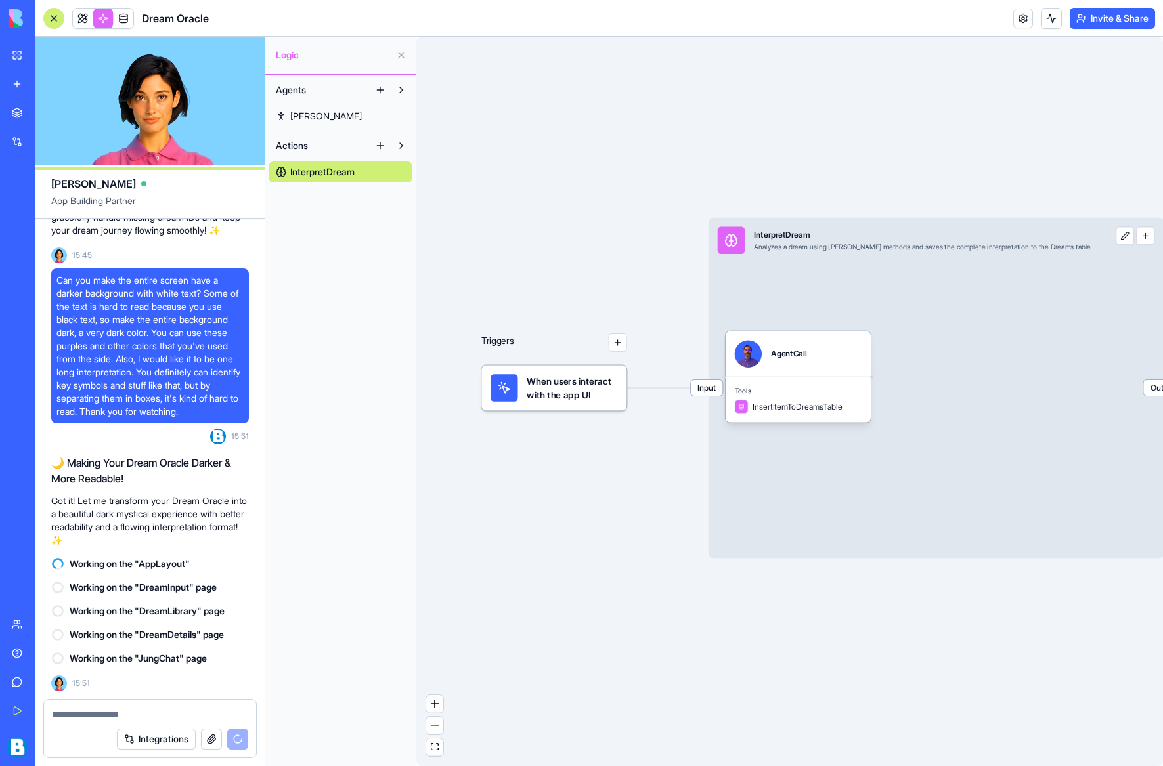
click at [305, 116] on span "[PERSON_NAME]" at bounding box center [326, 116] width 72 height 13
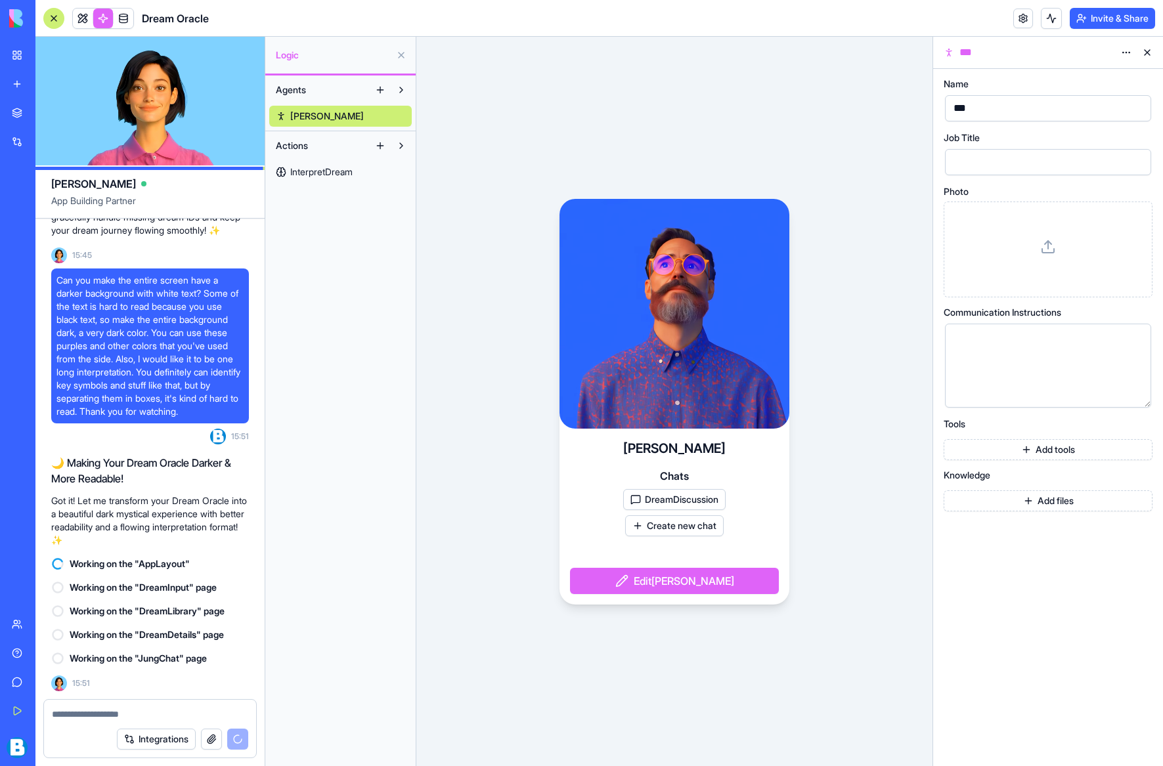
click at [695, 582] on button "Edit [PERSON_NAME]" at bounding box center [674, 581] width 209 height 26
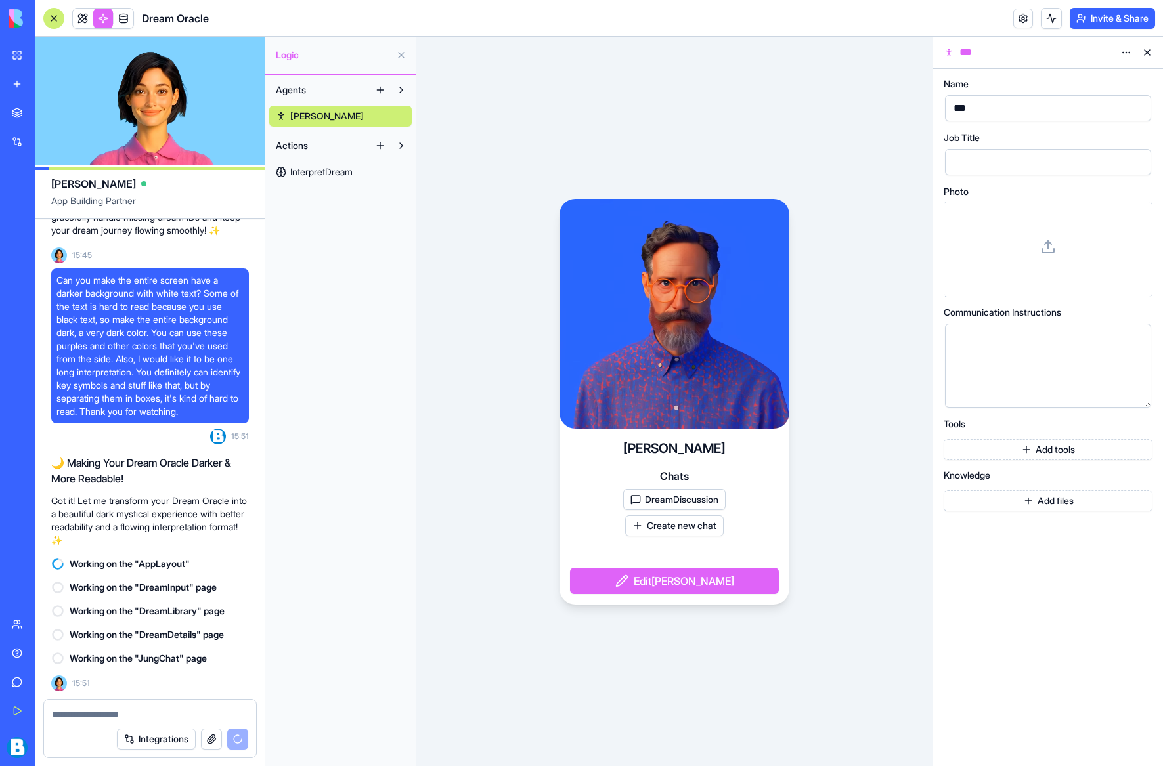
click at [426, 140] on div "[PERSON_NAME] Chats DreamDiscussion Create new chat Edit [PERSON_NAME]" at bounding box center [674, 402] width 516 height 730
click at [544, 157] on div "[PERSON_NAME] Chats DreamDiscussion Create new chat Edit [PERSON_NAME]" at bounding box center [674, 402] width 516 height 730
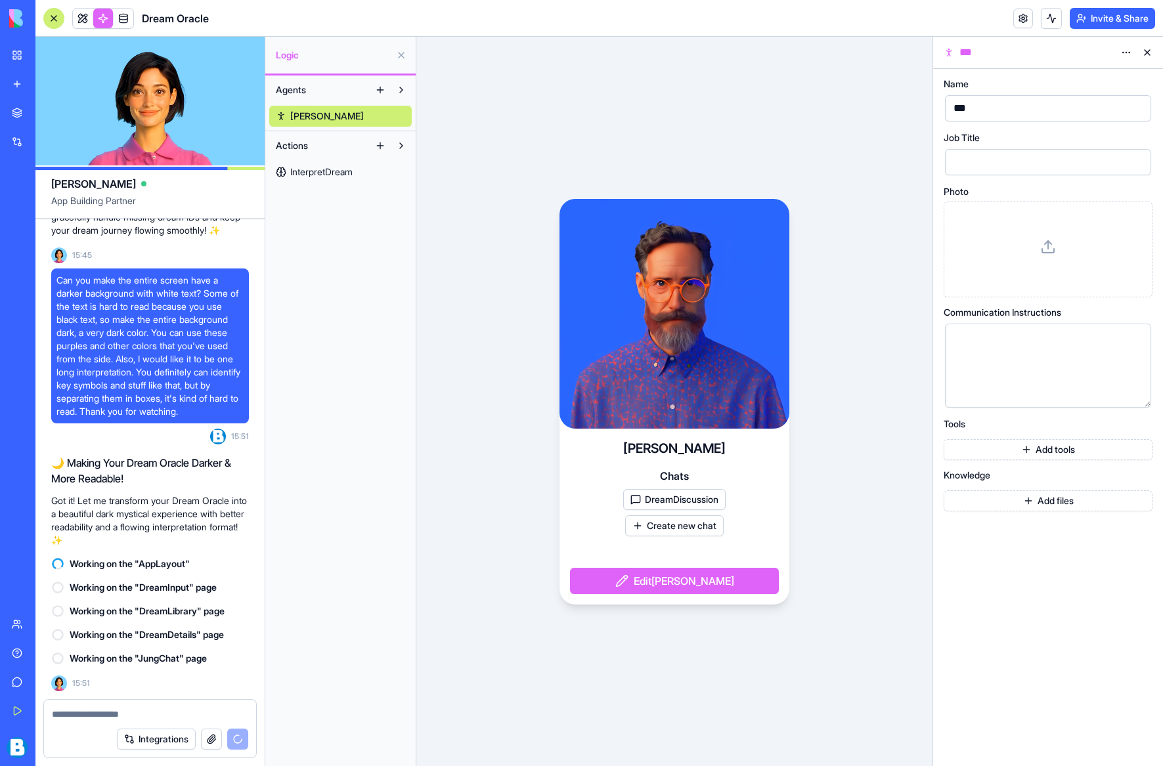
click at [519, 200] on div "[PERSON_NAME] Chats DreamDiscussion Create new chat Edit [PERSON_NAME]" at bounding box center [674, 402] width 516 height 730
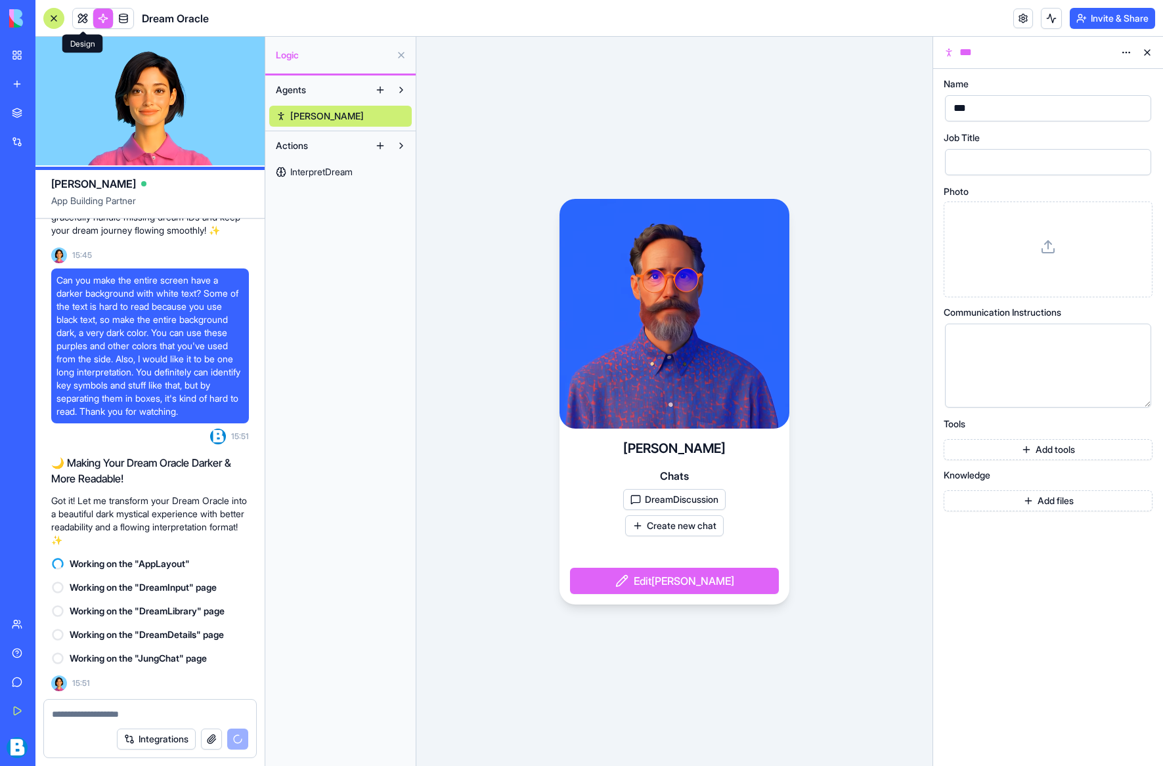
click at [90, 16] on link at bounding box center [83, 19] width 20 height 20
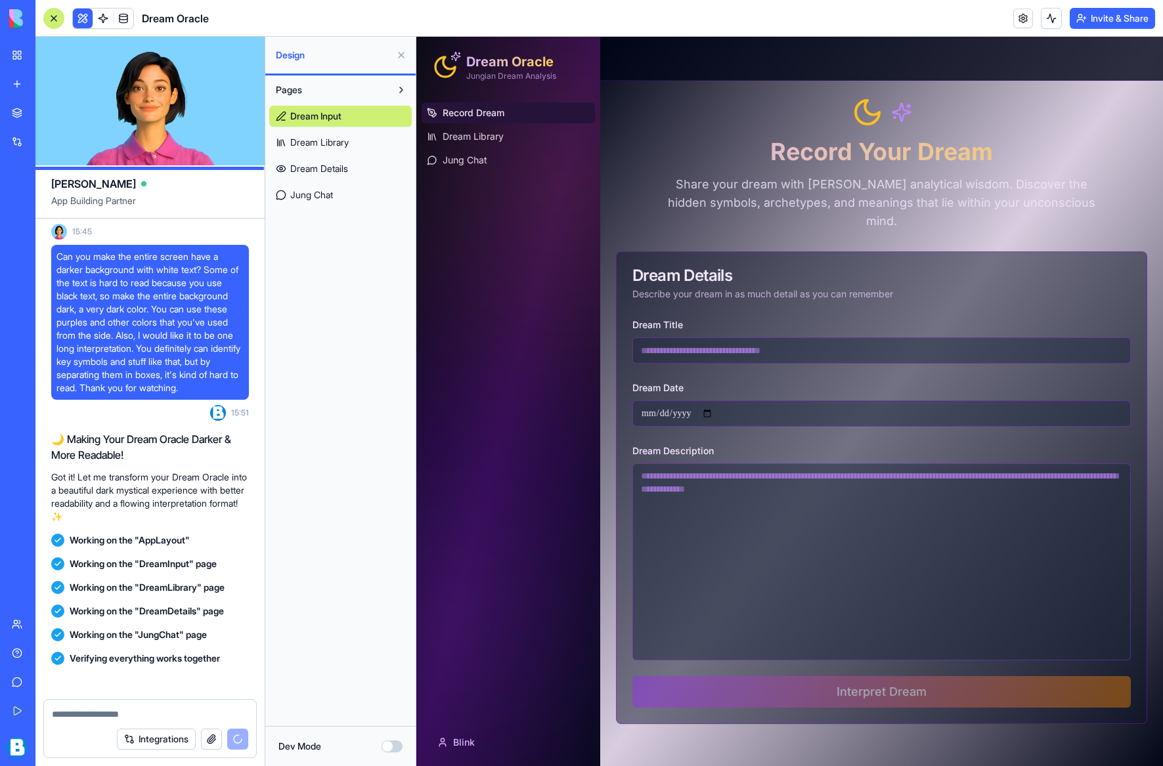
scroll to position [1489, 0]
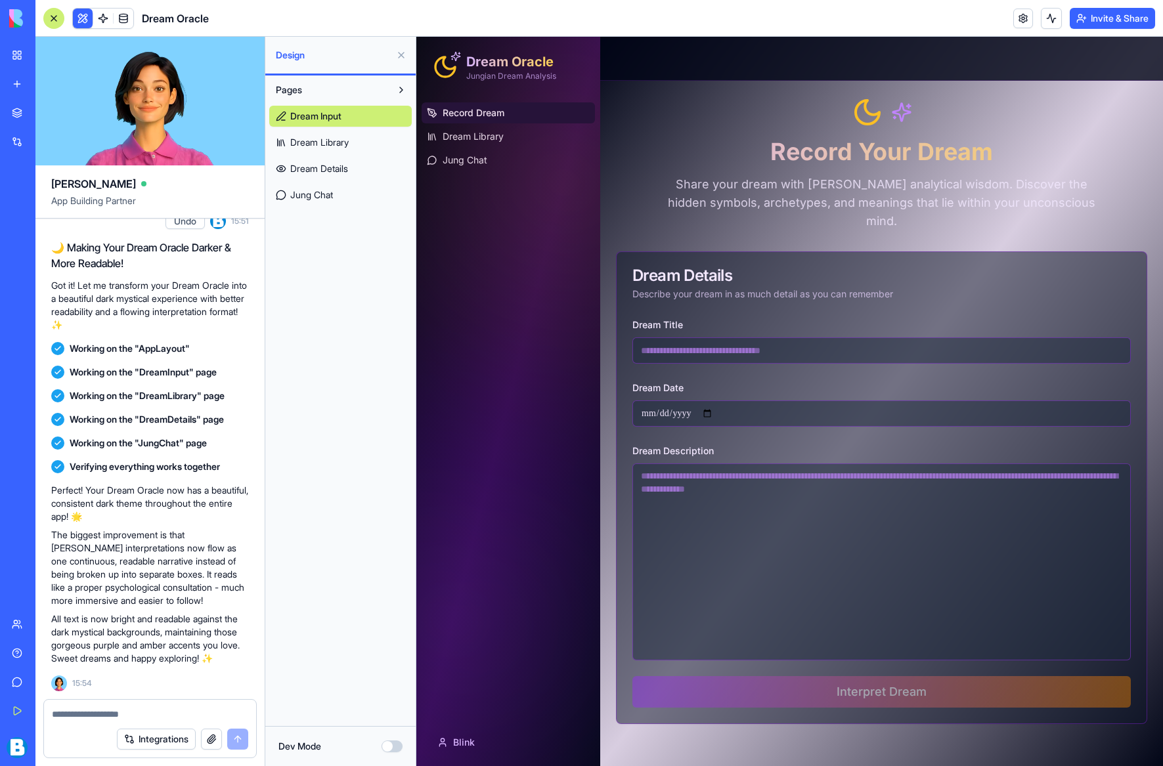
click at [665, 339] on input "Dream Title" at bounding box center [881, 351] width 498 height 26
type input "**********"
click at [663, 464] on textarea "Dream Description" at bounding box center [881, 562] width 498 height 197
paste textarea "**********"
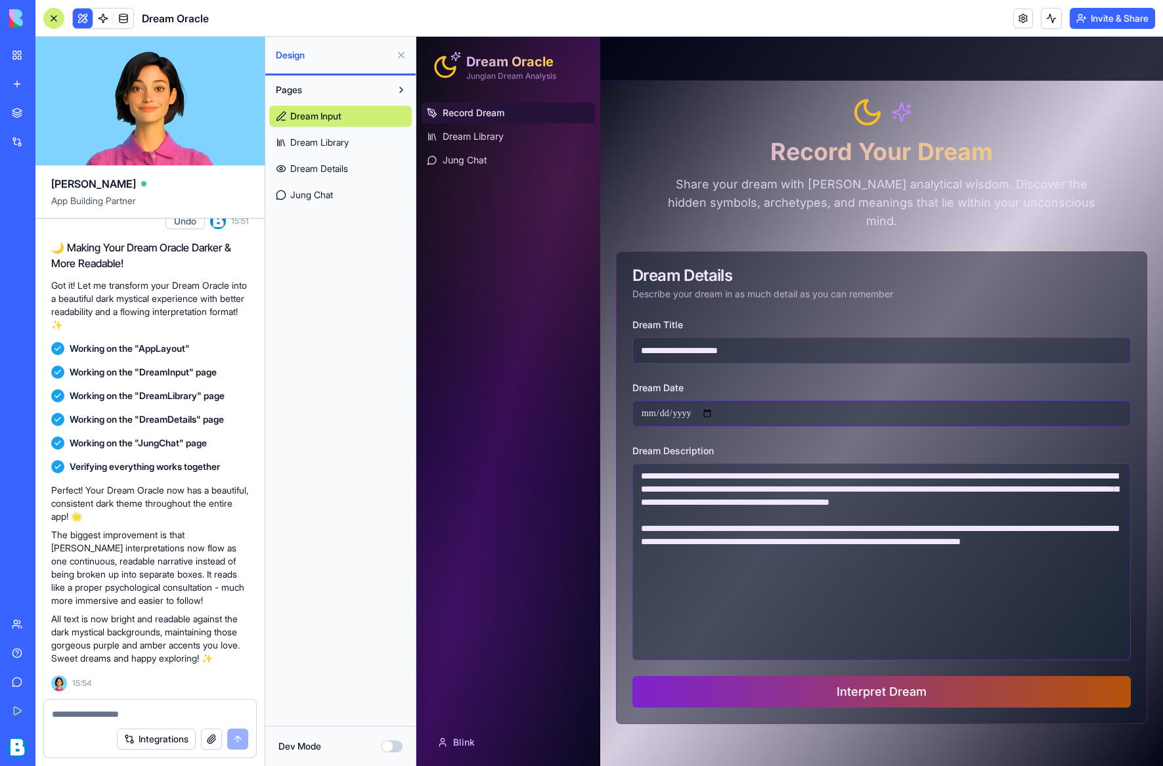
type textarea "**********"
click at [882, 676] on button "Interpret Dream" at bounding box center [881, 692] width 498 height 32
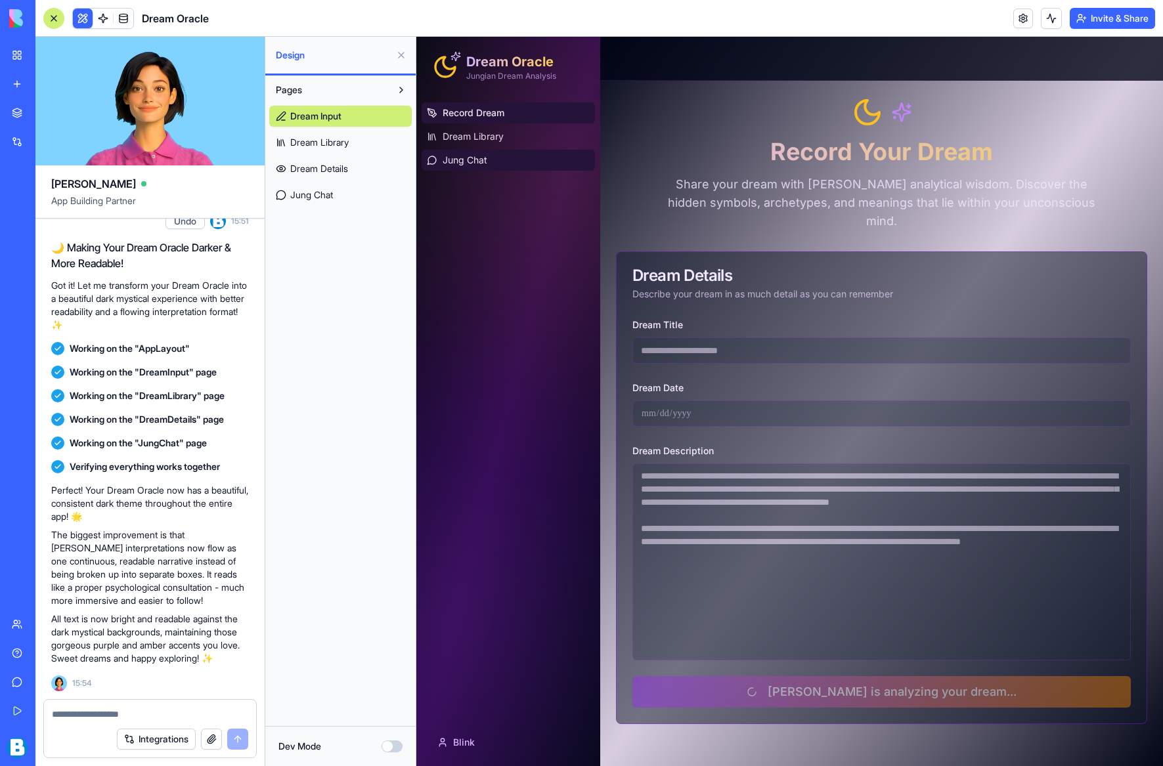
click at [458, 161] on span "Jung Chat" at bounding box center [465, 160] width 45 height 13
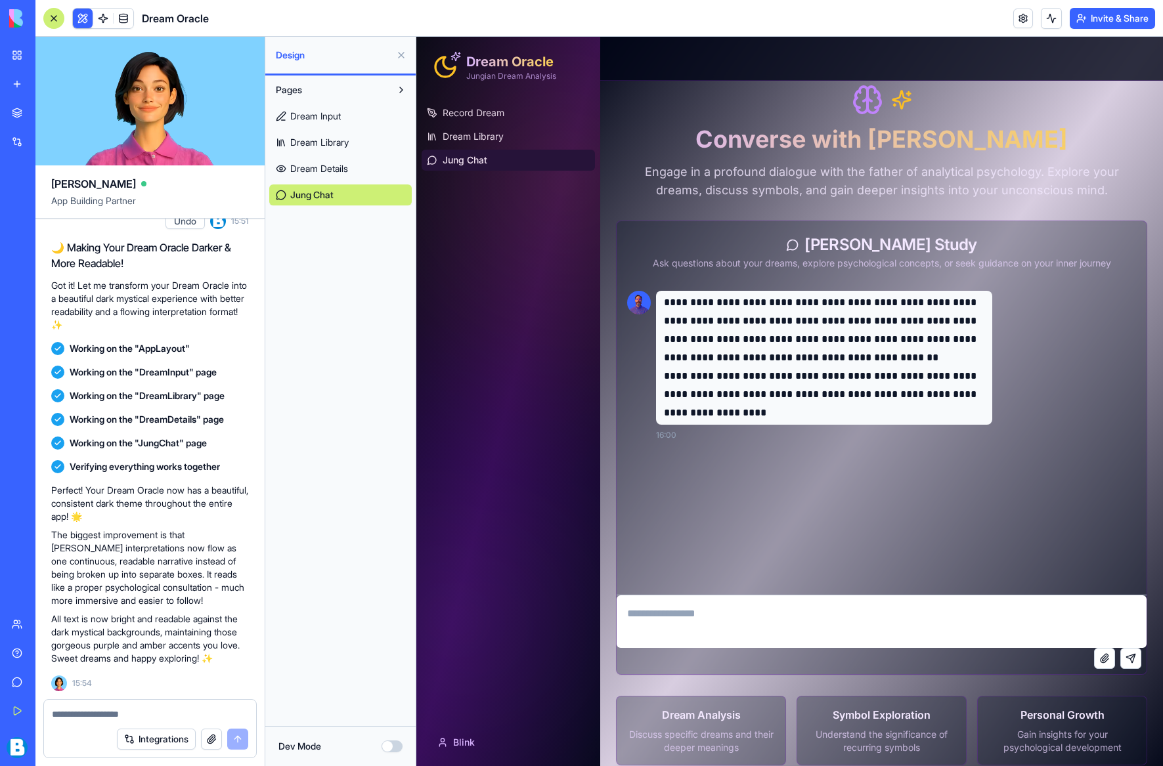
scroll to position [28, 0]
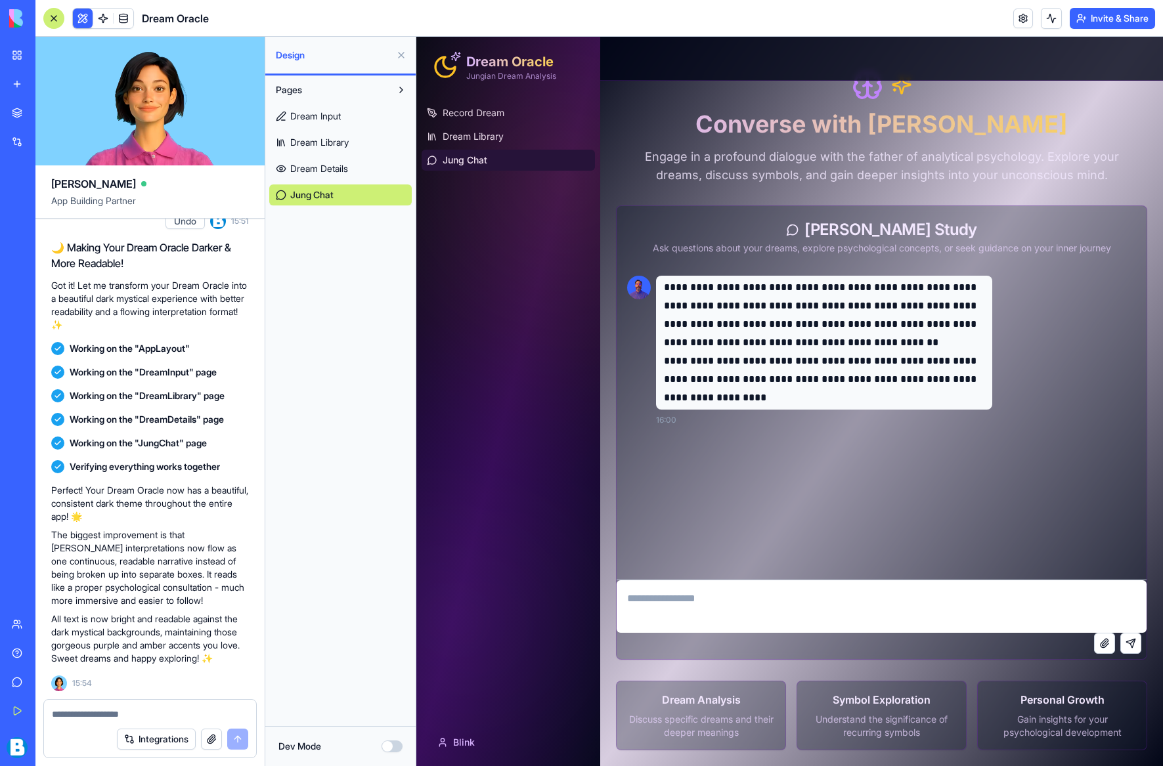
click at [742, 720] on p "Discuss specific dreams and their deeper meanings" at bounding box center [701, 726] width 148 height 26
click at [682, 720] on p "Discuss specific dreams and their deeper meanings" at bounding box center [701, 726] width 148 height 26
drag, startPoint x: 725, startPoint y: 720, endPoint x: 716, endPoint y: 607, distance: 113.3
click at [726, 719] on p "Discuss specific dreams and their deeper meanings" at bounding box center [701, 726] width 148 height 26
click at [705, 604] on textarea at bounding box center [882, 607] width 530 height 53
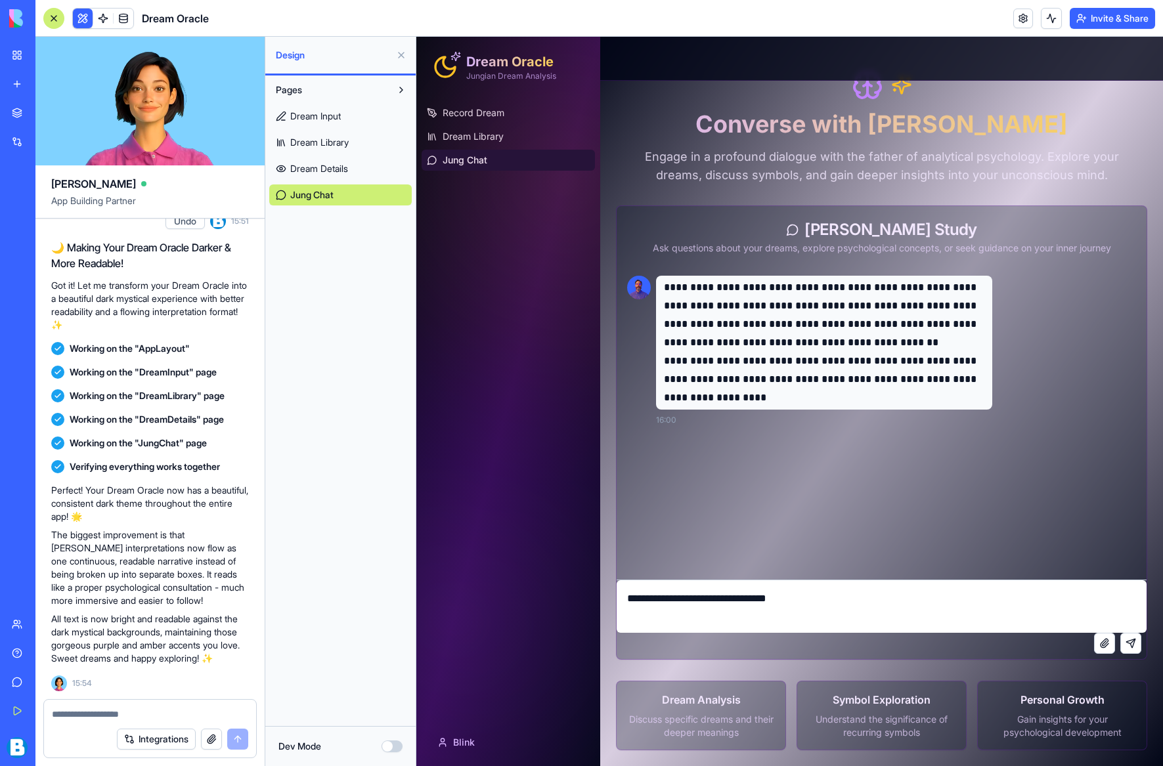
type textarea "**********"
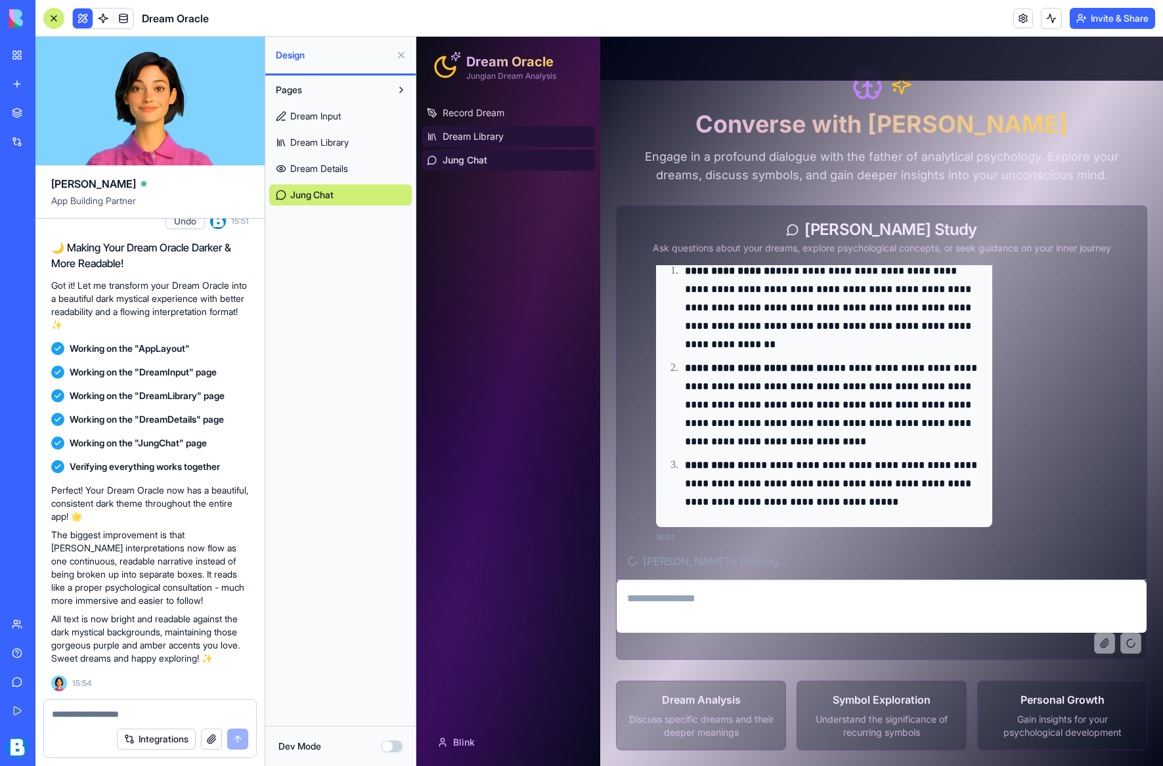
scroll to position [589, 0]
click at [500, 140] on span "Dream Library" at bounding box center [473, 136] width 61 height 13
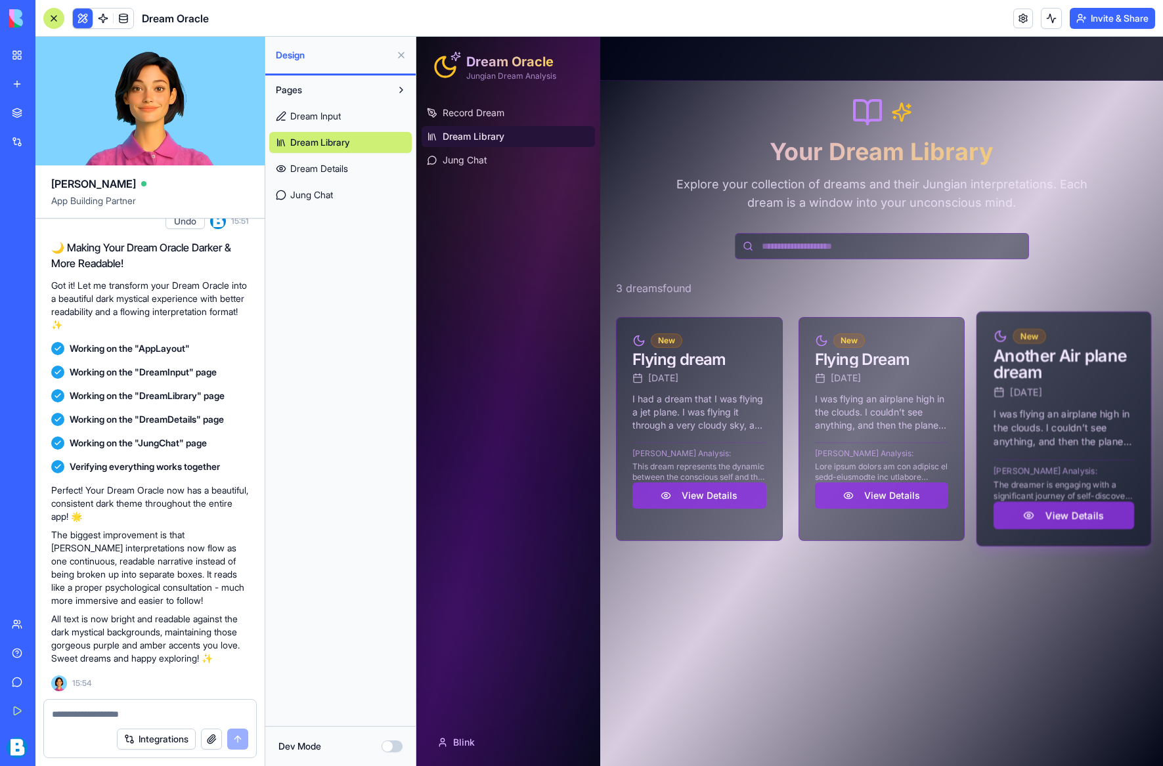
click at [980, 453] on div "I was flying an airplane high in the clouds. I couldn’t see anything, and then …" at bounding box center [1063, 476] width 173 height 139
click at [980, 368] on div "Another Air plane dream" at bounding box center [1064, 364] width 141 height 33
click at [980, 517] on button "View Details" at bounding box center [1064, 516] width 141 height 28
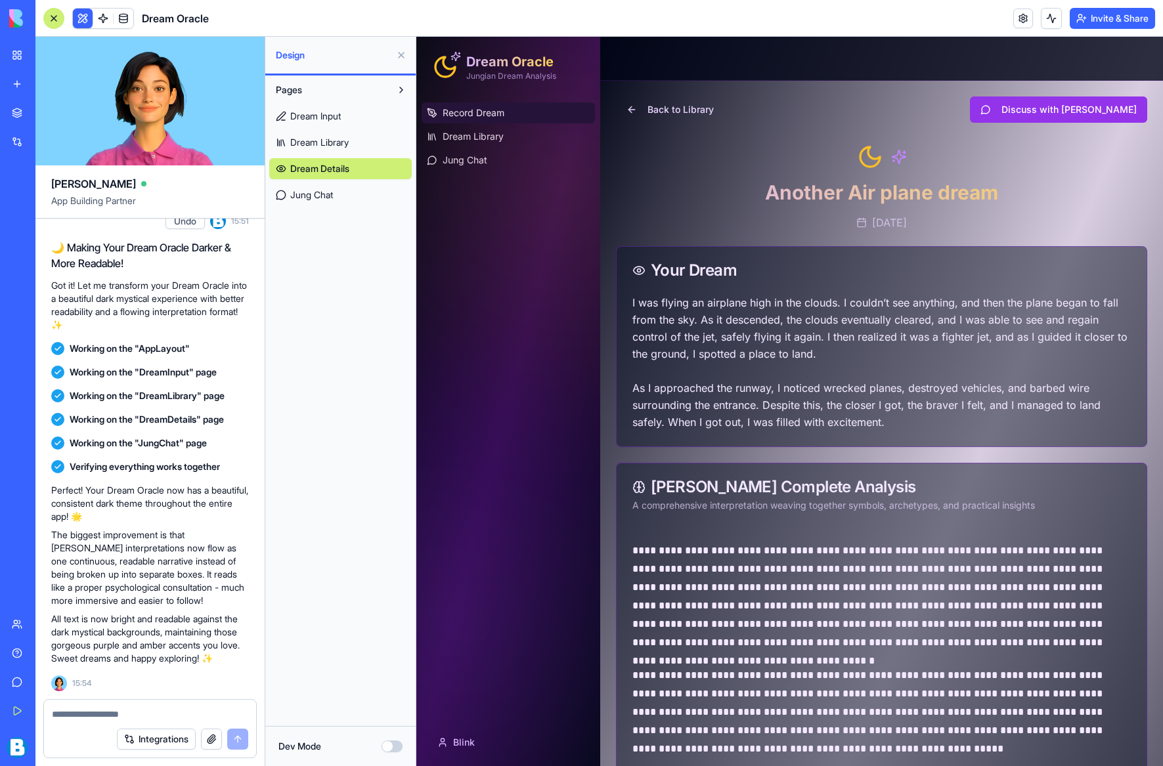
click at [487, 110] on span "Record Dream" at bounding box center [474, 112] width 62 height 13
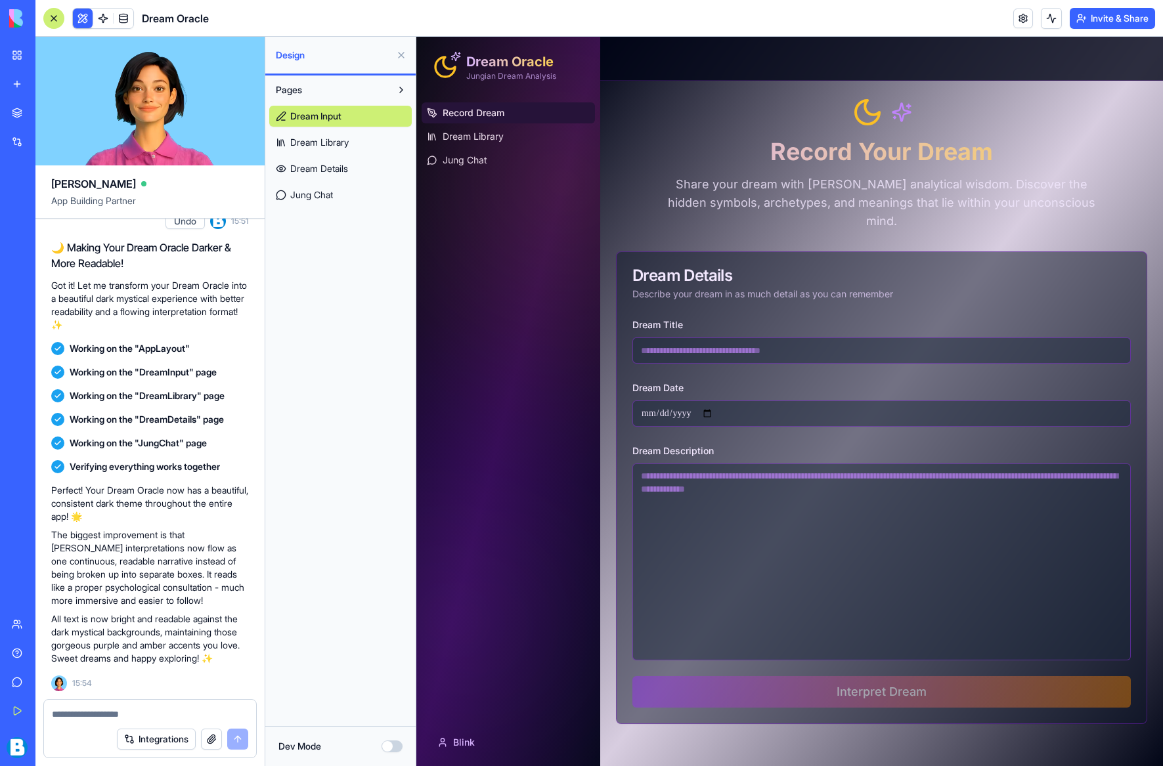
click at [726, 466] on textarea "Dream Description" at bounding box center [881, 562] width 498 height 197
click at [123, 20] on span at bounding box center [123, 18] width 37 height 37
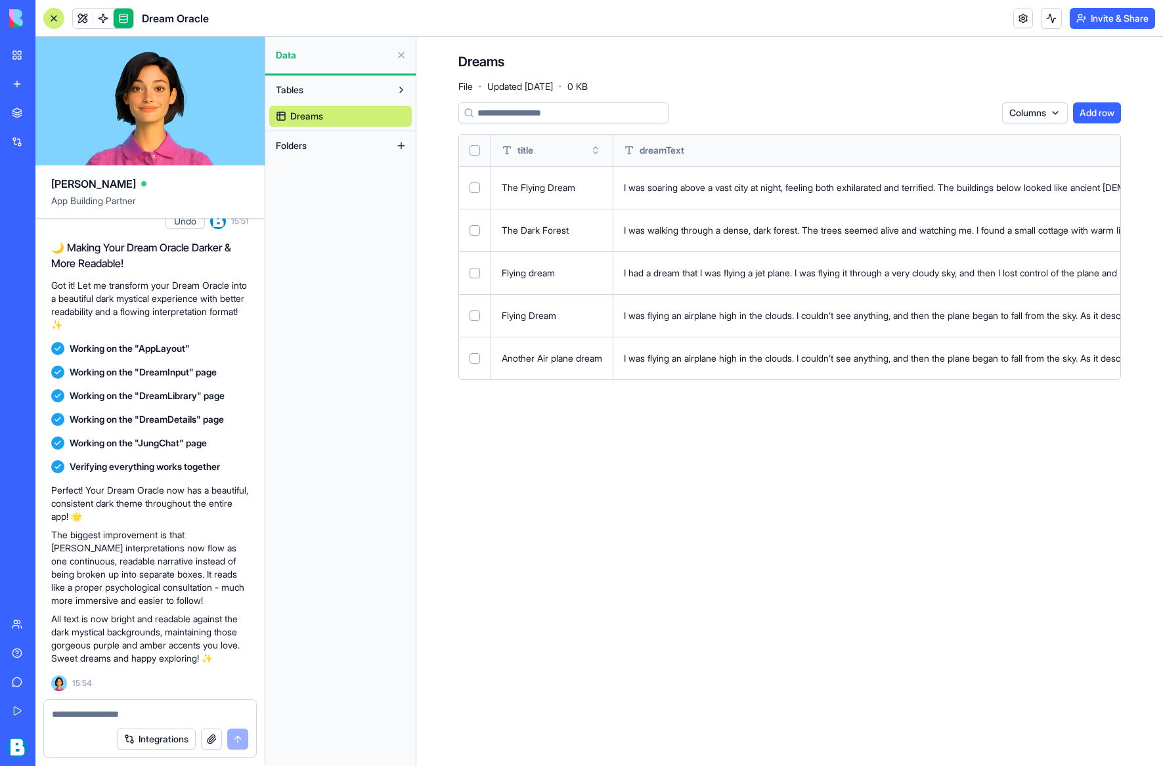
click at [475, 189] on button "Select row" at bounding box center [475, 188] width 11 height 11
click at [475, 271] on button "Select row" at bounding box center [475, 273] width 11 height 11
click at [477, 357] on button "Select row" at bounding box center [475, 358] width 11 height 11
click at [980, 112] on html "BETA My Workspace New app Marketplace Integrations Recent AI Logo Generator AI …" at bounding box center [581, 383] width 1163 height 766
click at [952, 137] on div "Delete" at bounding box center [950, 139] width 77 height 21
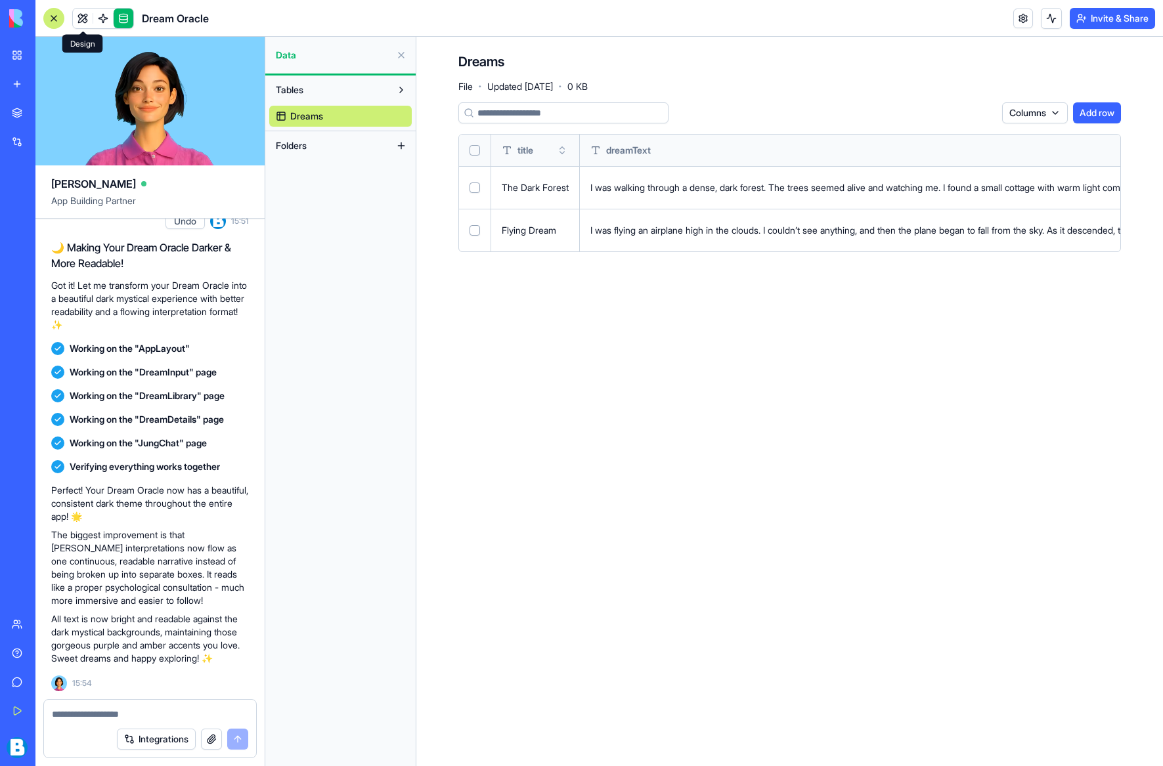
click at [83, 19] on link at bounding box center [83, 19] width 20 height 20
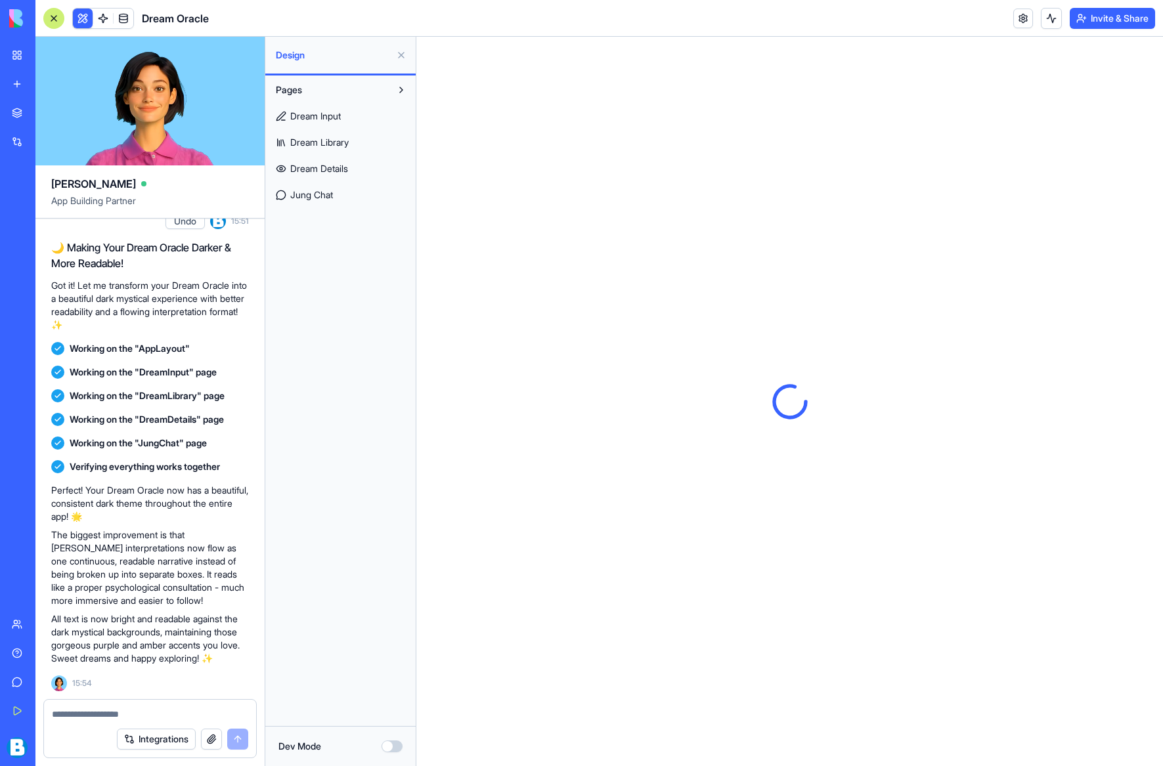
click at [343, 142] on span "Dream Library" at bounding box center [319, 142] width 58 height 13
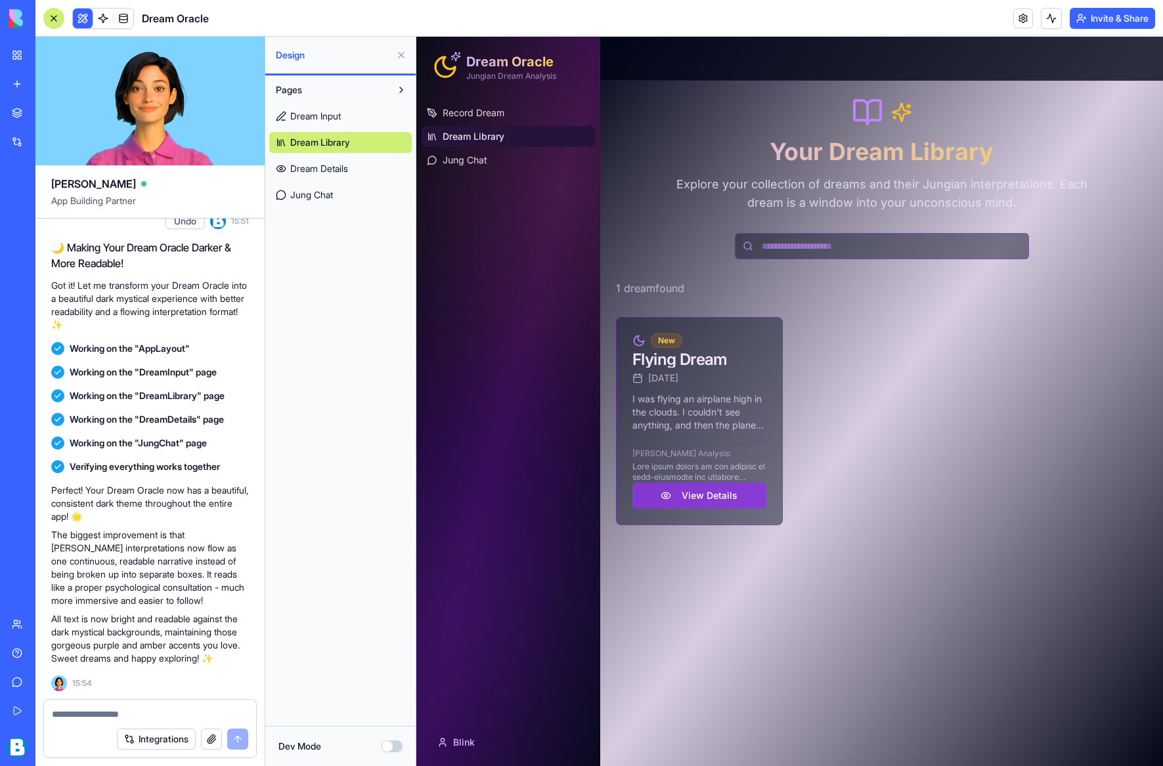
click at [336, 167] on span "Dream Details" at bounding box center [319, 168] width 58 height 13
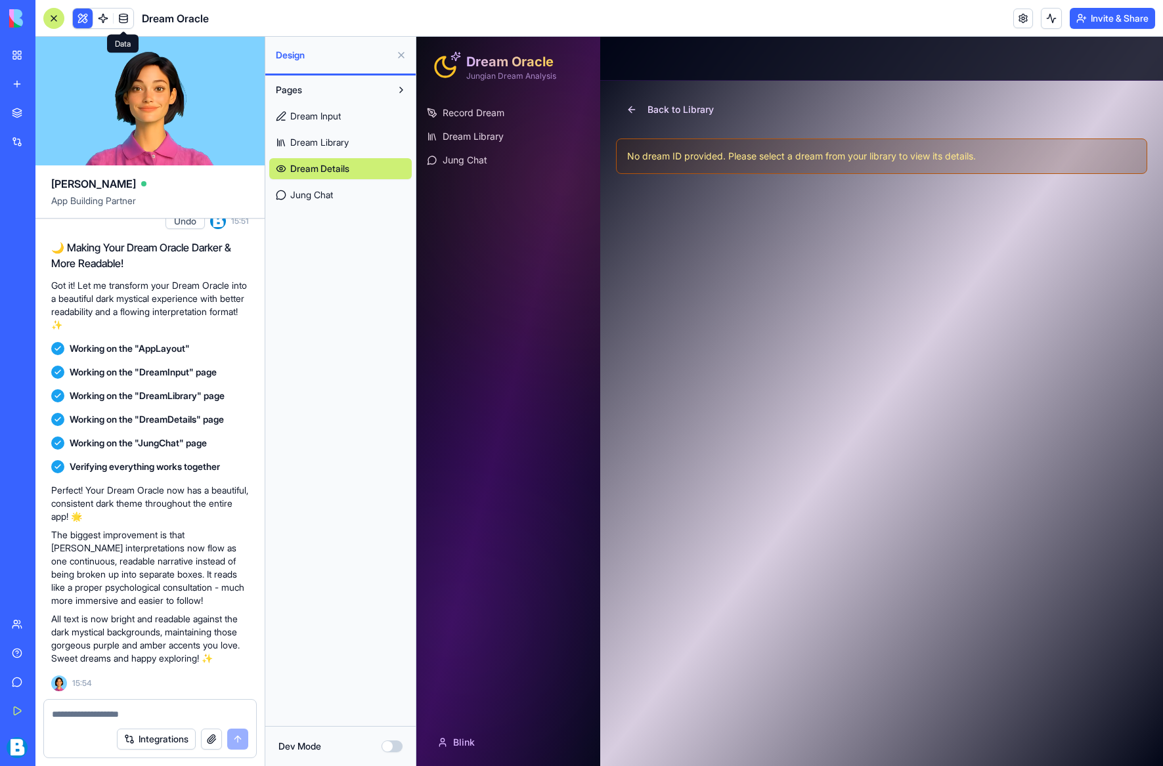
click at [124, 18] on link at bounding box center [124, 19] width 20 height 20
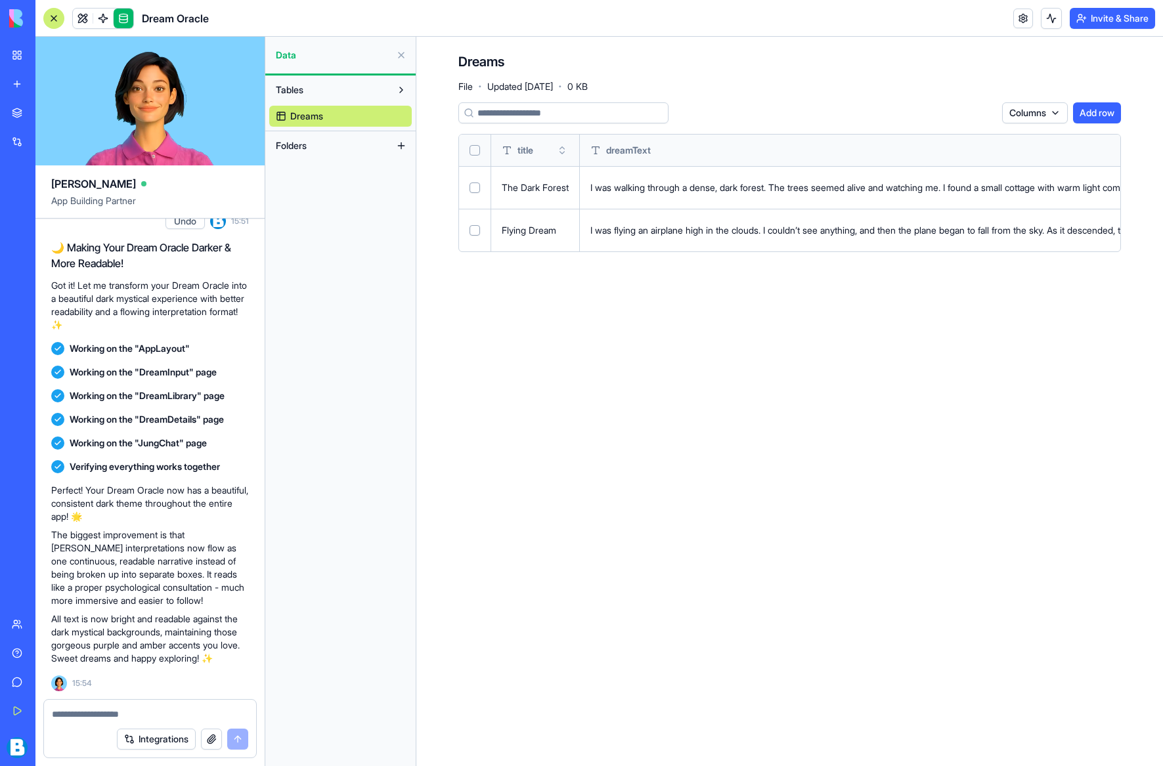
click at [477, 186] on button "Select row" at bounding box center [475, 188] width 11 height 11
click at [980, 110] on html "BETA My Workspace New app Marketplace Integrations Recent AI Logo Generator AI …" at bounding box center [581, 383] width 1163 height 766
click at [963, 138] on div "Delete" at bounding box center [950, 139] width 77 height 21
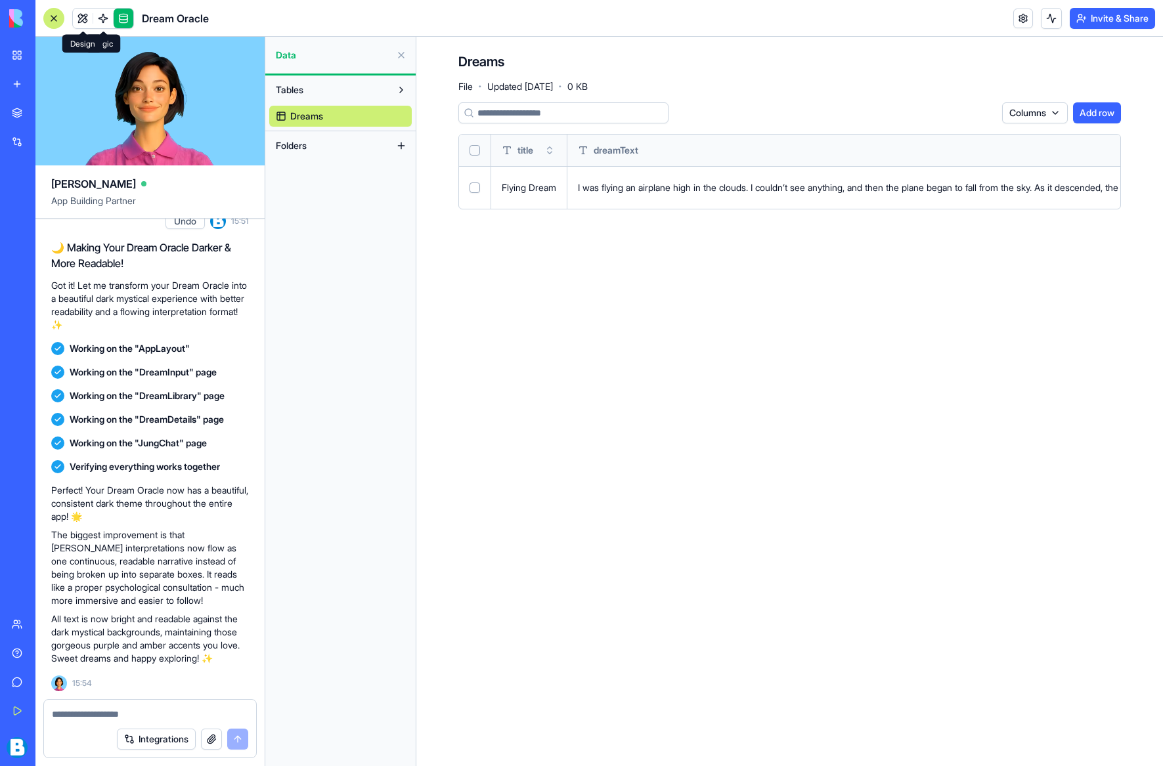
click at [84, 19] on link at bounding box center [83, 19] width 20 height 20
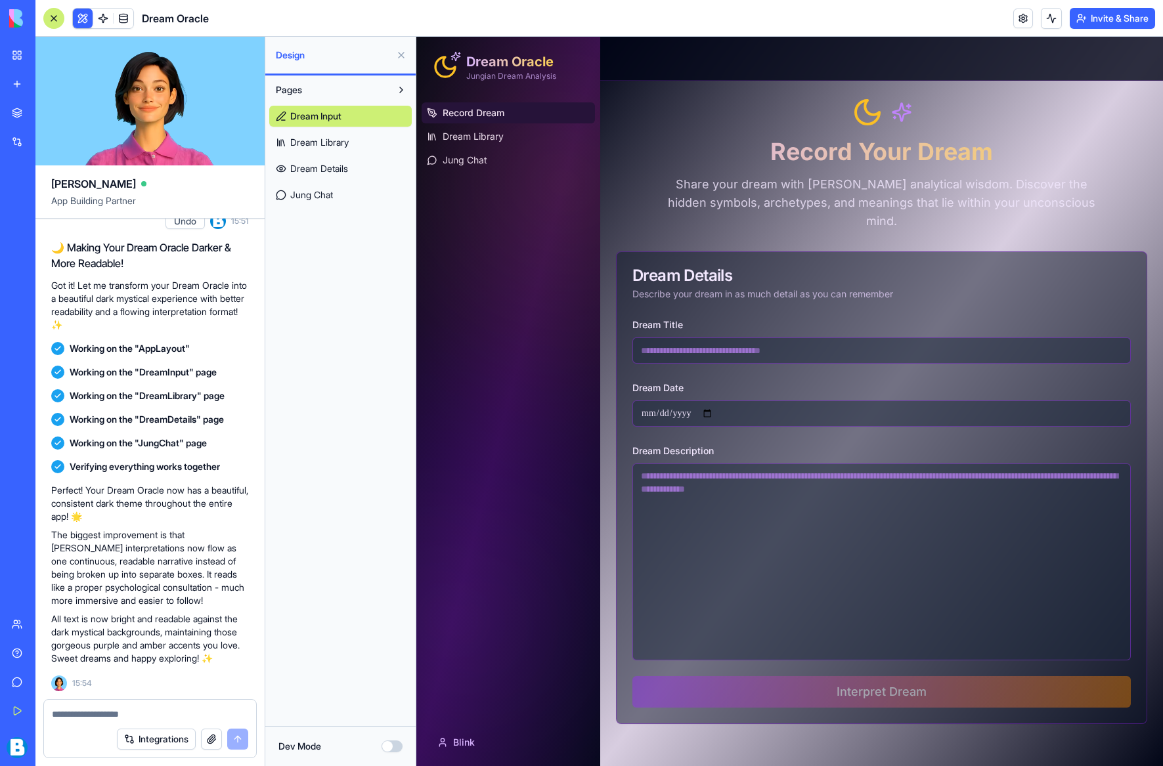
click at [322, 190] on span "Jung Chat" at bounding box center [311, 194] width 43 height 13
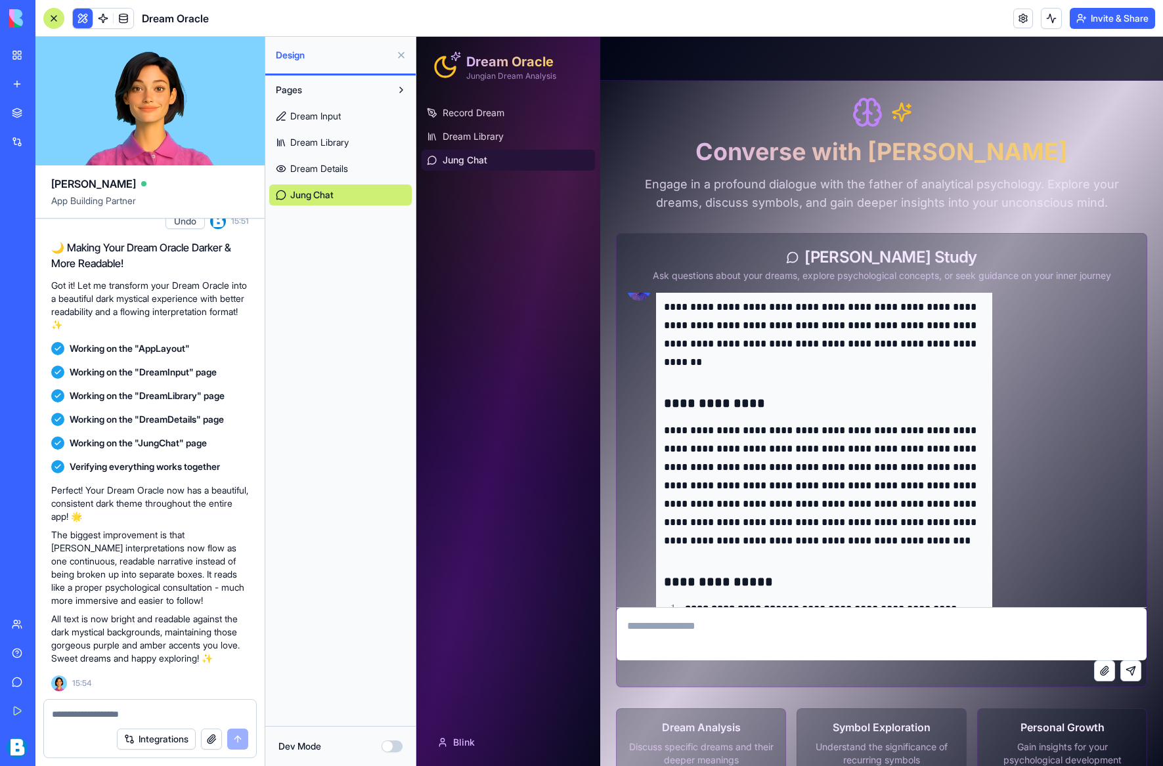
scroll to position [244, 0]
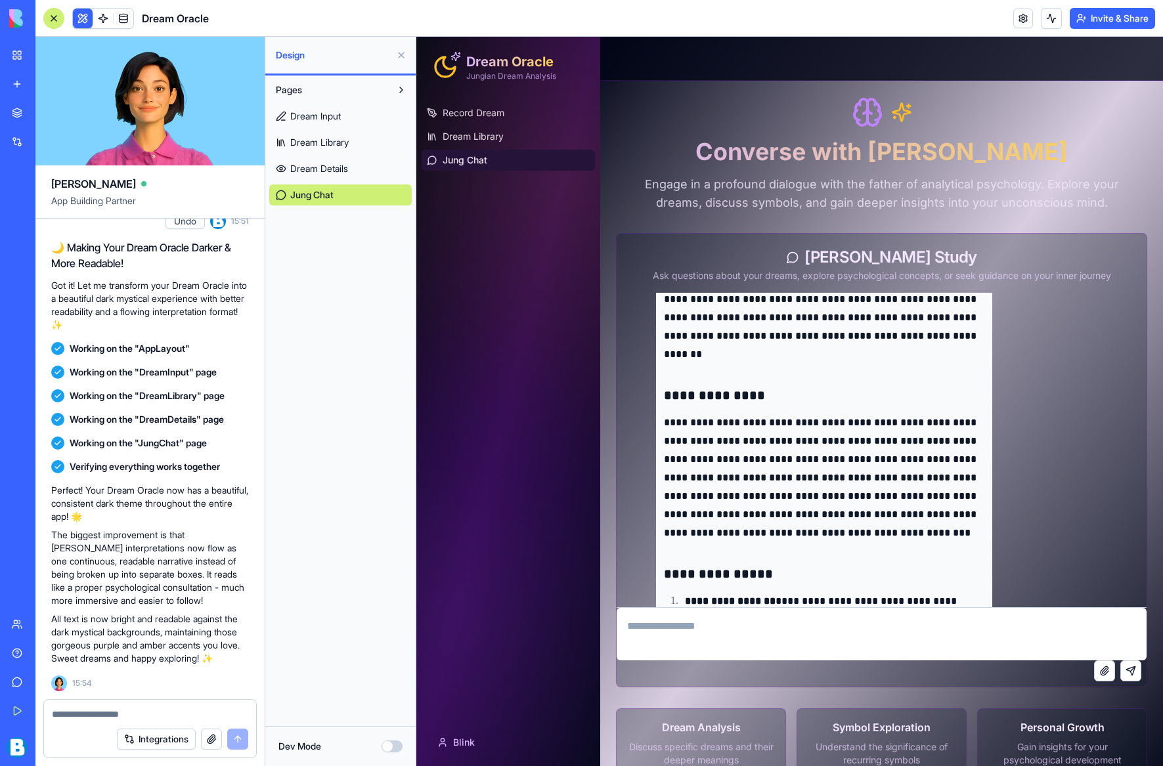
click at [675, 636] on textarea at bounding box center [882, 634] width 530 height 53
type textarea "**********"
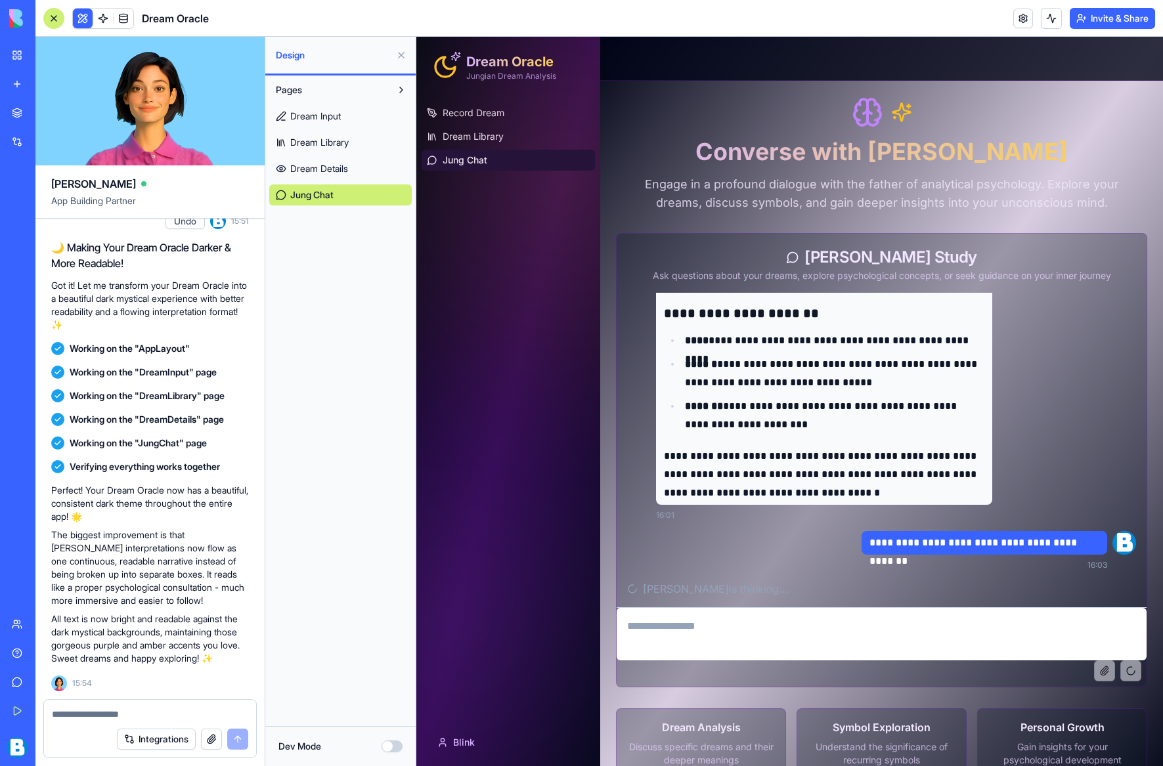
scroll to position [28, 0]
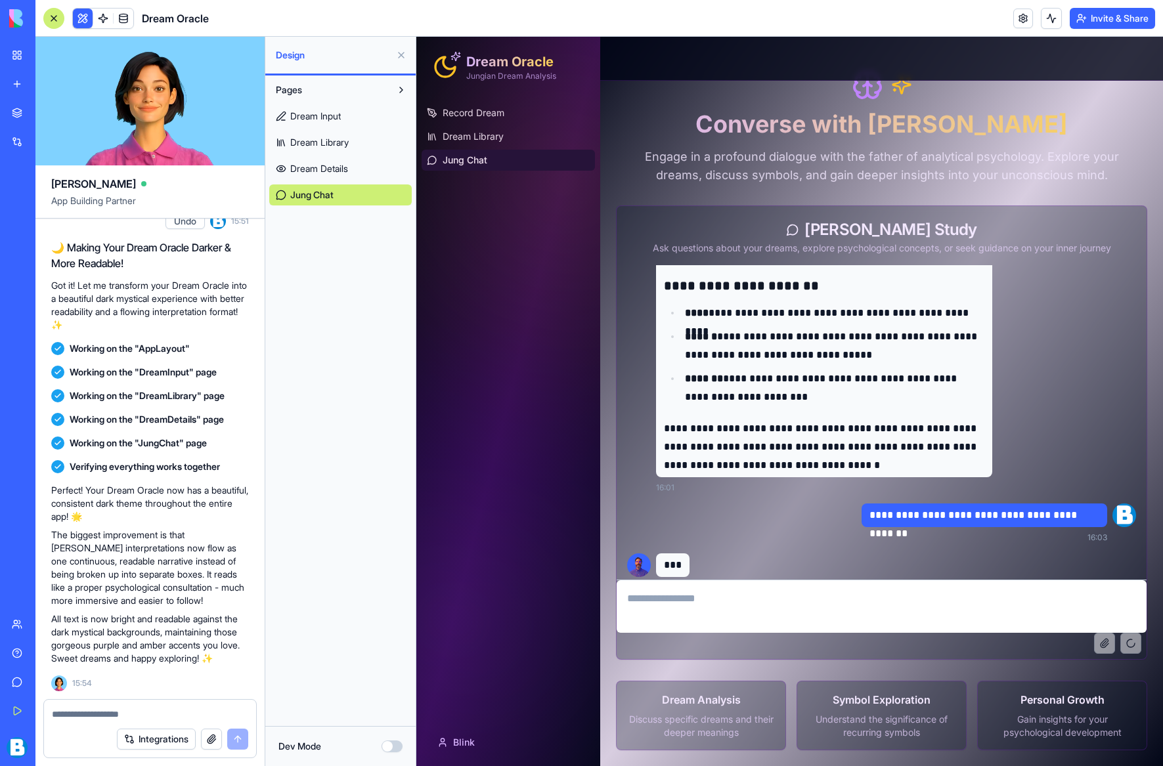
click at [391, 745] on button "Dev Mode" at bounding box center [392, 747] width 21 height 12
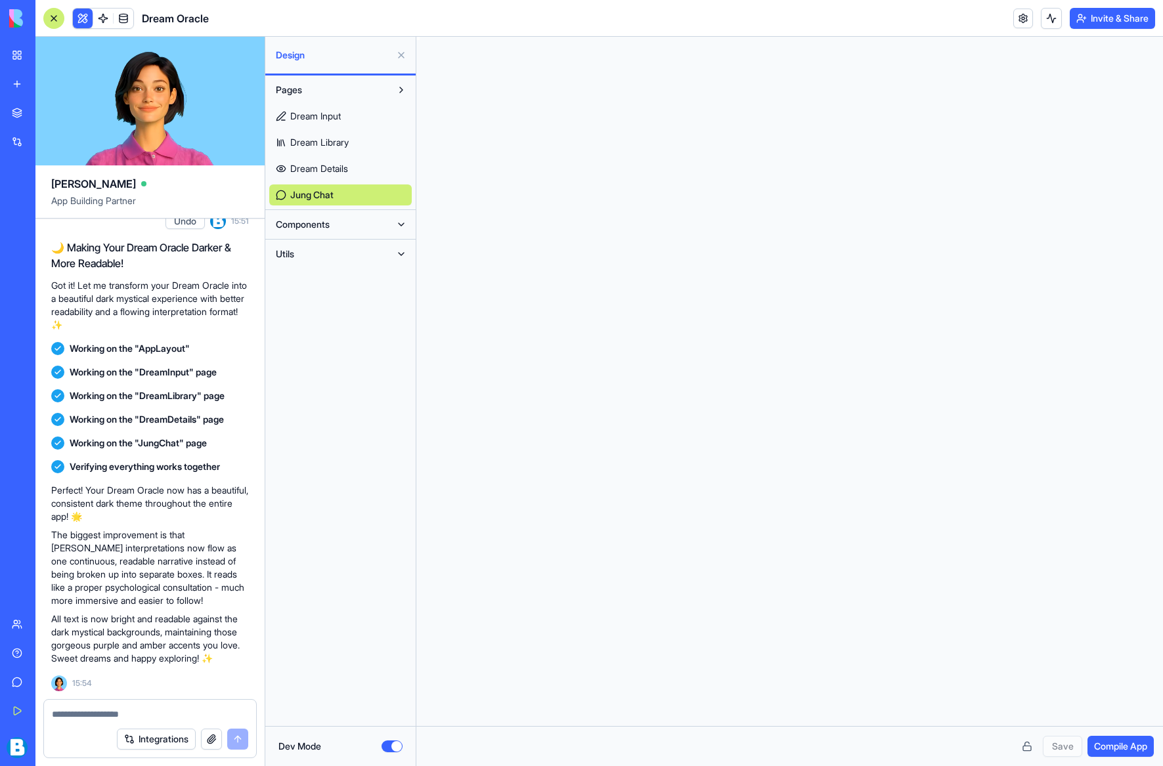
scroll to position [118, 0]
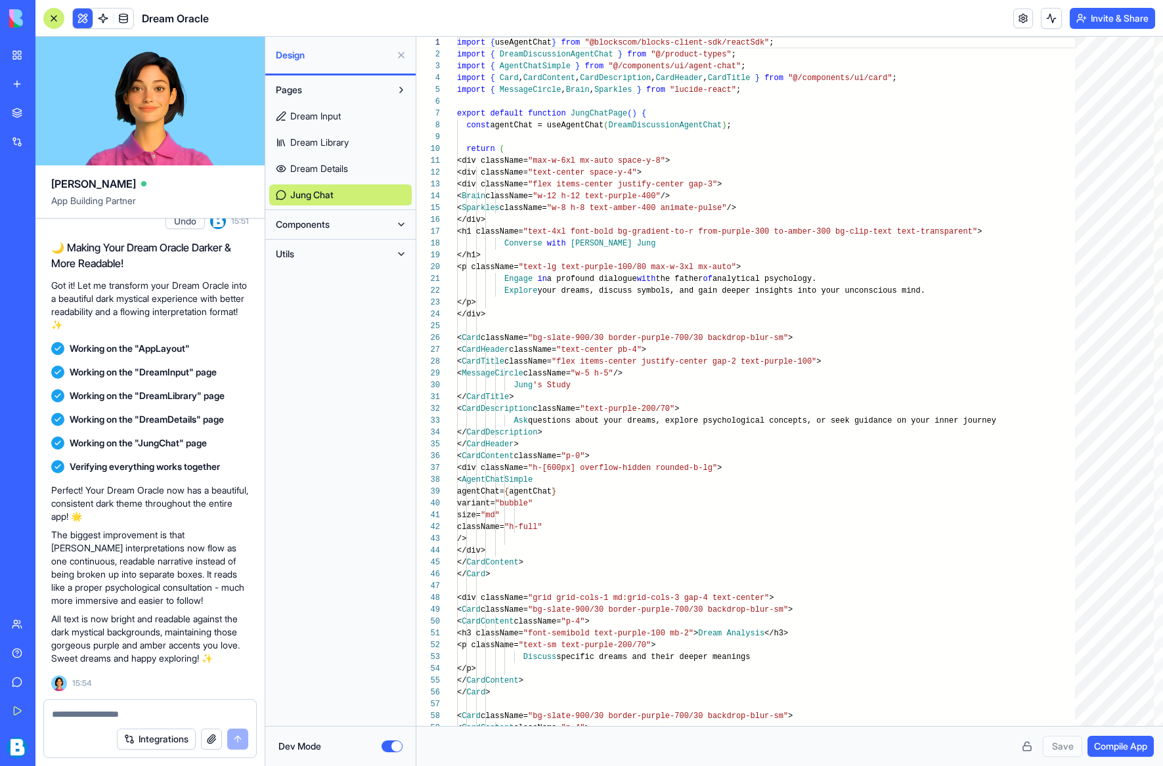
click at [394, 746] on button "Dev Mode" at bounding box center [392, 747] width 21 height 12
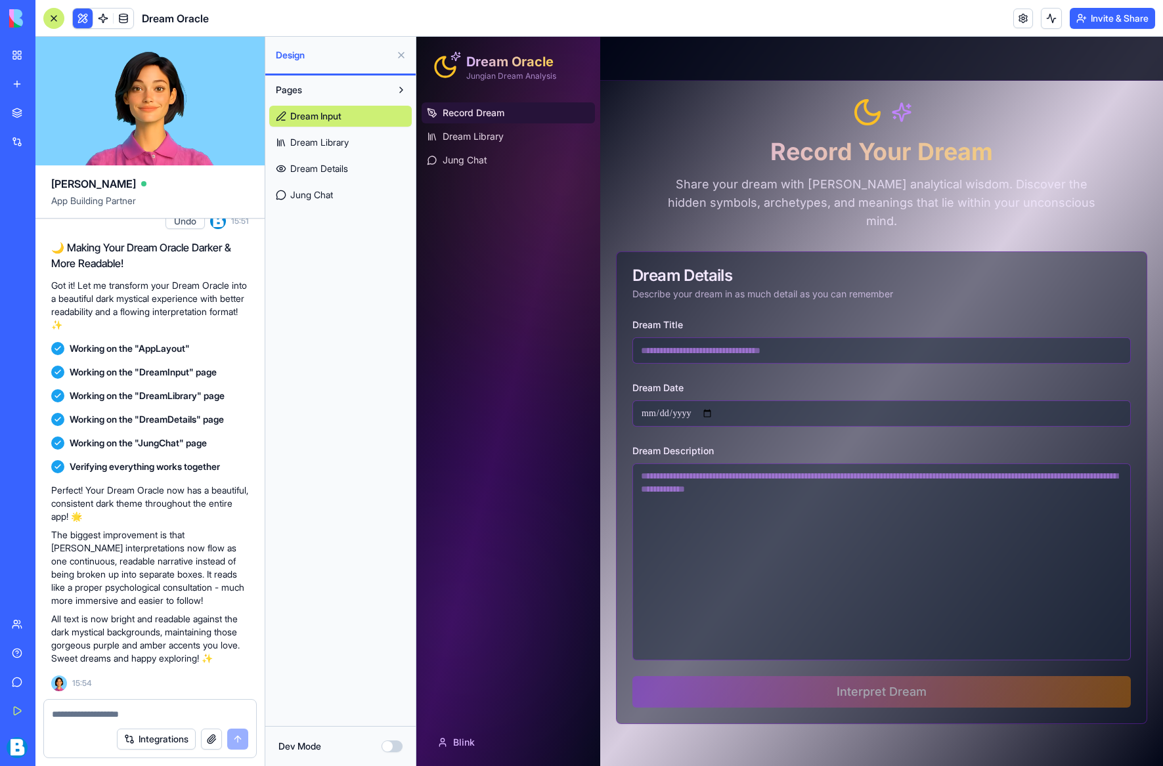
click at [309, 192] on span "Jung Chat" at bounding box center [311, 194] width 43 height 13
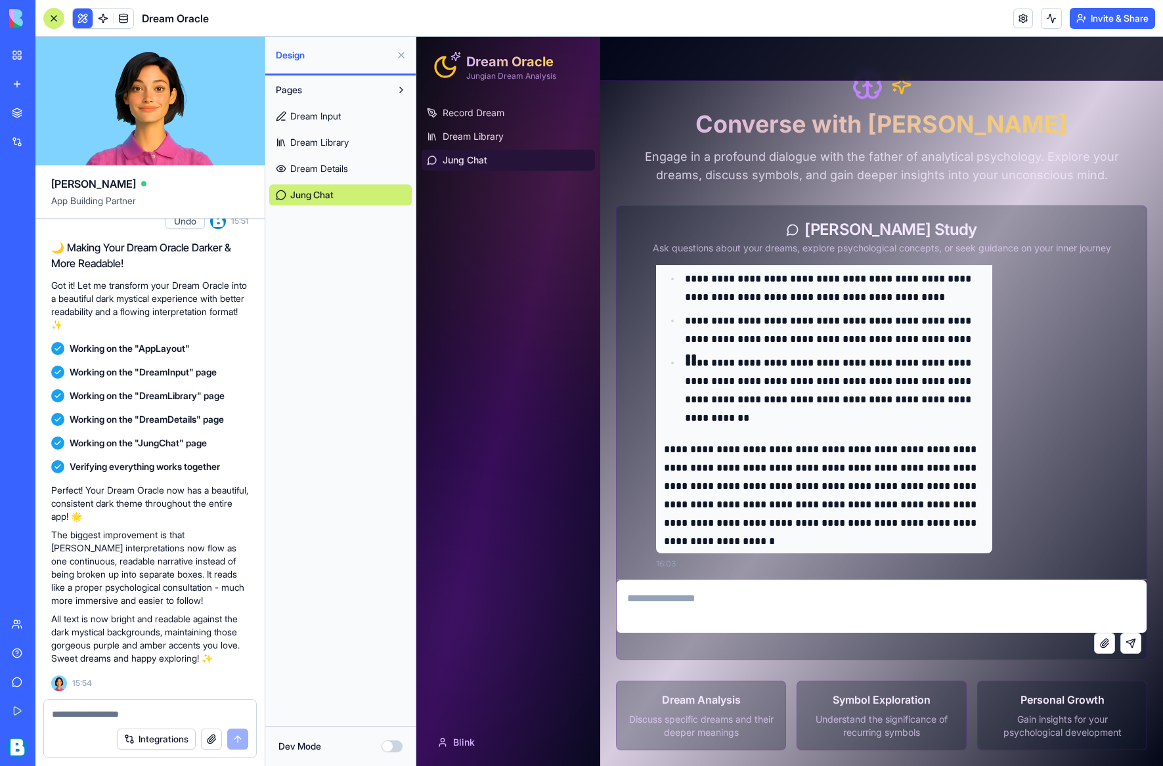
scroll to position [2404, 0]
click at [749, 600] on textarea at bounding box center [882, 607] width 530 height 53
